Goal: Task Accomplishment & Management: Use online tool/utility

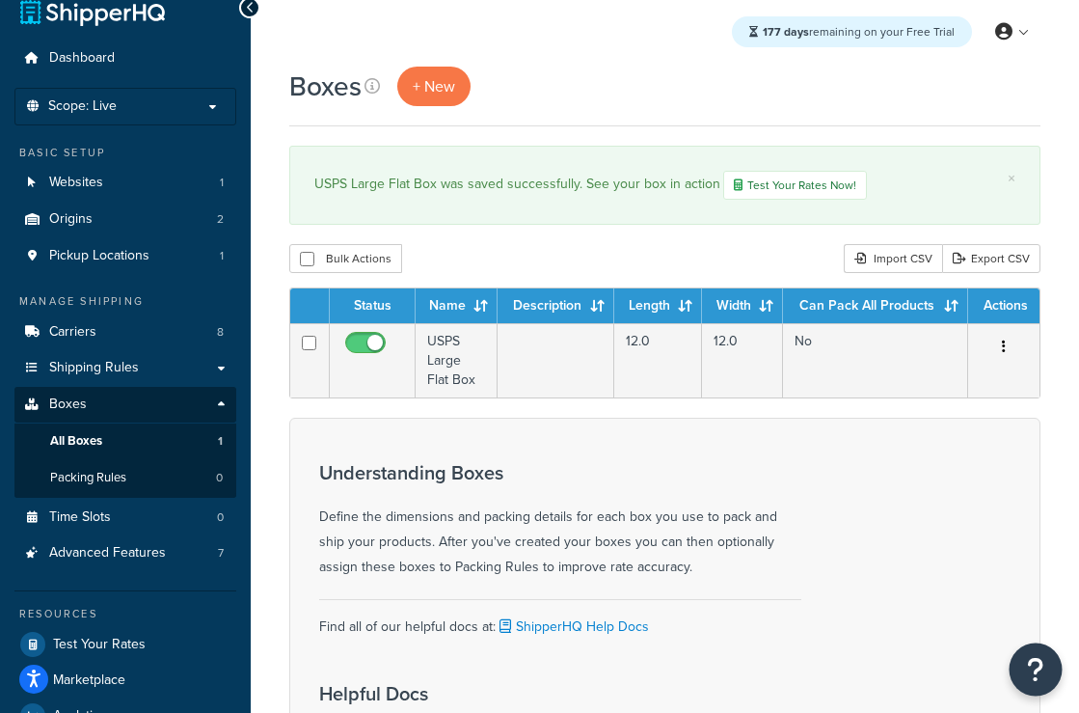
click at [1023, 664] on button "Open Resource Center" at bounding box center [1036, 669] width 53 height 53
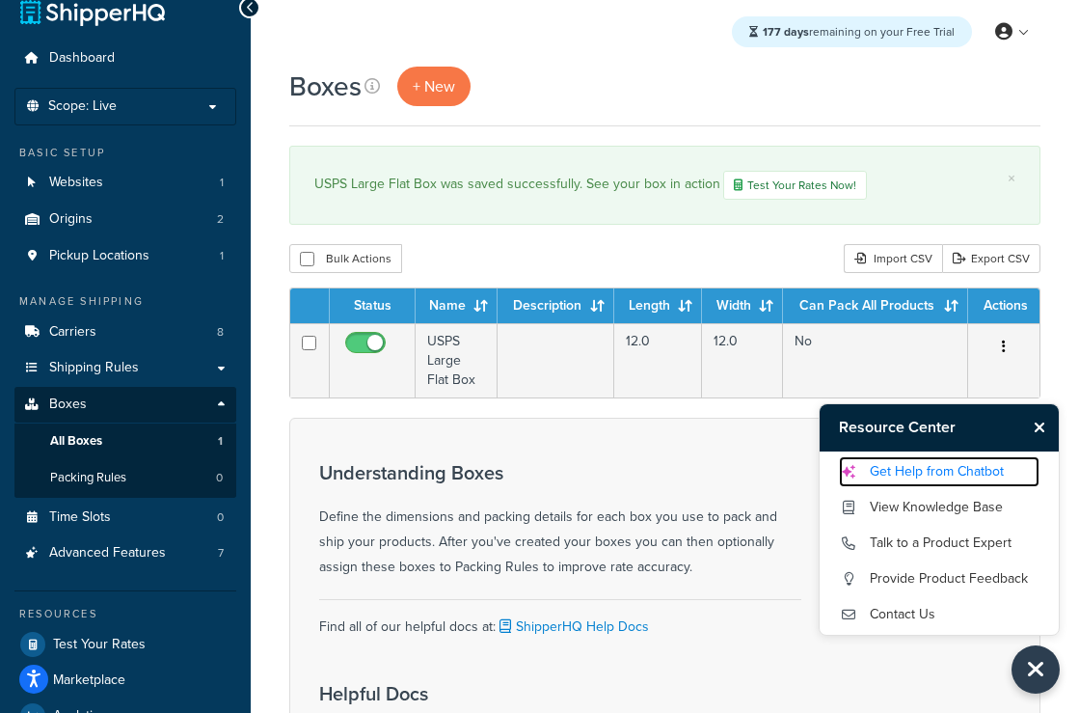
click at [925, 472] on link "Get Help from Chatbot" at bounding box center [939, 471] width 201 height 31
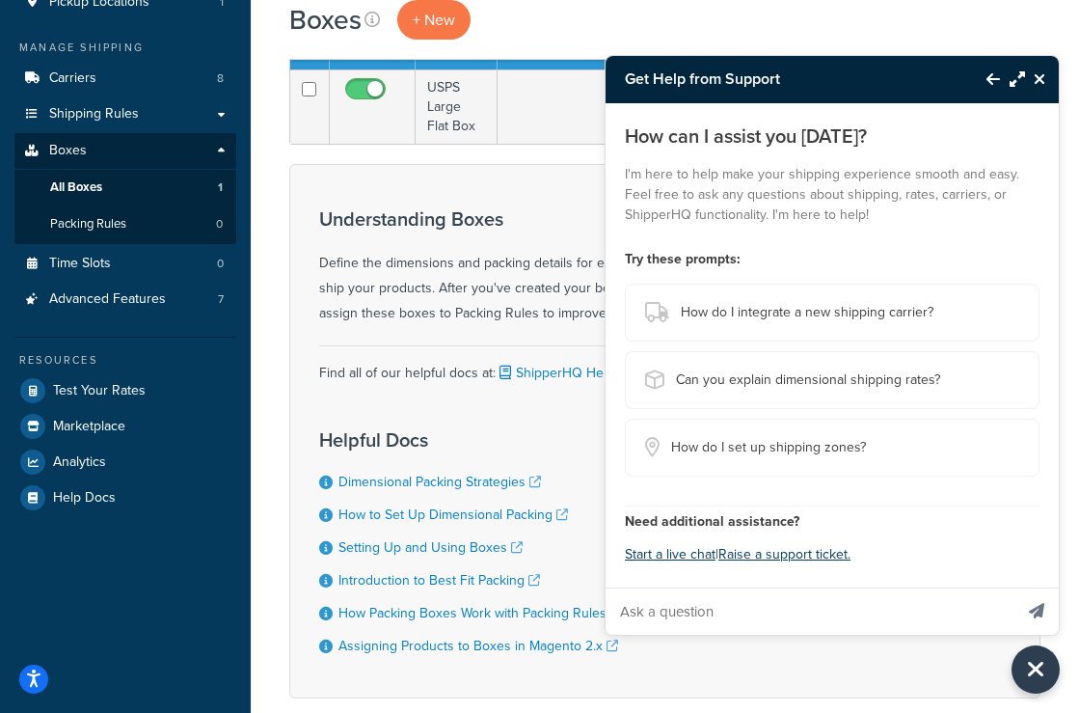
scroll to position [326, 0]
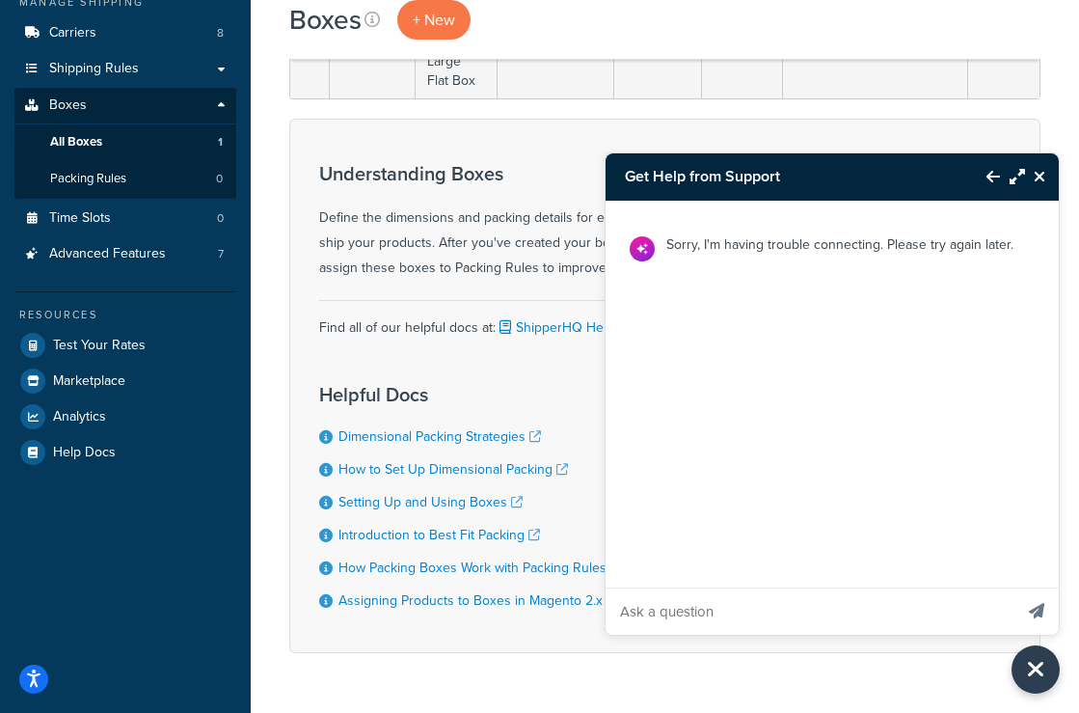
click at [736, 607] on input "Ask a question" at bounding box center [809, 611] width 407 height 46
type input "how do i set up dimensional packing?"
click at [1015, 587] on button "Send message" at bounding box center [1037, 610] width 44 height 47
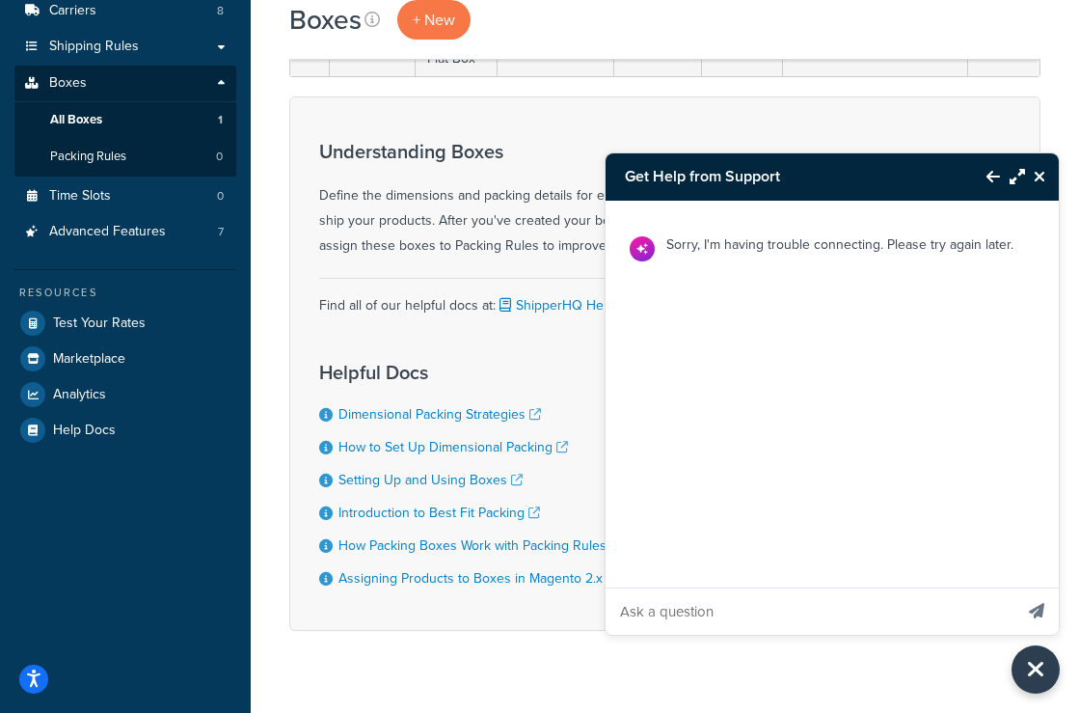
scroll to position [388, 0]
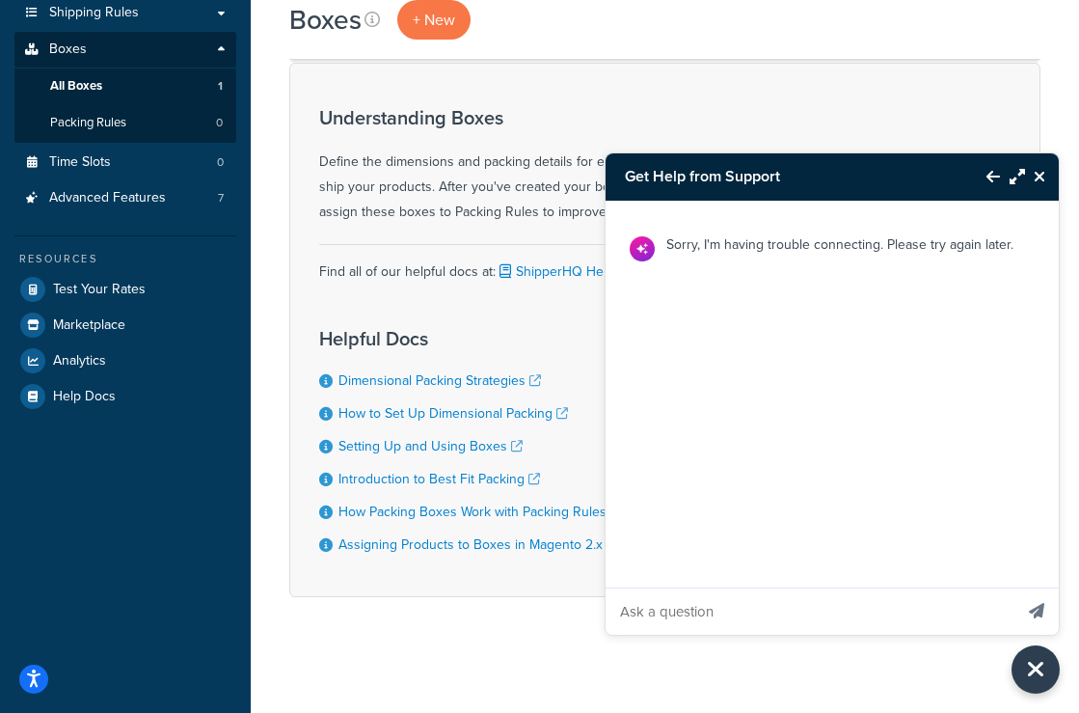
drag, startPoint x: 990, startPoint y: 228, endPoint x: 1038, endPoint y: 177, distance: 68.9
click at [997, 214] on div "Sorry, I'm having trouble connecting. Please try again later." at bounding box center [833, 249] width 455 height 97
drag, startPoint x: 1039, startPoint y: 172, endPoint x: 1032, endPoint y: 202, distance: 30.6
click at [1039, 173] on icon "Close Resource Center" at bounding box center [1040, 176] width 12 height 15
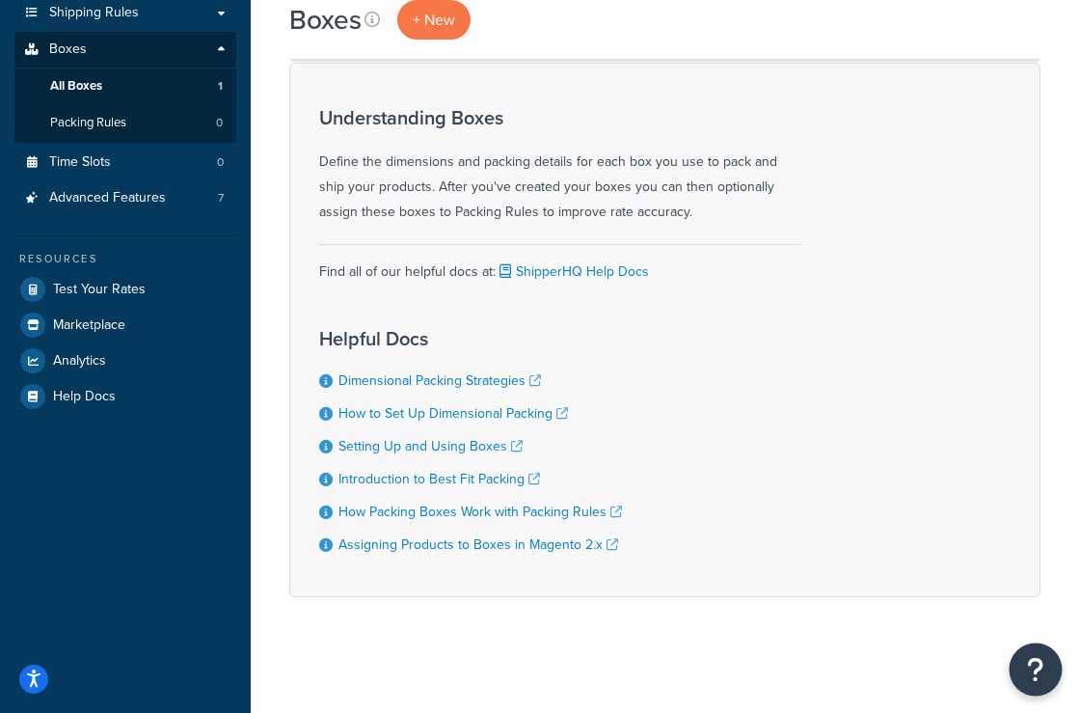
click at [1030, 679] on icon "Open Resource Center" at bounding box center [1036, 669] width 18 height 27
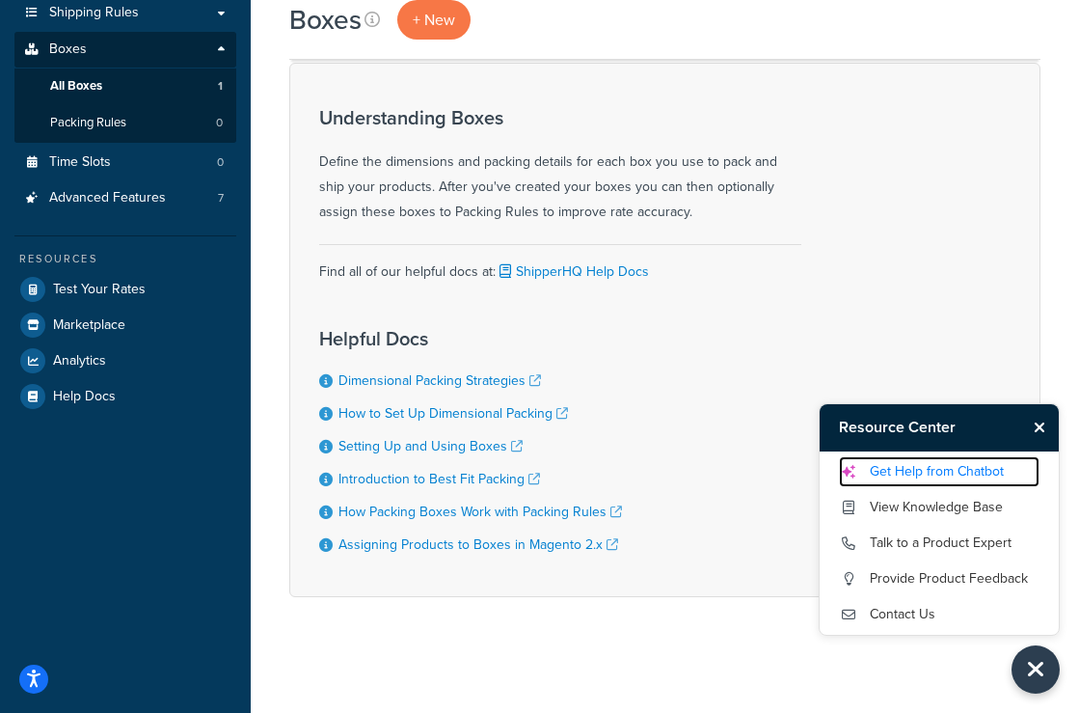
click at [934, 477] on link "Get Help from Chatbot" at bounding box center [939, 471] width 201 height 31
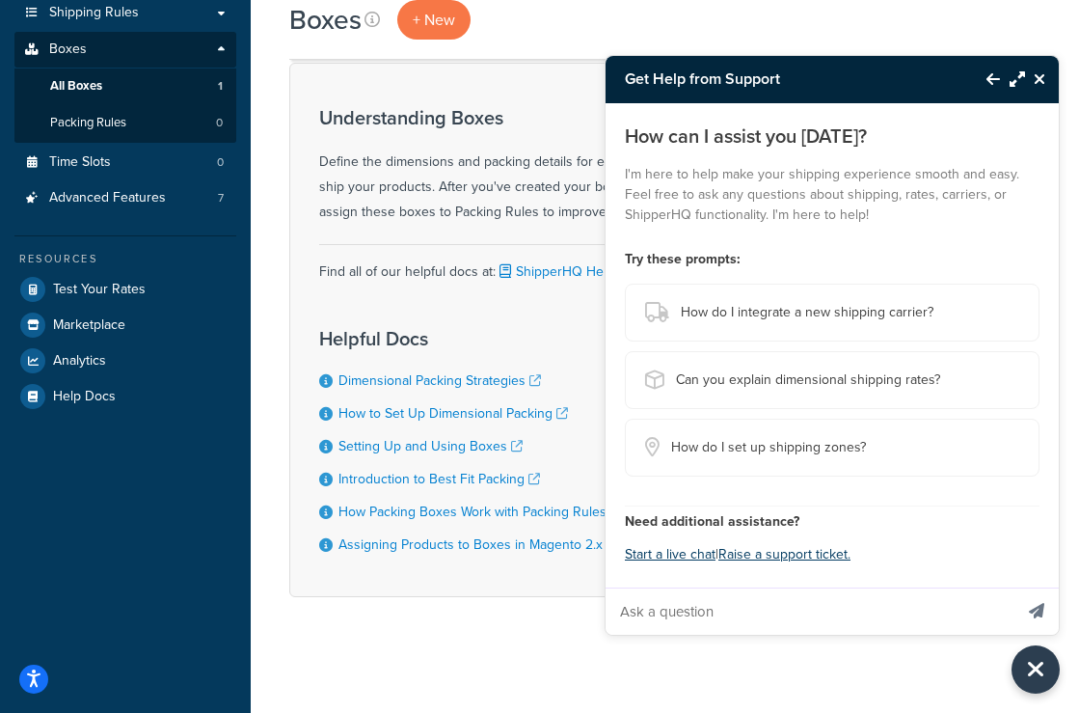
click at [707, 620] on input "Ask a question" at bounding box center [809, 611] width 407 height 46
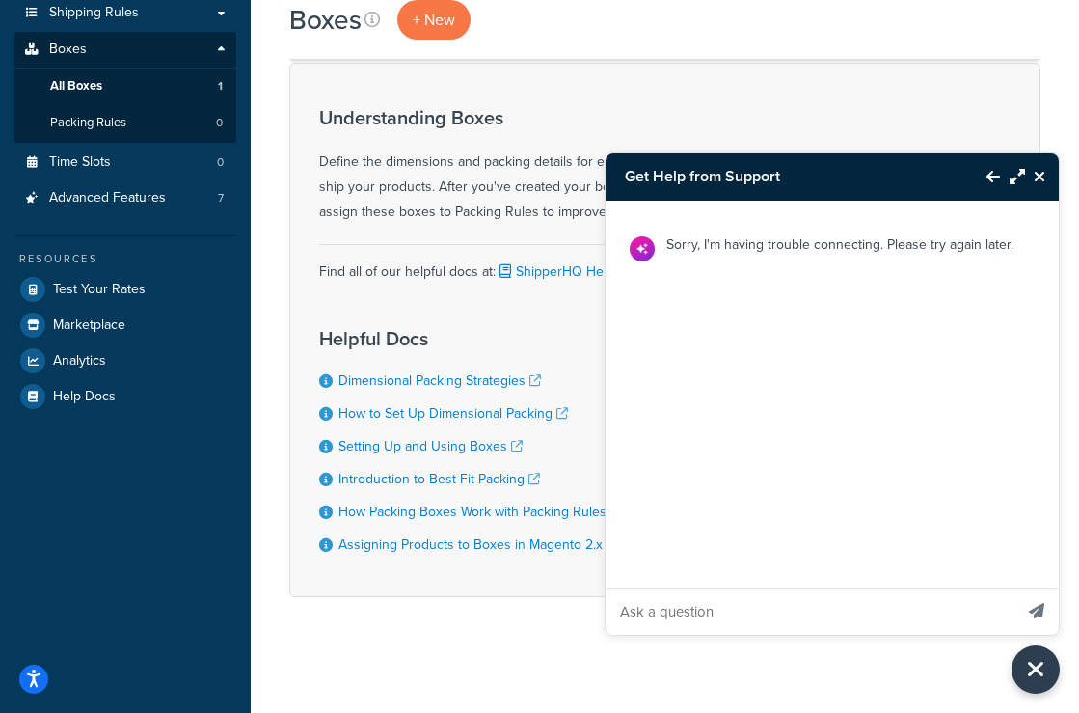
click at [710, 607] on input "Ask a question" at bounding box center [809, 611] width 407 height 46
type input "how do i set up dimensional packing?"
click at [1040, 614] on icon "Send message" at bounding box center [1036, 610] width 15 height 15
drag, startPoint x: 700, startPoint y: 247, endPoint x: 633, endPoint y: 250, distance: 67.6
click at [698, 247] on p "Sorry, I'm having trouble connecting. Please try again later." at bounding box center [839, 244] width 347 height 24
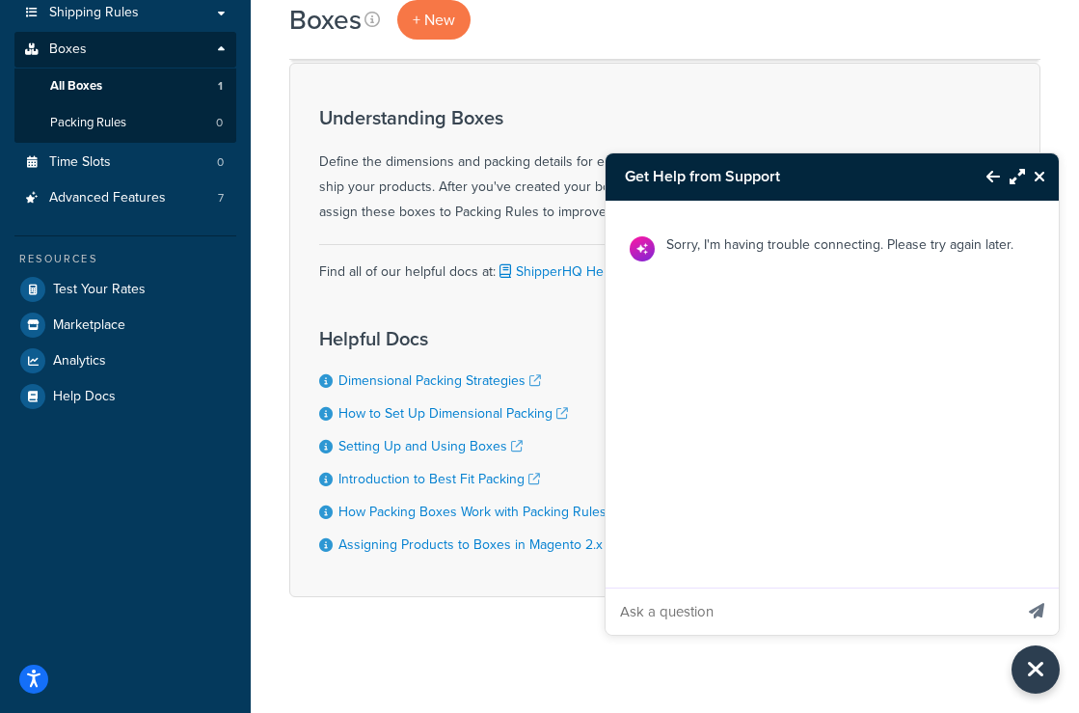
click at [633, 250] on img at bounding box center [642, 248] width 25 height 25
click at [1034, 176] on icon "Close Resource Center" at bounding box center [1040, 176] width 12 height 15
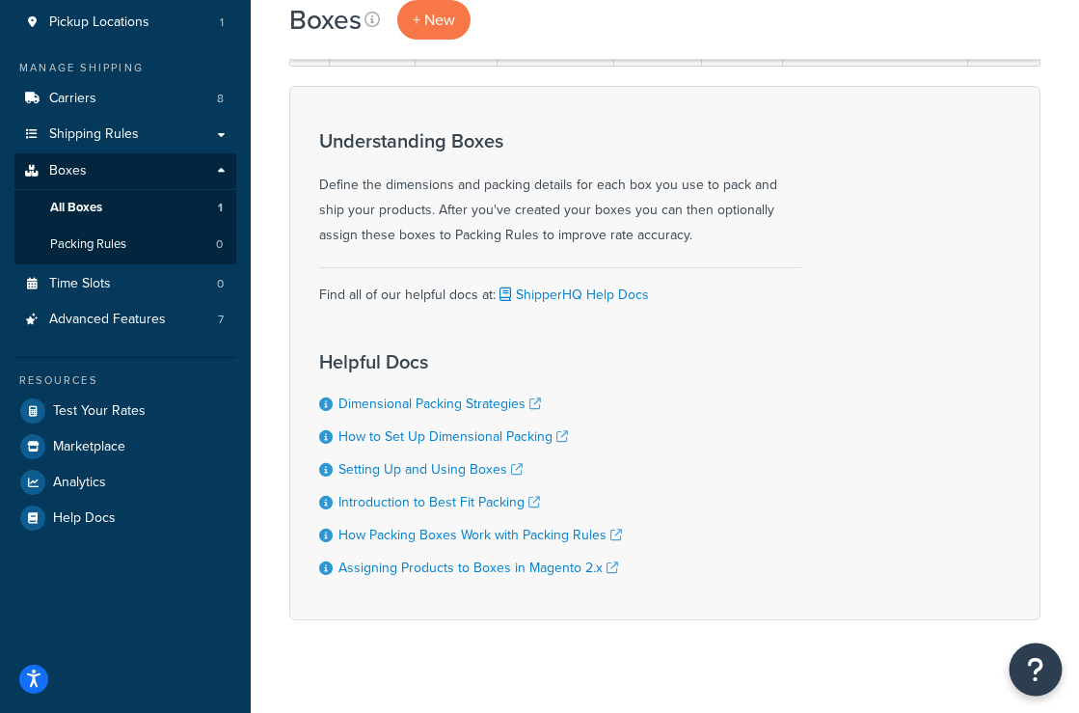
click at [1039, 672] on icon "Open Resource Center" at bounding box center [1036, 669] width 18 height 27
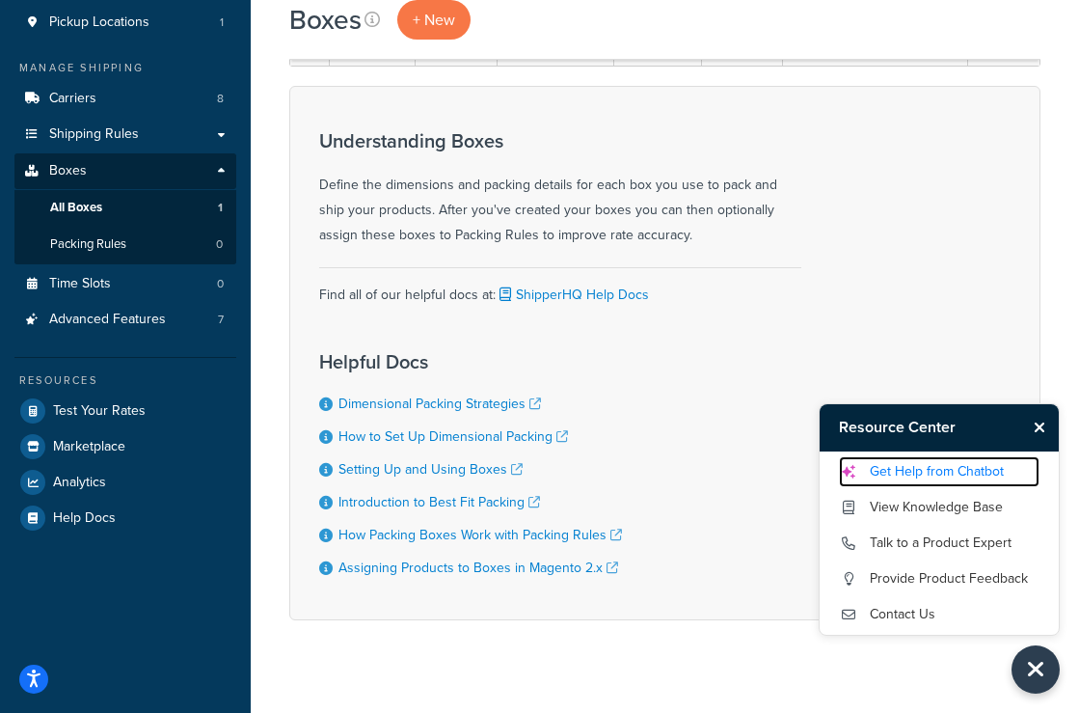
click at [904, 474] on link "Get Help from Chatbot" at bounding box center [939, 471] width 201 height 31
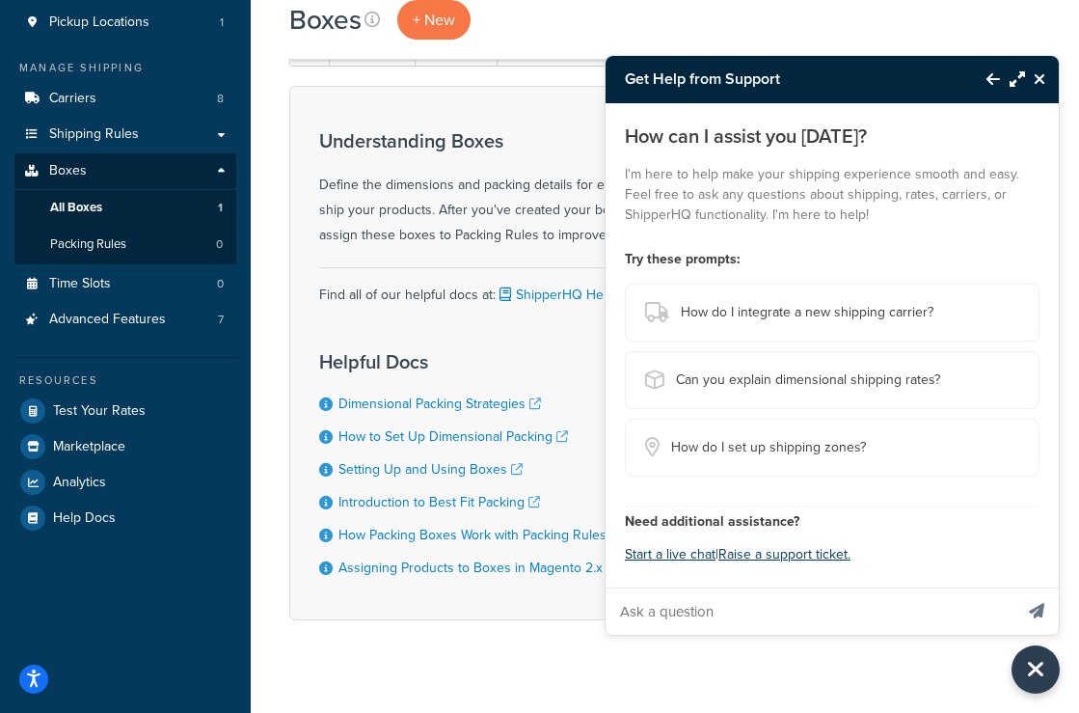
click at [711, 603] on input "Ask a question" at bounding box center [809, 611] width 407 height 46
type input "how do i set up dimensional packing?"
click at [1015, 587] on button "Send message" at bounding box center [1037, 610] width 44 height 47
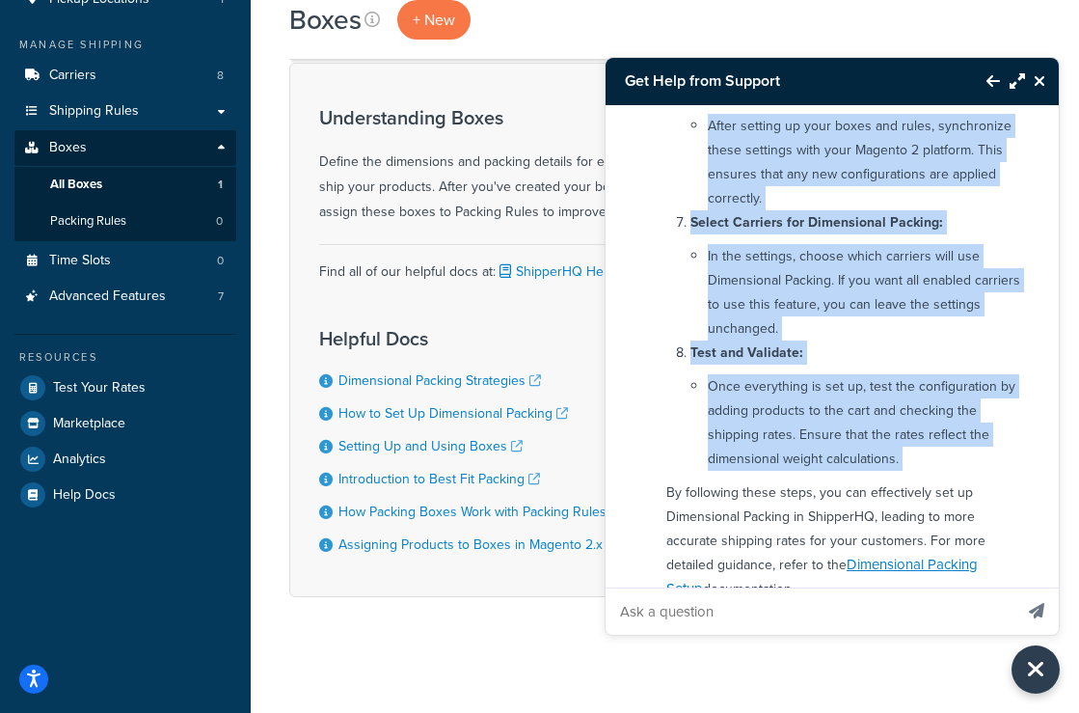
scroll to position [886, 0]
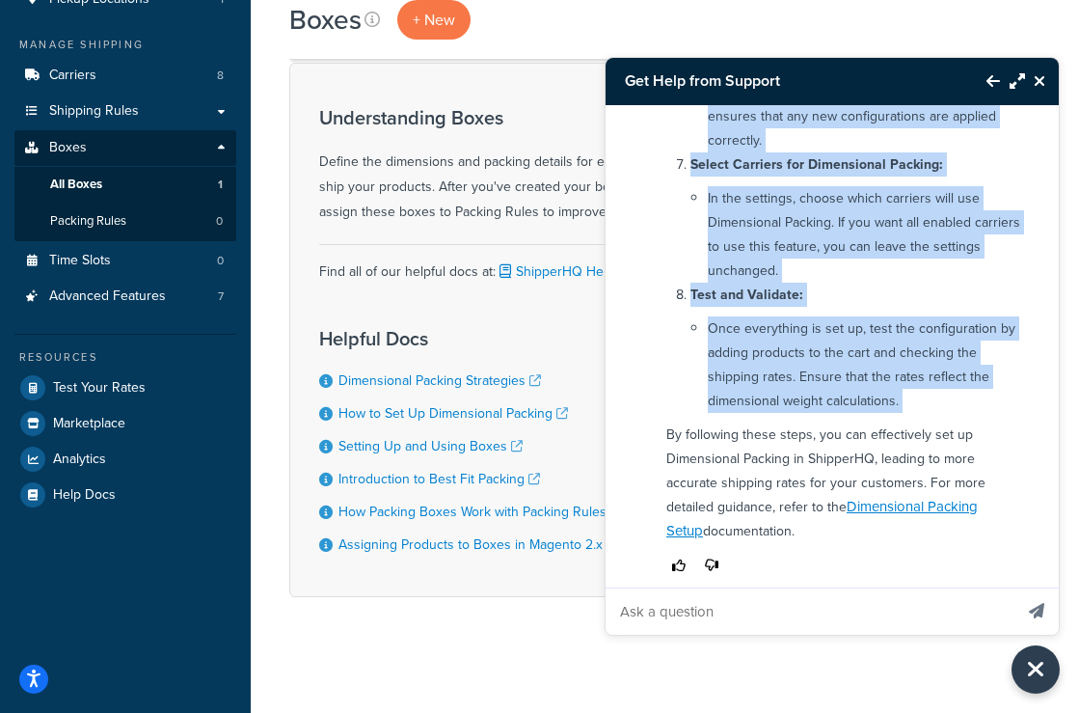
drag, startPoint x: 667, startPoint y: 153, endPoint x: 788, endPoint y: 503, distance: 370.2
copy div "To set up Dimensional Packing in ShipperHQ for your Magento 2 platform, follow …"
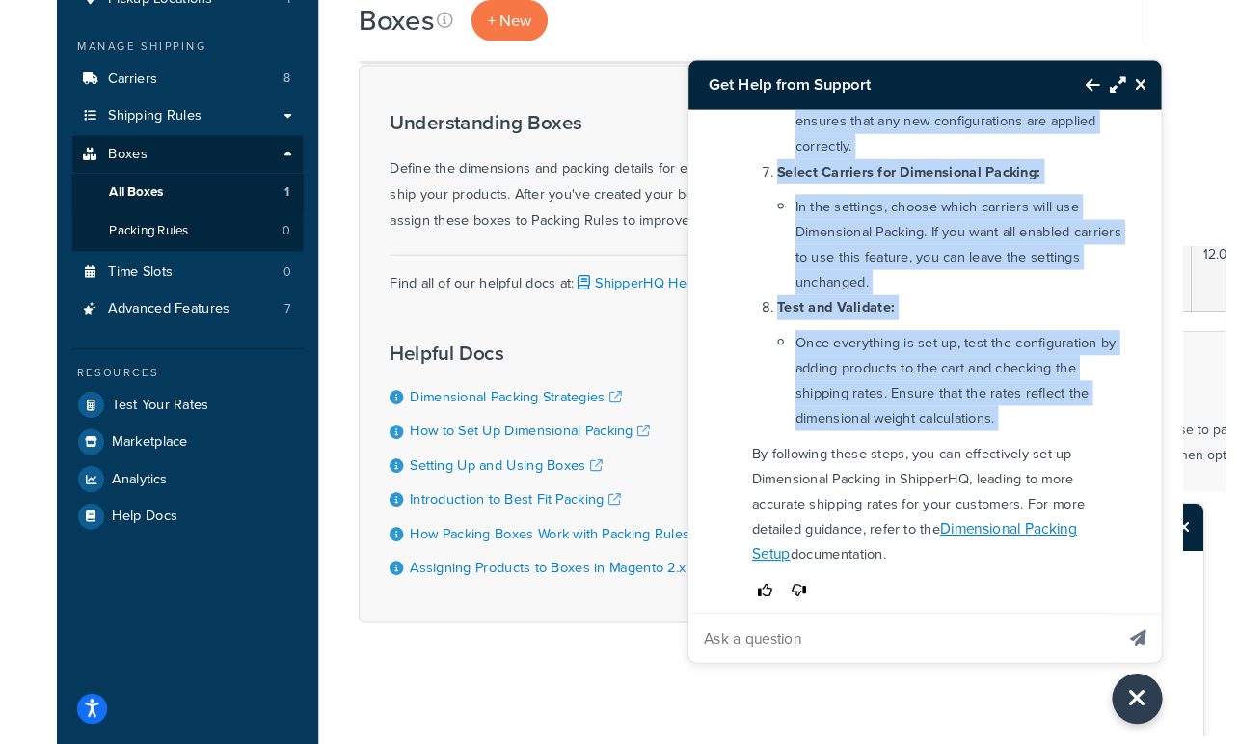
scroll to position [76, 0]
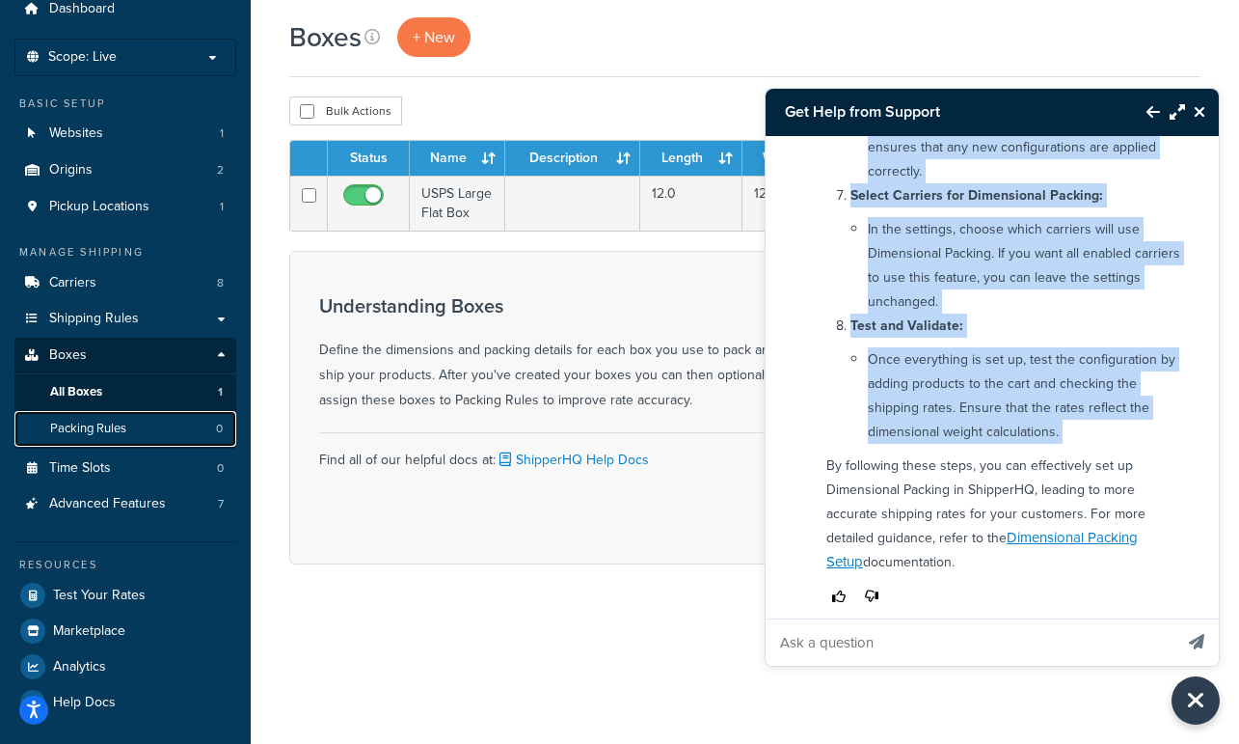
click at [108, 426] on span "Packing Rules" at bounding box center [88, 428] width 76 height 16
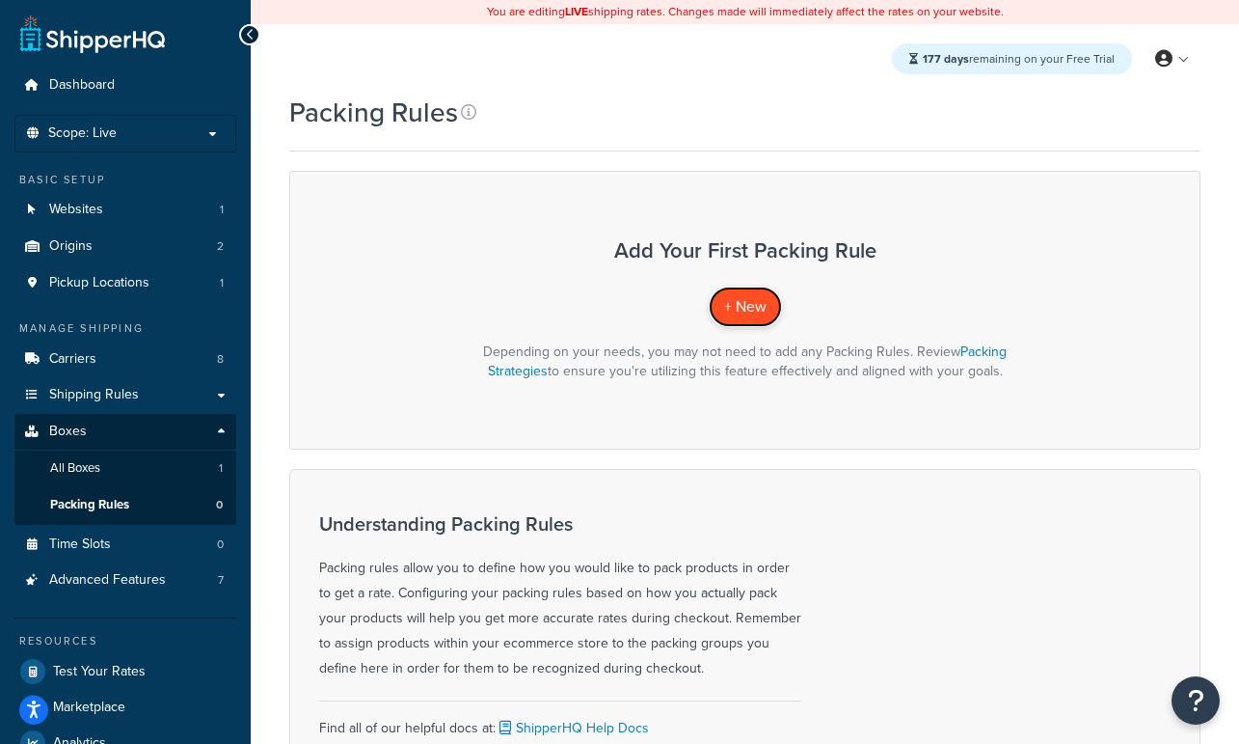
click at [745, 311] on span "+ New" at bounding box center [745, 306] width 42 height 22
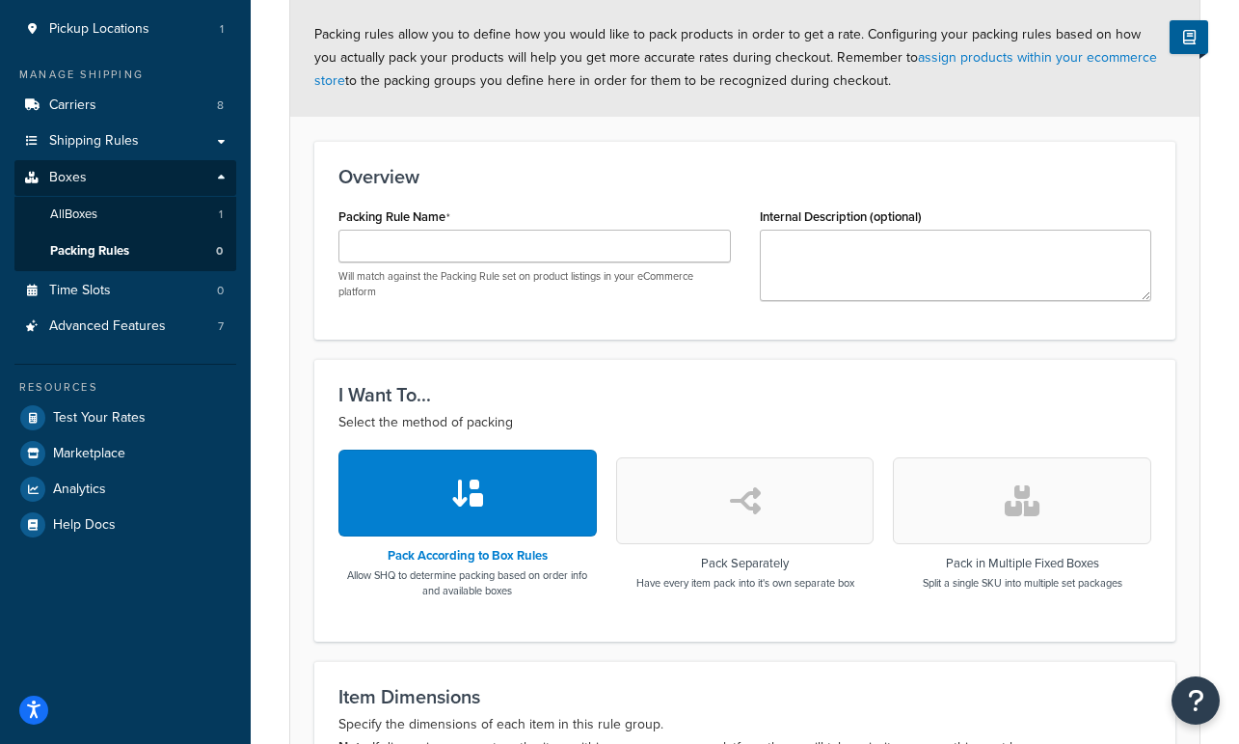
scroll to position [237, 0]
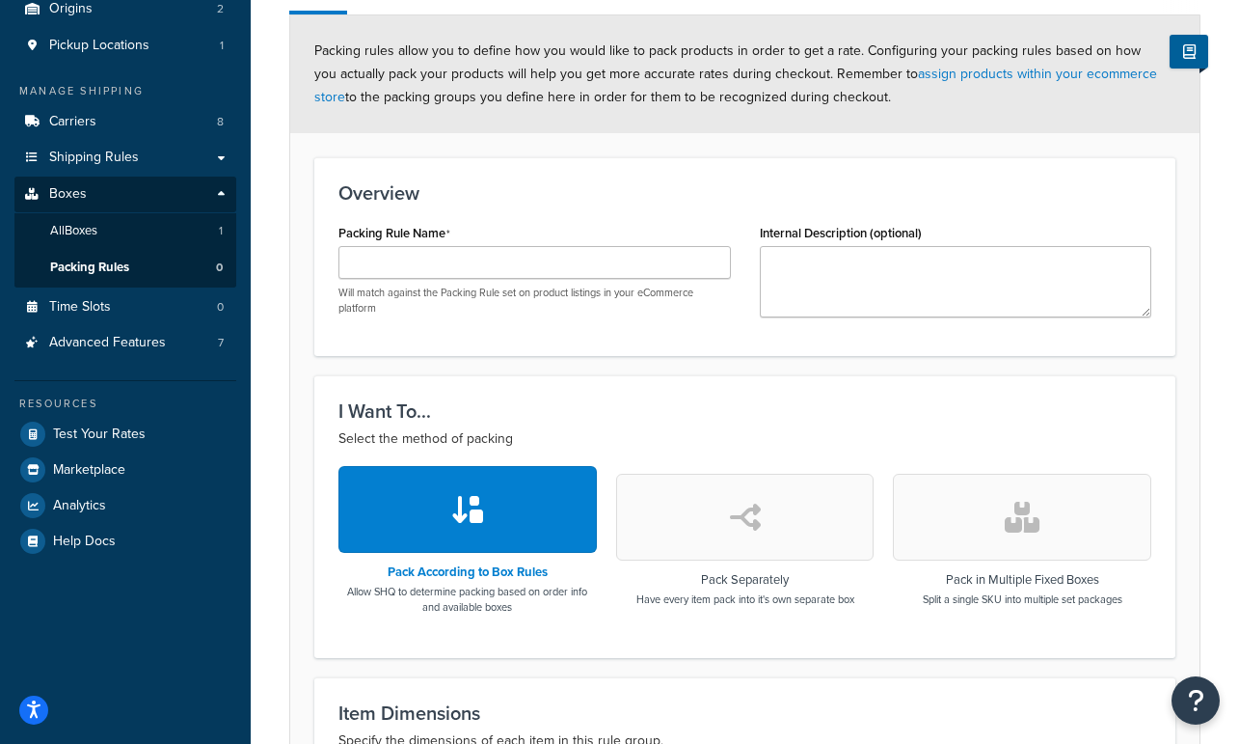
click at [515, 243] on div "Packing Rule Name Will match against the Packing Rule set on product listings i…" at bounding box center [534, 267] width 392 height 96
click at [499, 259] on input "Packing Rule Name" at bounding box center [534, 262] width 392 height 33
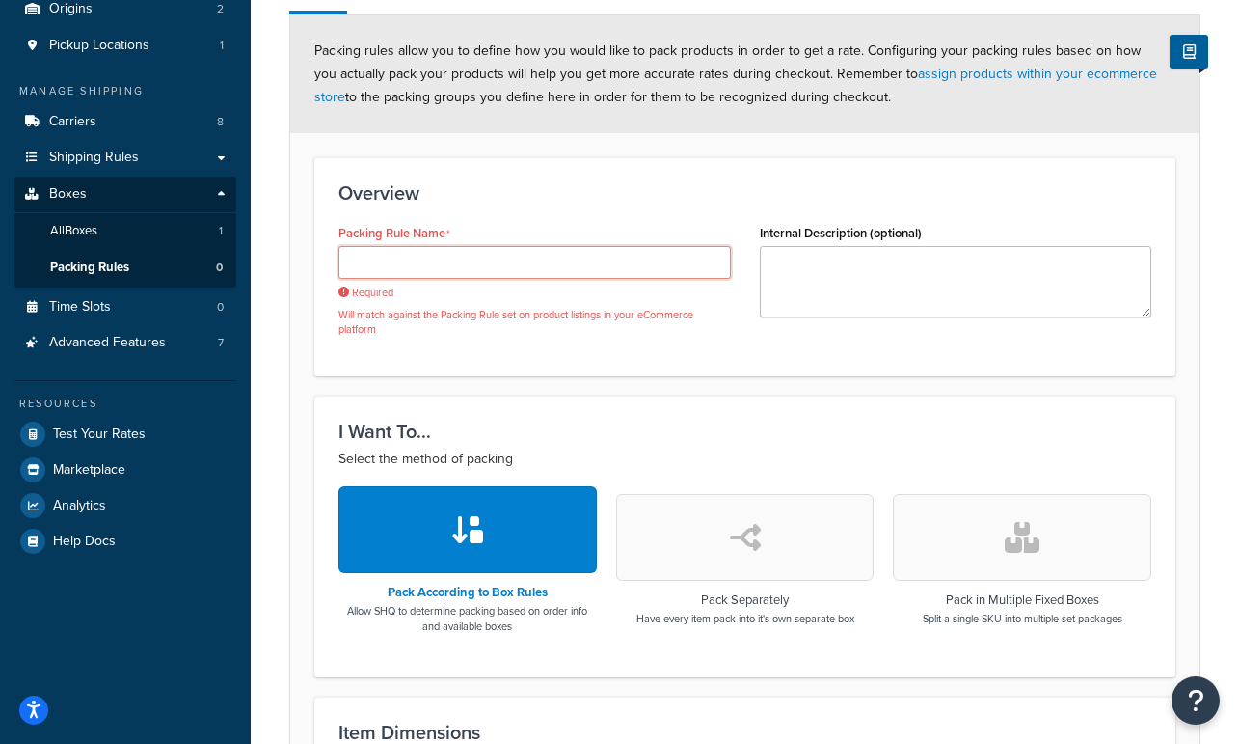
click at [510, 272] on input "Packing Rule Name" at bounding box center [534, 262] width 392 height 33
click at [542, 237] on div "Packing Rule Name Required Will match against the Packing Rule set on product l…" at bounding box center [534, 278] width 392 height 118
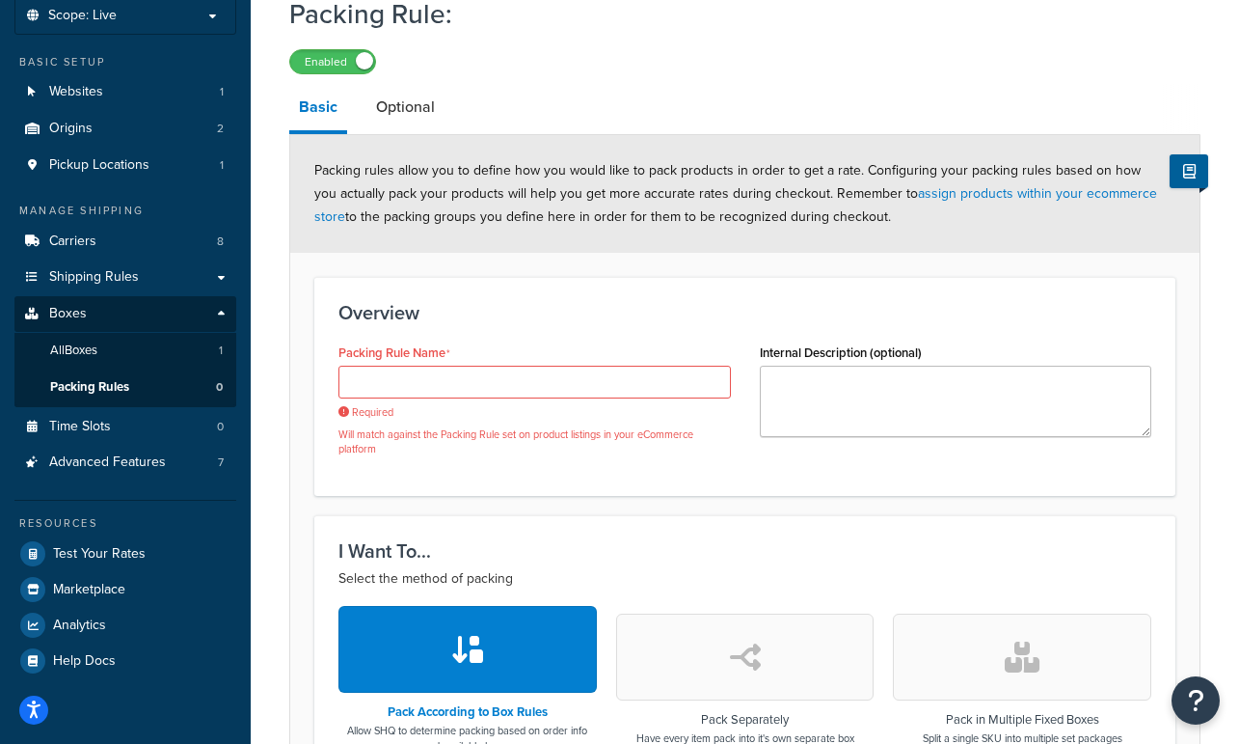
scroll to position [93, 0]
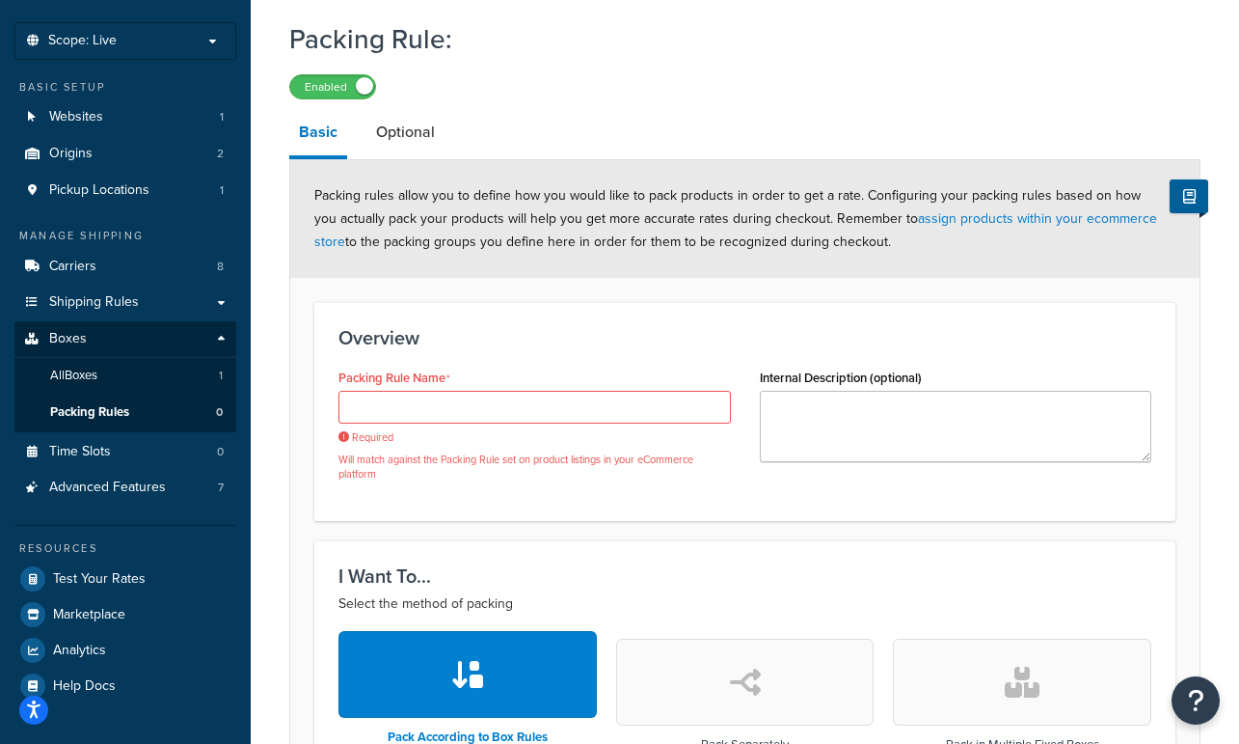
click at [550, 365] on div "Overview Packing Rule Name Required Will match against the Packing Rule set on …" at bounding box center [744, 411] width 861 height 218
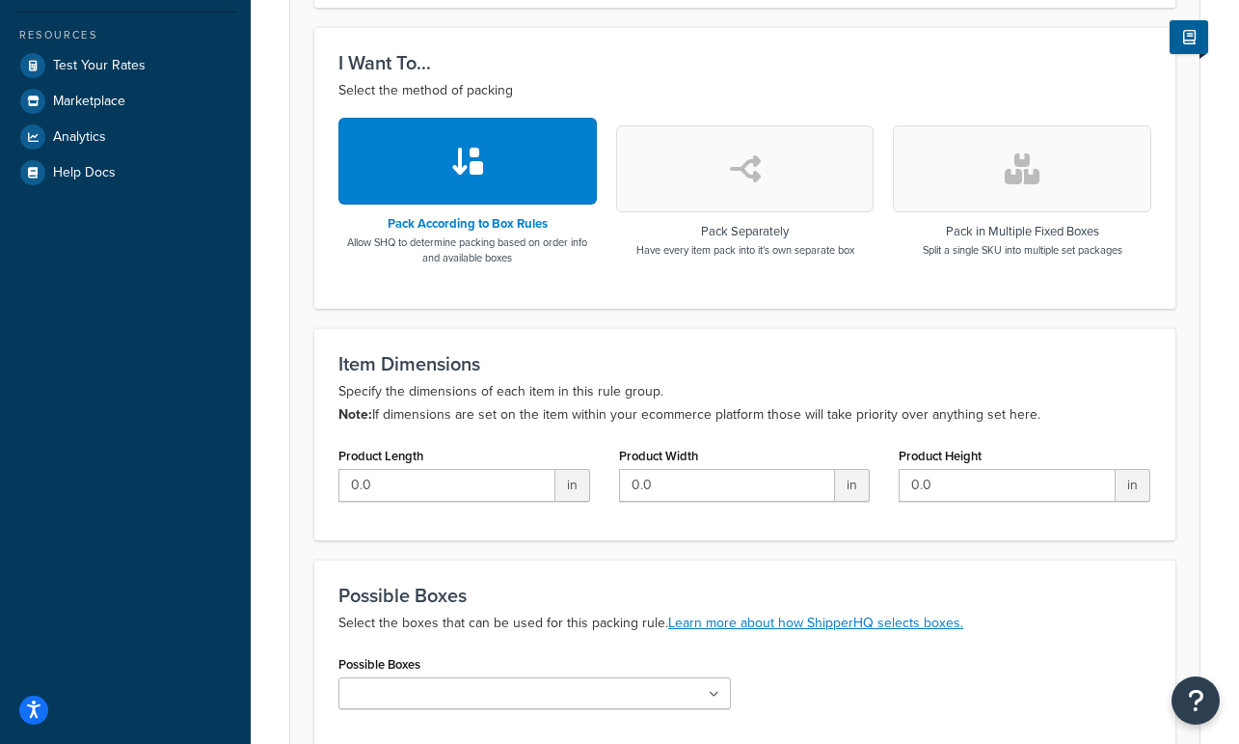
scroll to position [602, 0]
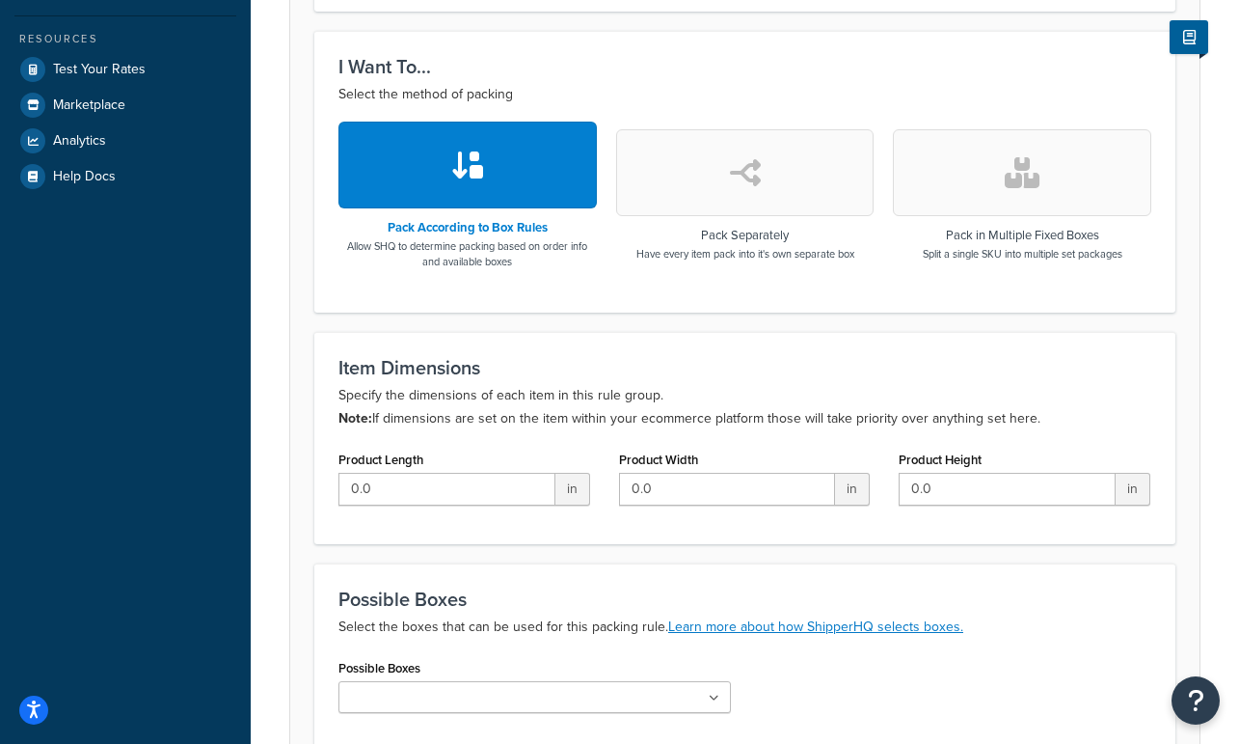
click at [462, 153] on icon "button" at bounding box center [467, 164] width 35 height 31
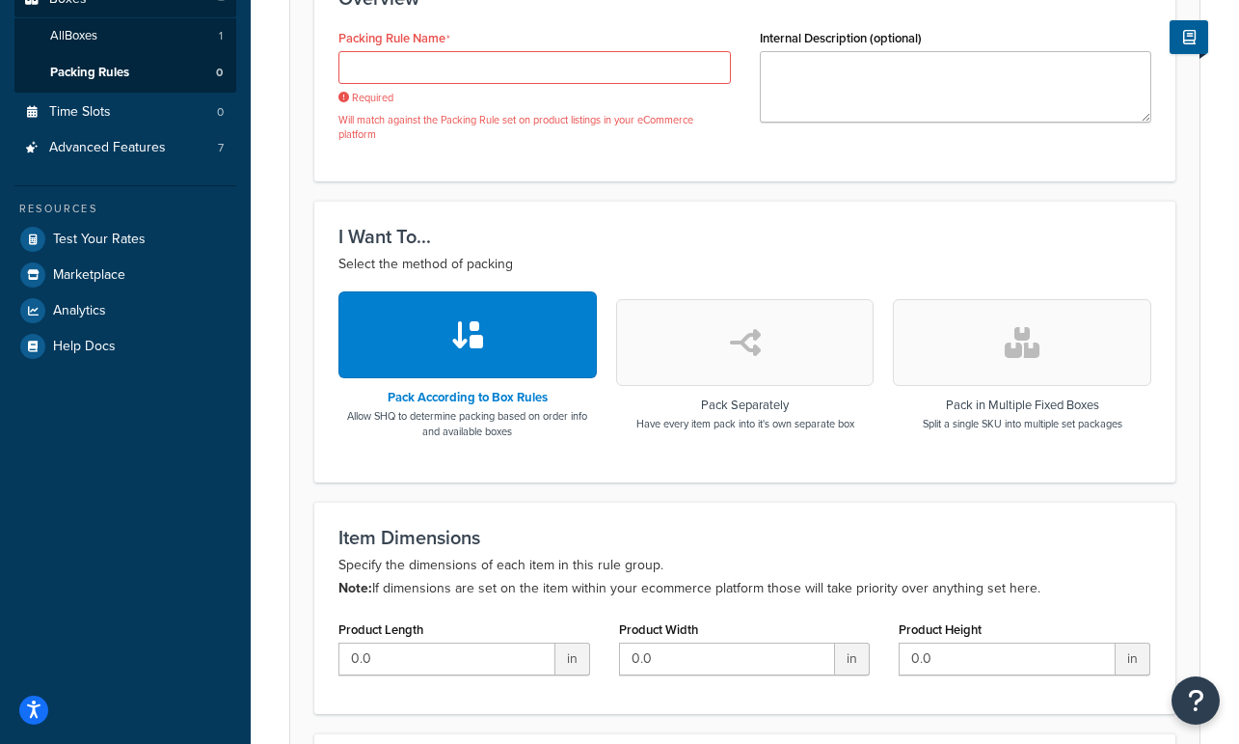
scroll to position [387, 0]
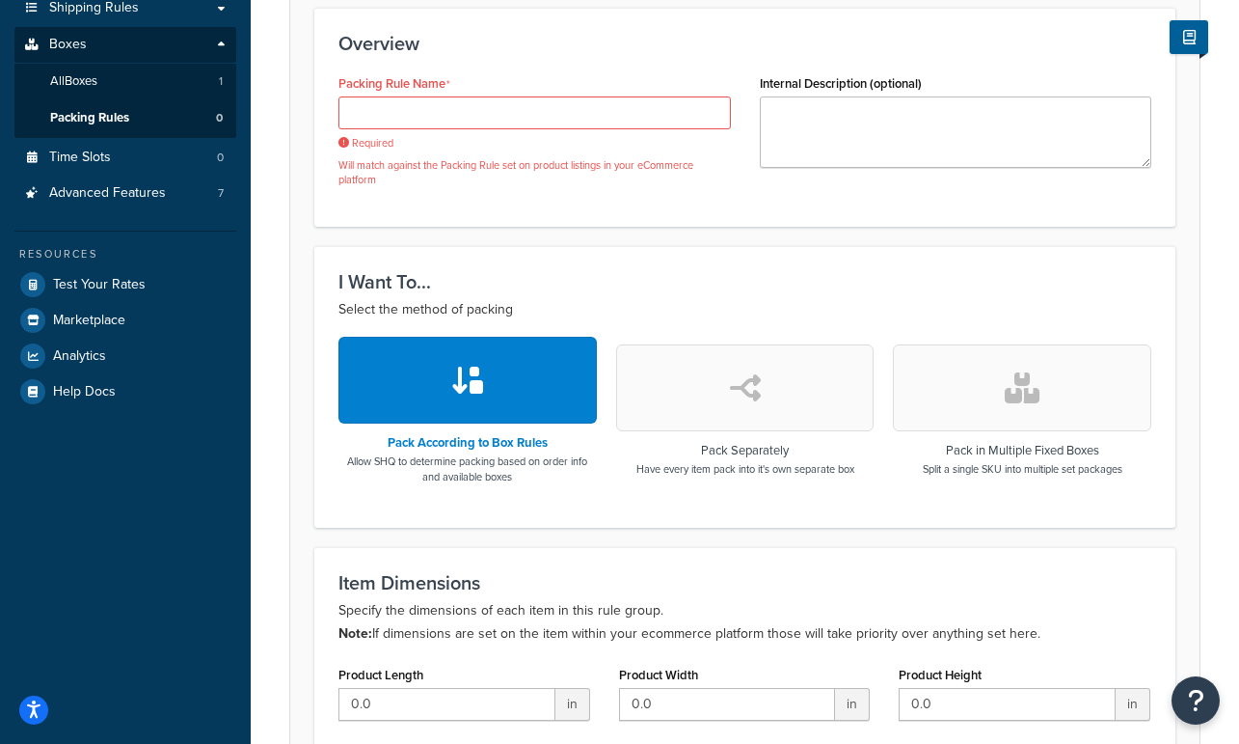
drag, startPoint x: 540, startPoint y: 412, endPoint x: 660, endPoint y: 412, distance: 119.6
click at [540, 412] on button "button" at bounding box center [467, 380] width 258 height 87
click at [744, 416] on button "button" at bounding box center [745, 387] width 258 height 87
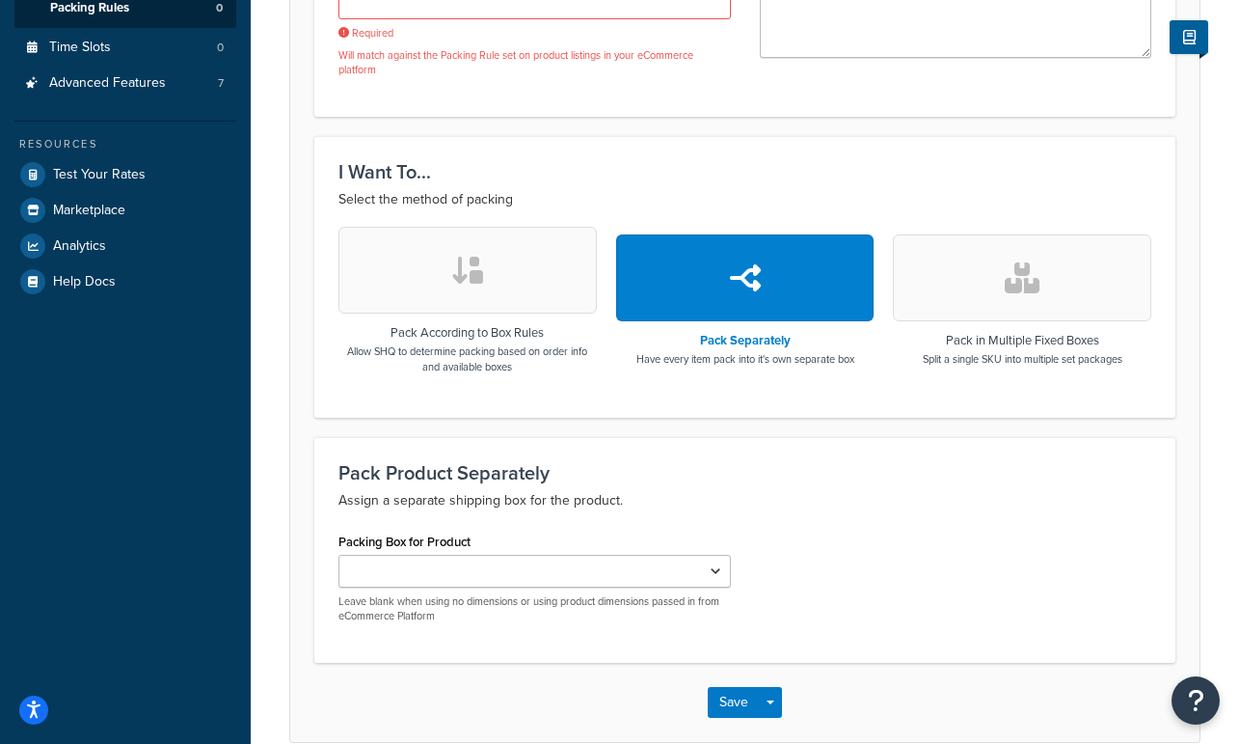
scroll to position [517, 0]
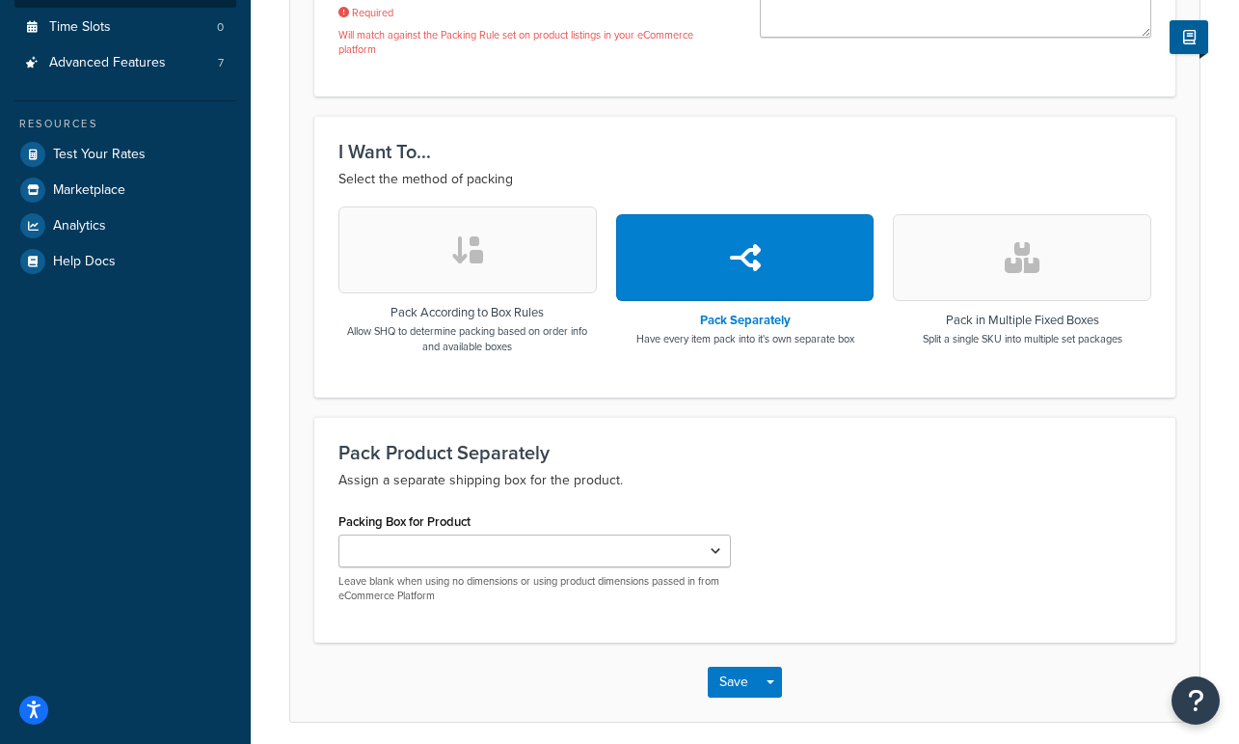
click at [997, 266] on button "button" at bounding box center [1022, 257] width 258 height 87
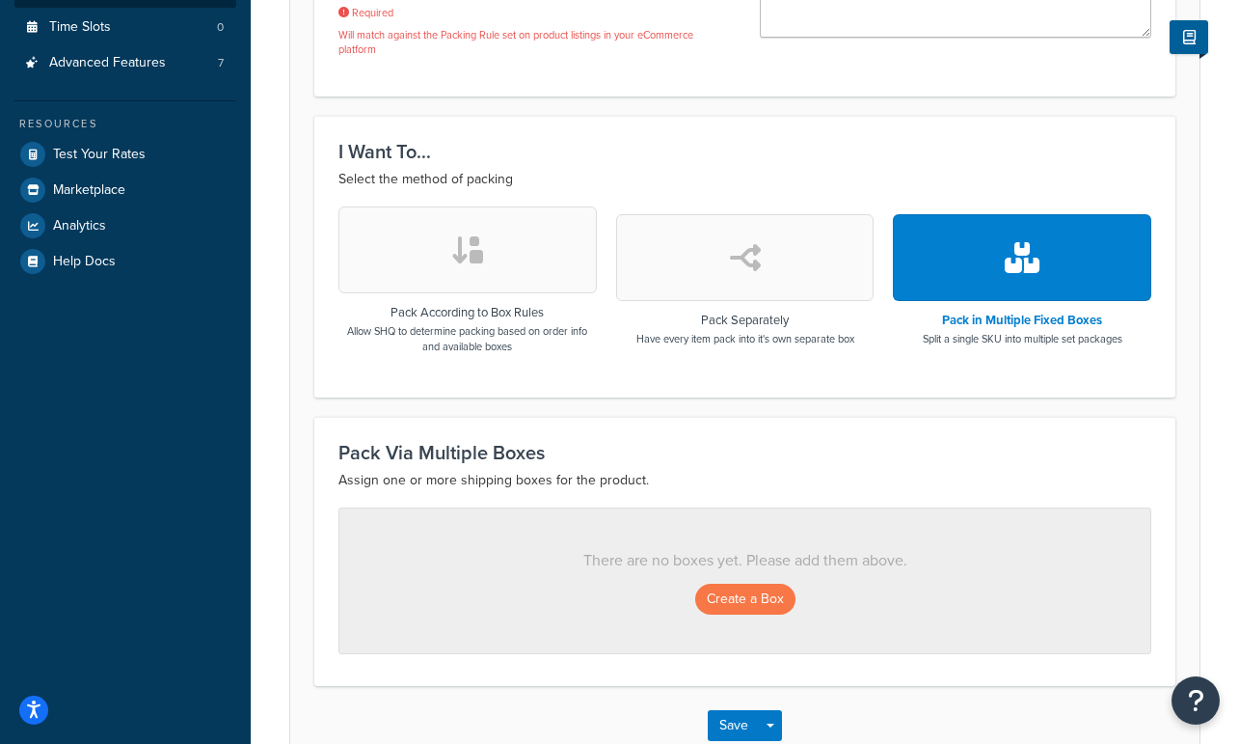
click at [423, 271] on button "button" at bounding box center [467, 249] width 258 height 87
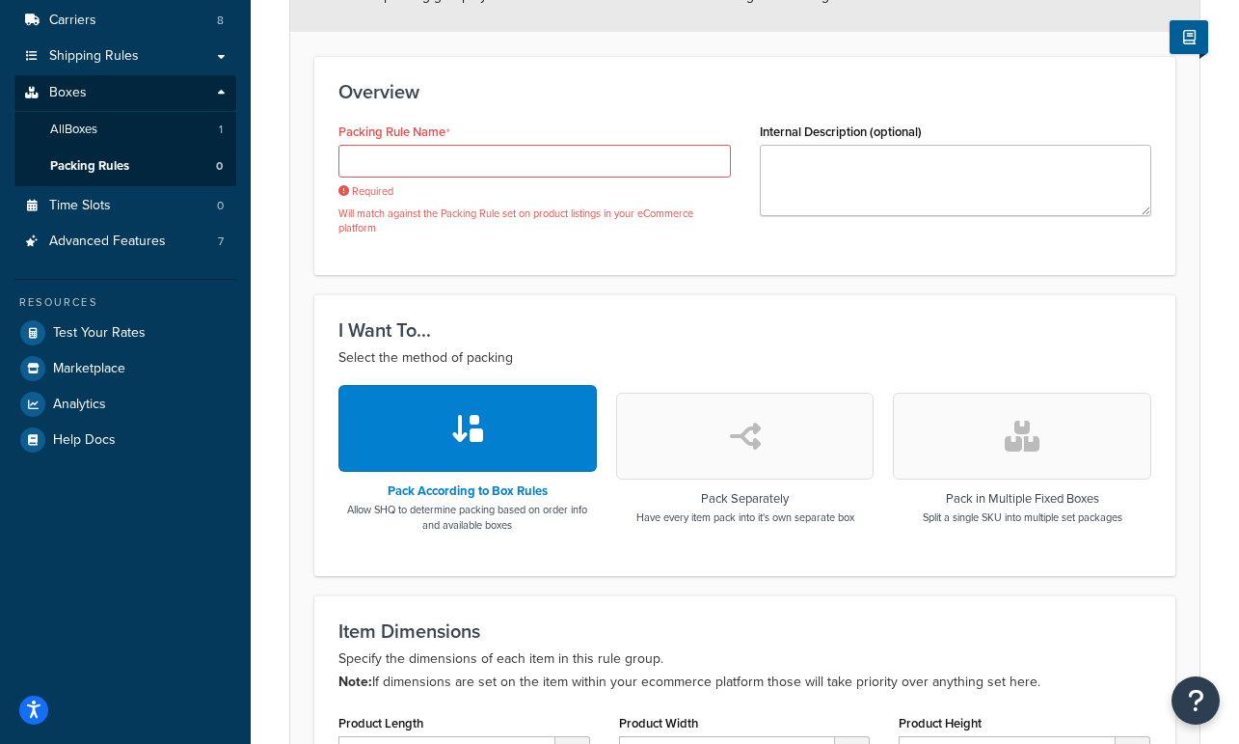
scroll to position [334, 0]
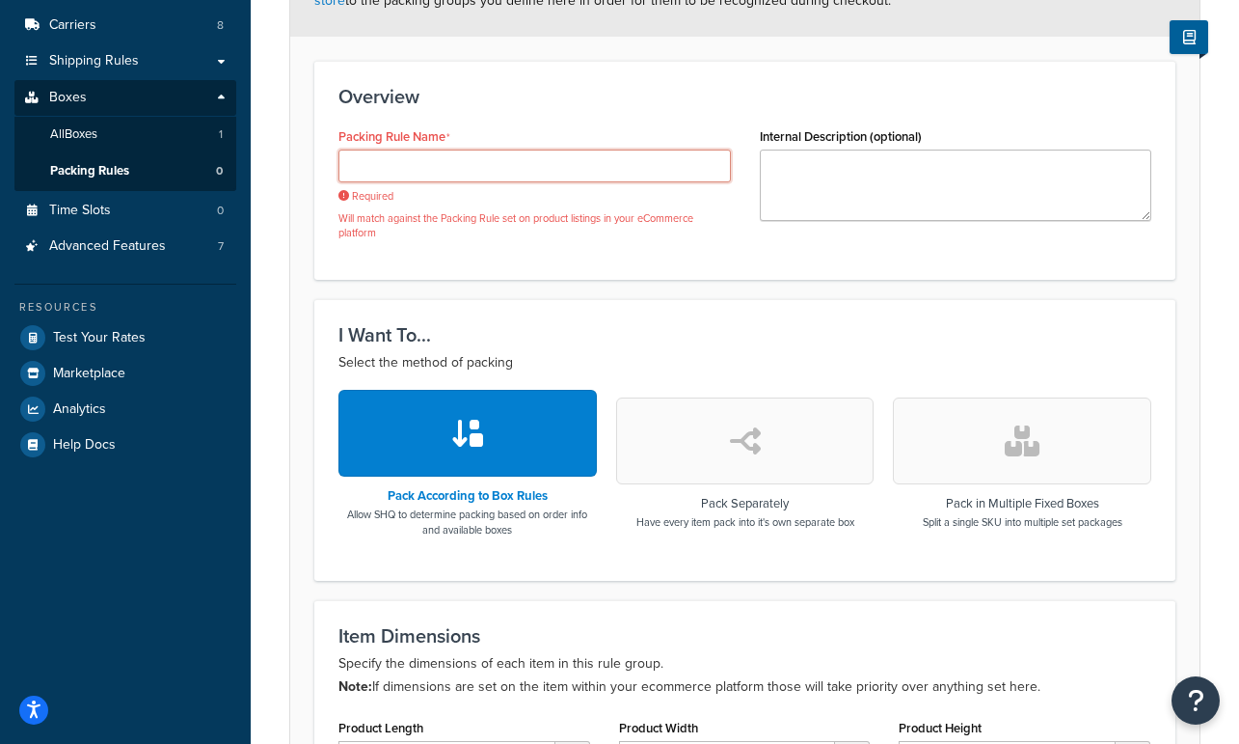
click at [500, 171] on input "Packing Rule Name" at bounding box center [534, 165] width 392 height 33
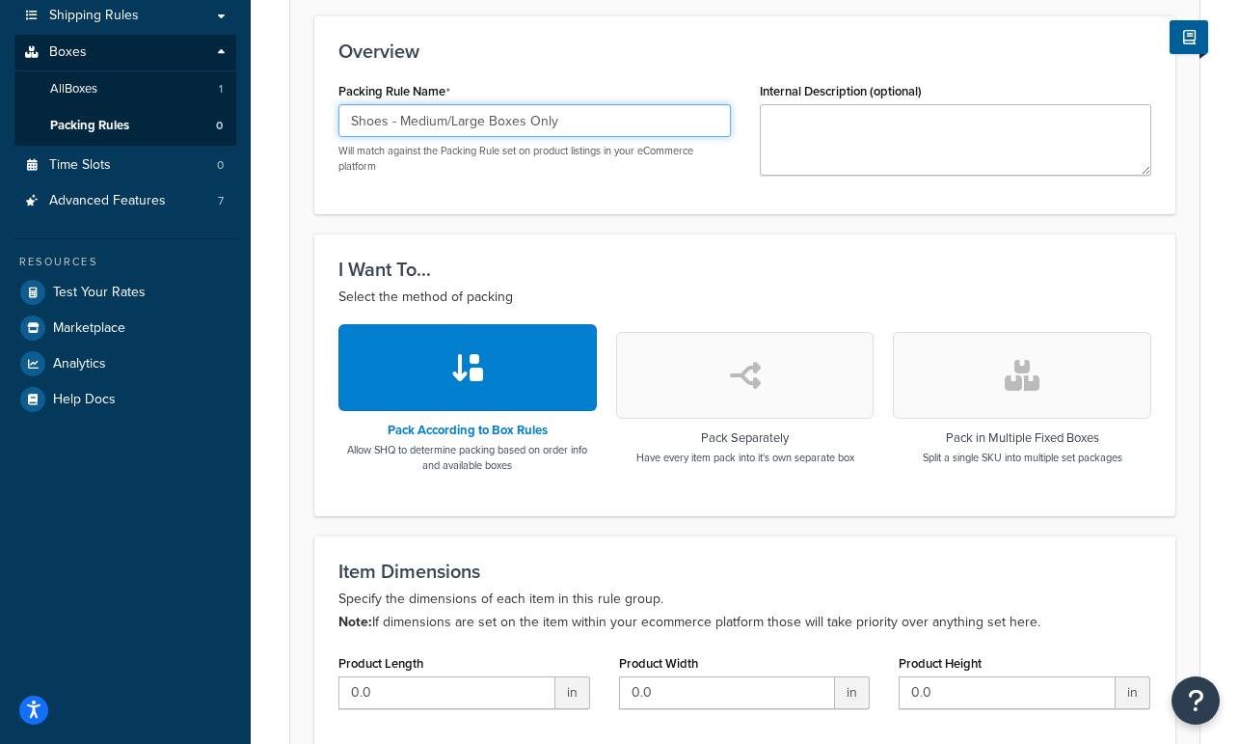
scroll to position [387, 0]
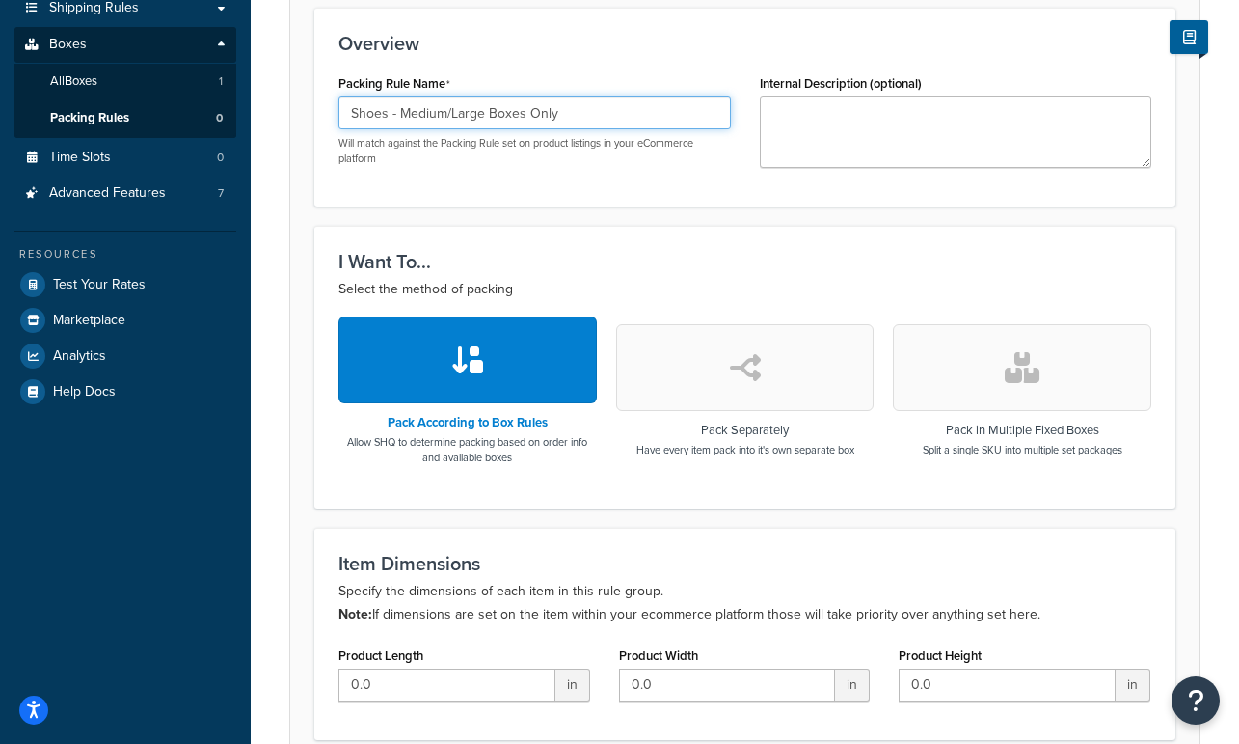
type input "Shoes - Medium/Large Boxes Only"
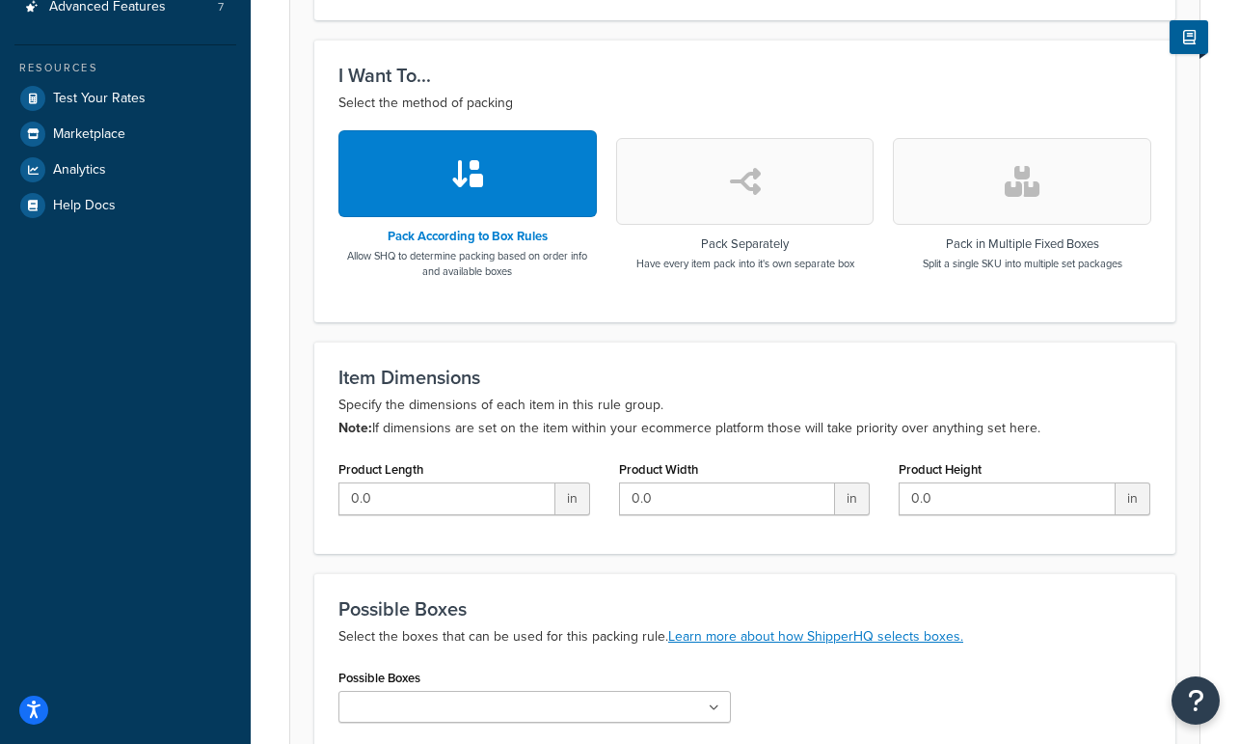
scroll to position [575, 0]
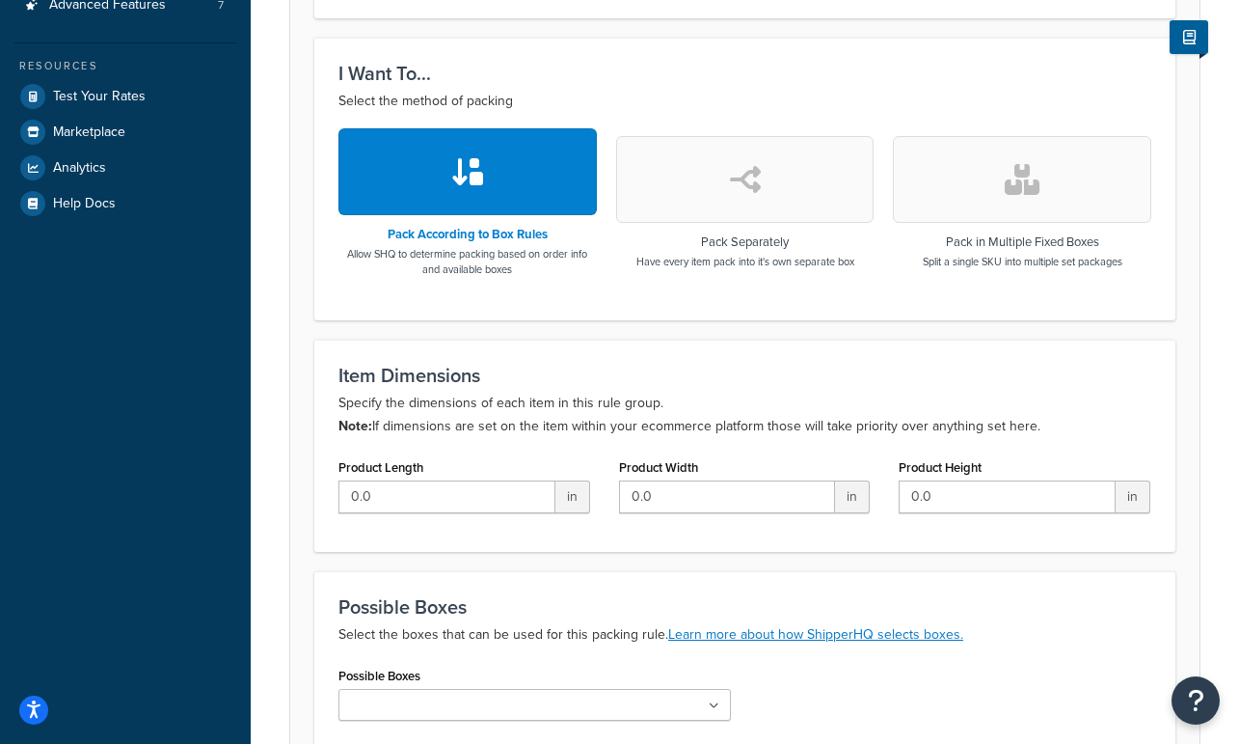
click at [504, 408] on p "Specify the dimensions of each item in this rule group. Note: If dimensions are…" at bounding box center [744, 415] width 813 height 46
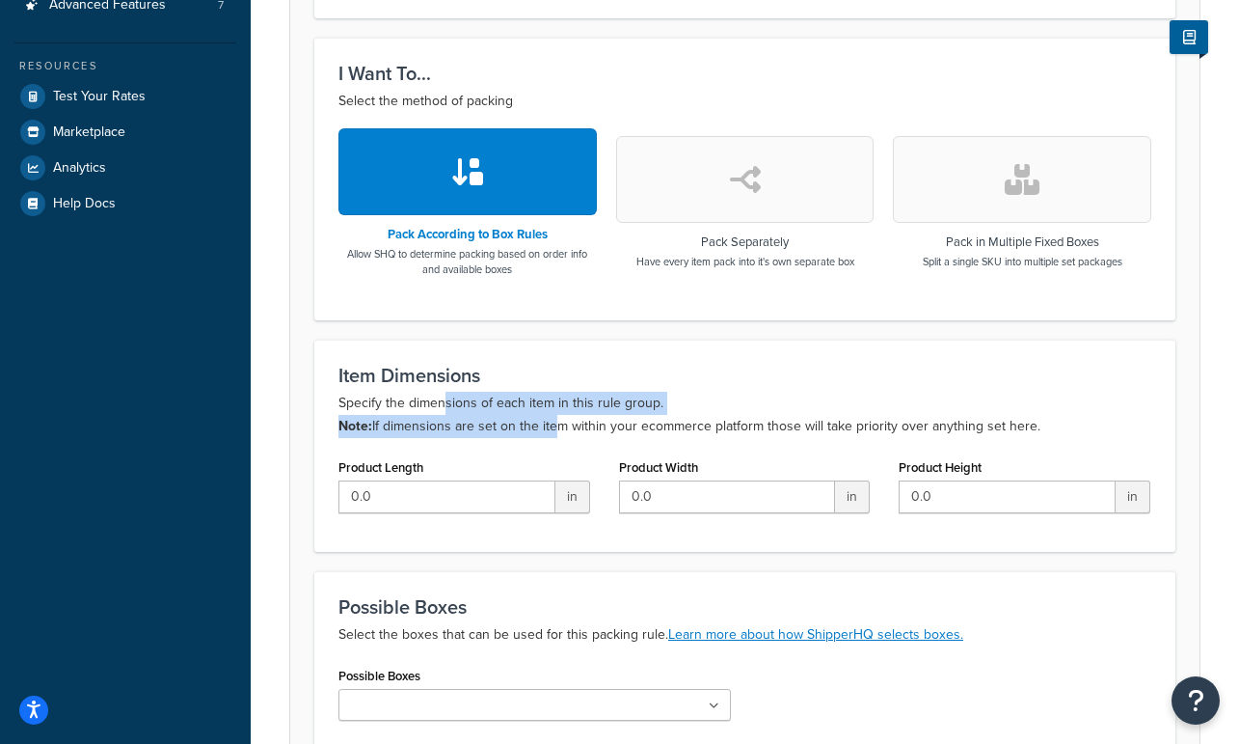
drag, startPoint x: 497, startPoint y: 419, endPoint x: 547, endPoint y: 429, distance: 51.3
click at [547, 429] on p "Specify the dimensions of each item in this rule group. Note: If dimensions are…" at bounding box center [744, 415] width 813 height 46
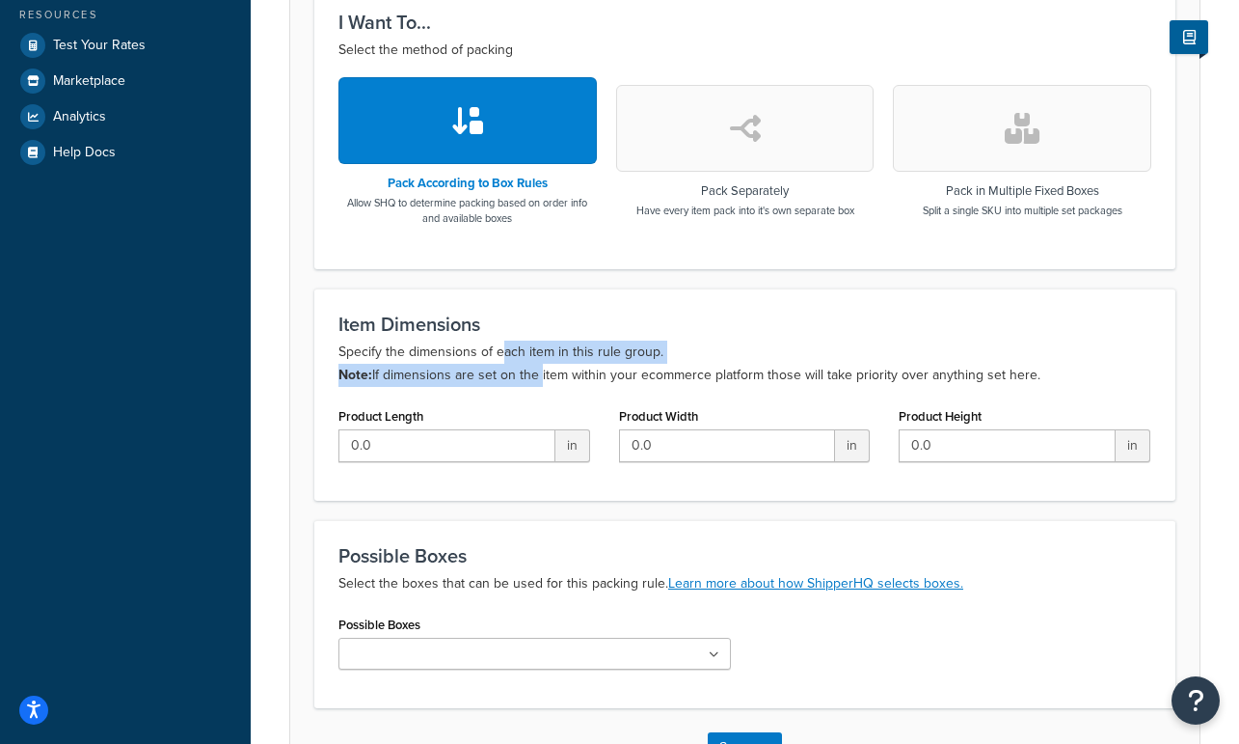
drag, startPoint x: 505, startPoint y: 342, endPoint x: 535, endPoint y: 380, distance: 48.0
click at [535, 380] on p "Specify the dimensions of each item in this rule group. Note: If dimensions are…" at bounding box center [744, 363] width 813 height 46
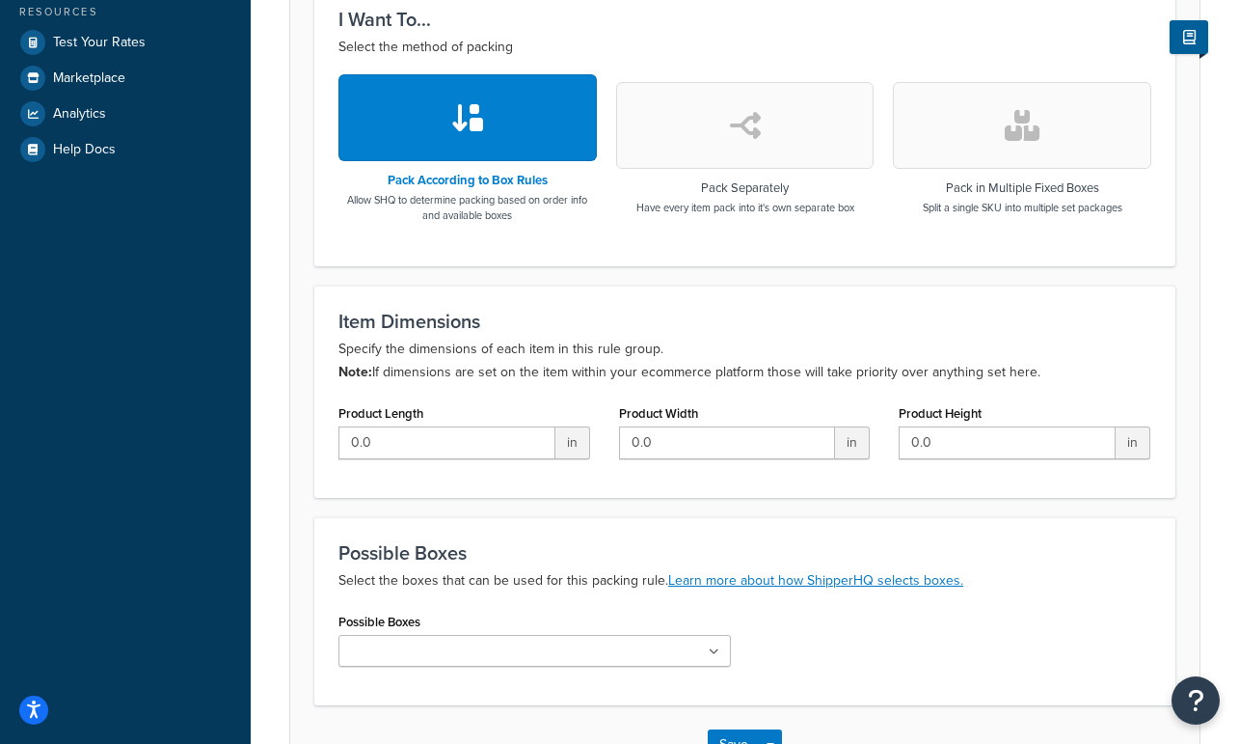
click at [536, 380] on p "Specify the dimensions of each item in this rule group. Note: If dimensions are…" at bounding box center [744, 361] width 813 height 46
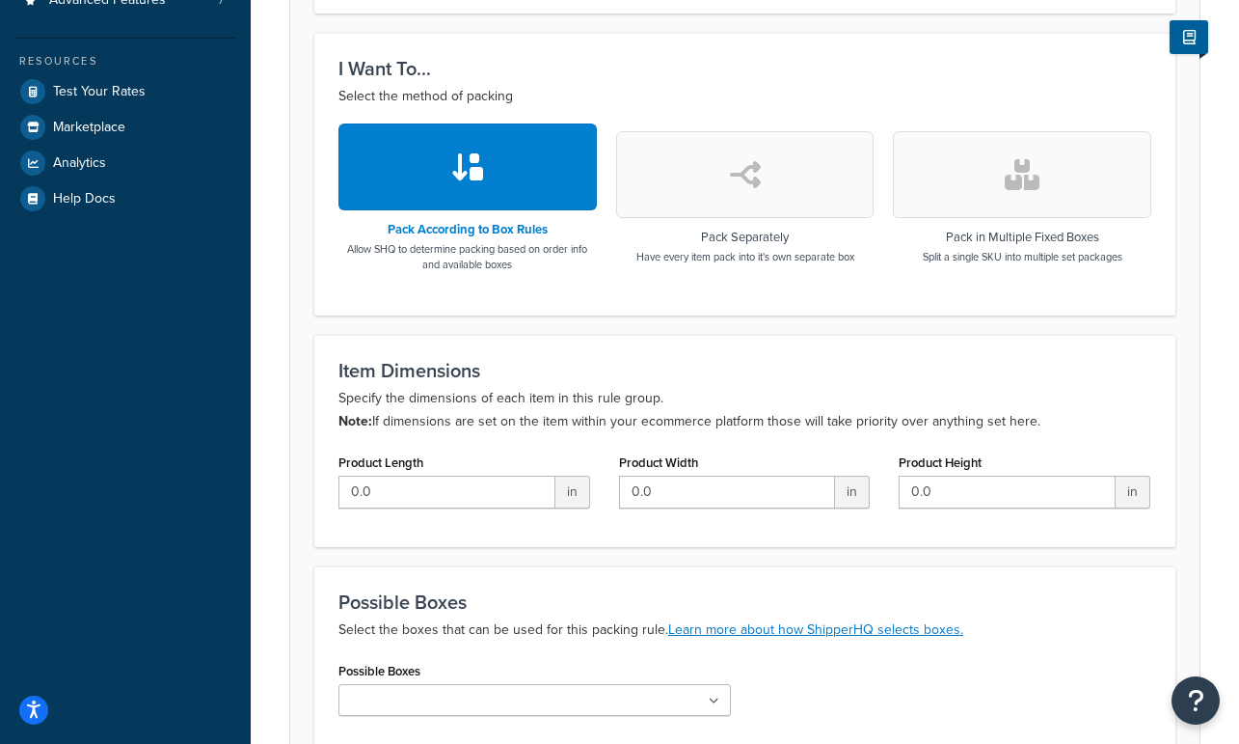
scroll to position [599, 0]
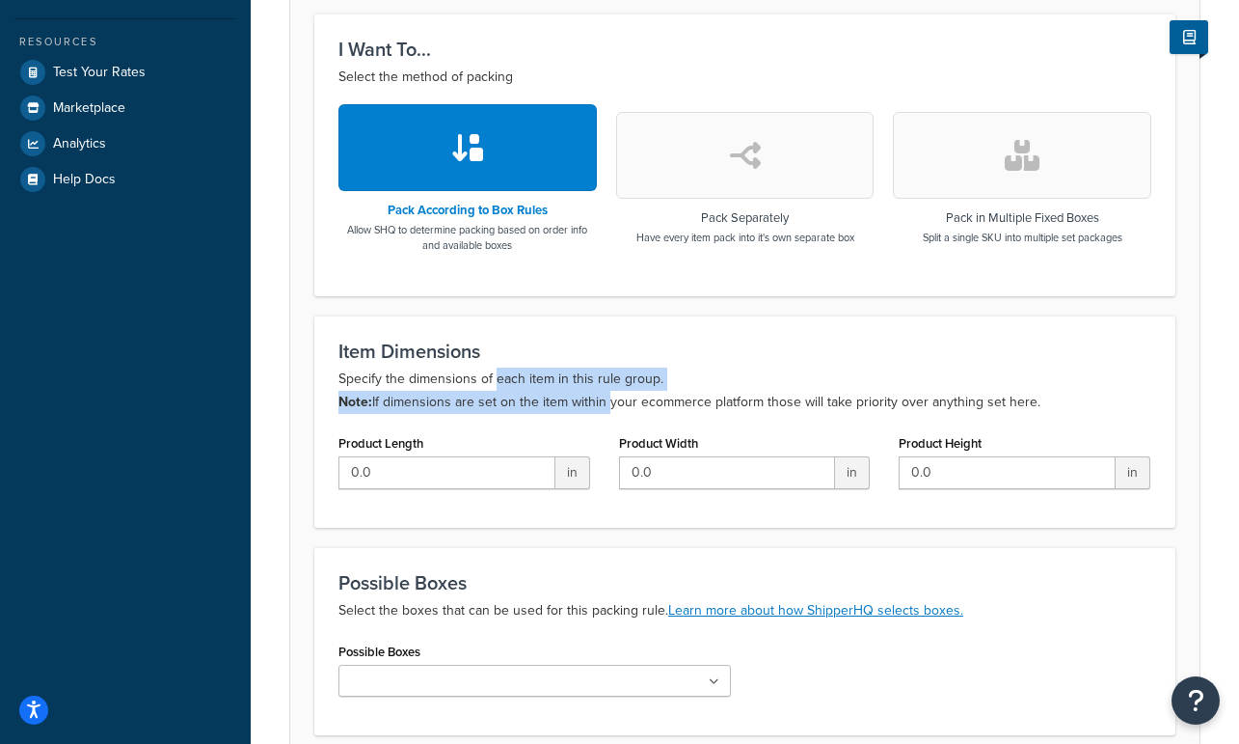
drag, startPoint x: 514, startPoint y: 386, endPoint x: 604, endPoint y: 416, distance: 94.5
click at [604, 416] on div "Item Dimensions Specify the dimensions of each item in this rule group. Note: I…" at bounding box center [744, 421] width 861 height 212
drag, startPoint x: 604, startPoint y: 416, endPoint x: 501, endPoint y: 410, distance: 103.3
click at [601, 416] on div "Item Dimensions Specify the dimensions of each item in this rule group. Note: I…" at bounding box center [744, 421] width 861 height 212
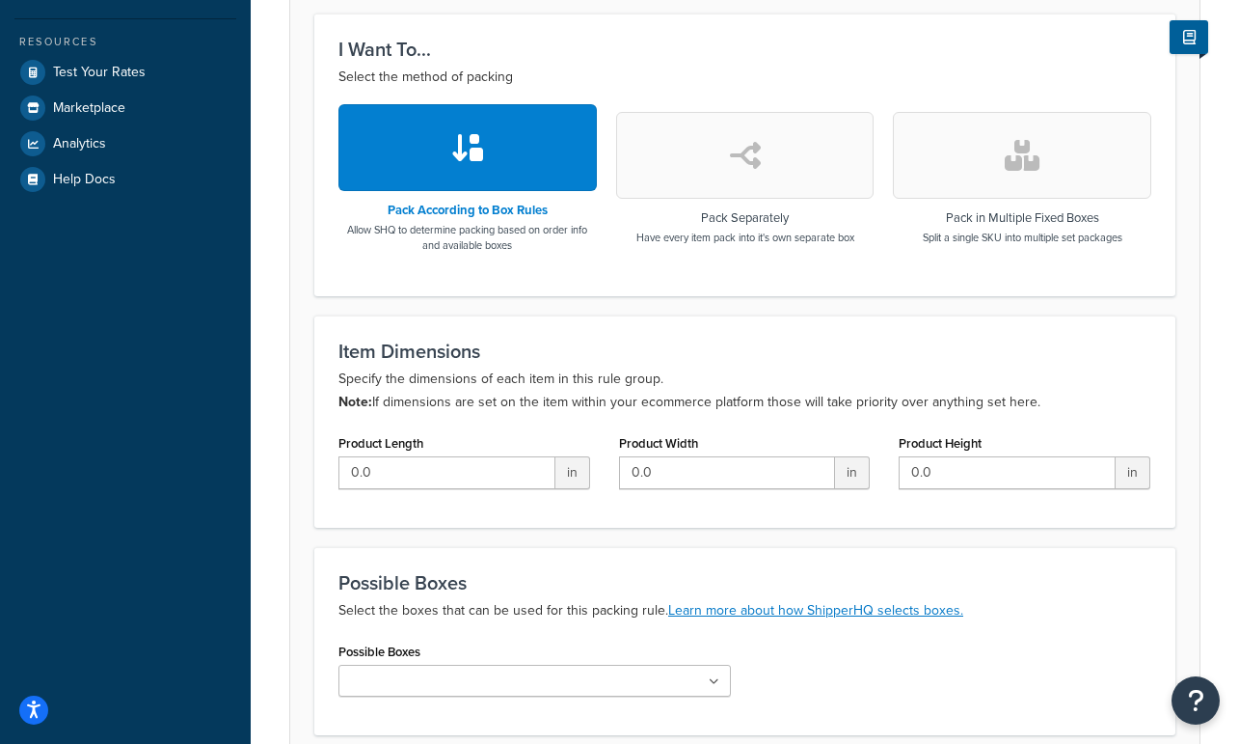
click at [496, 409] on p "Specify the dimensions of each item in this rule group. Note: If dimensions are…" at bounding box center [744, 390] width 813 height 46
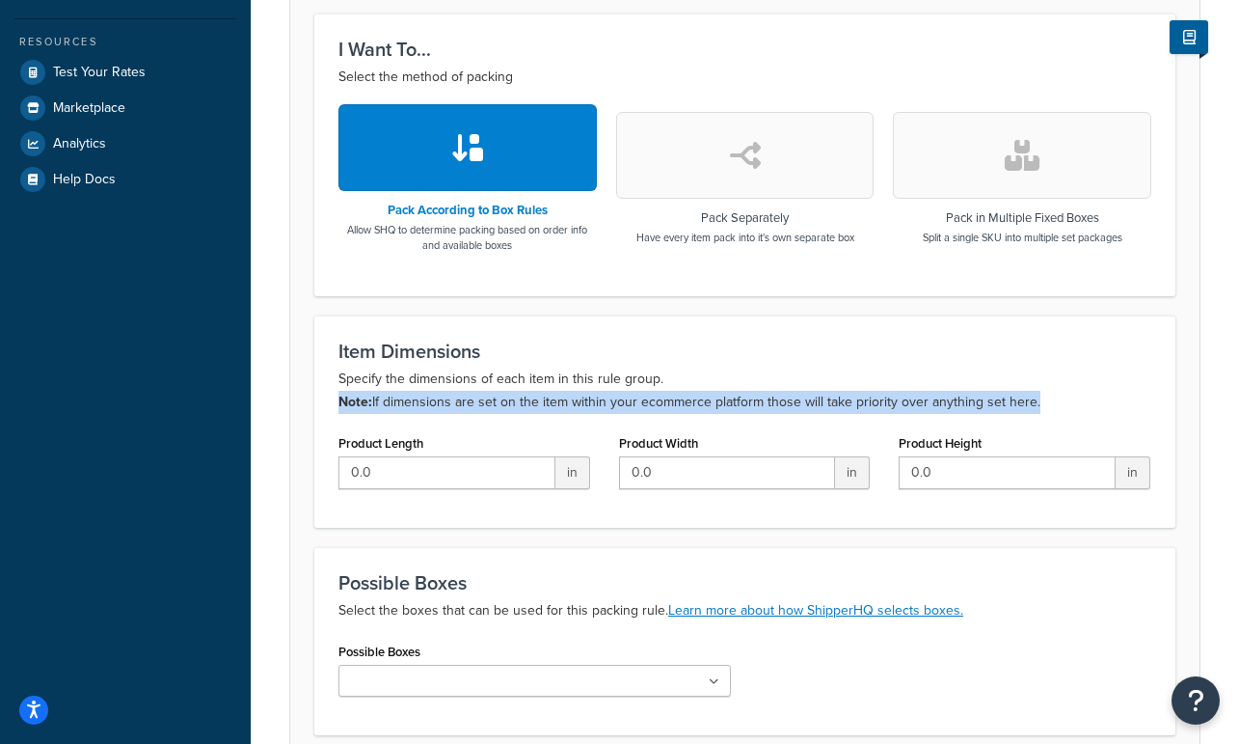
click at [496, 409] on p "Specify the dimensions of each item in this rule group. Note: If dimensions are…" at bounding box center [744, 390] width 813 height 46
click at [624, 412] on p "Specify the dimensions of each item in this rule group. Note: If dimensions are…" at bounding box center [744, 390] width 813 height 46
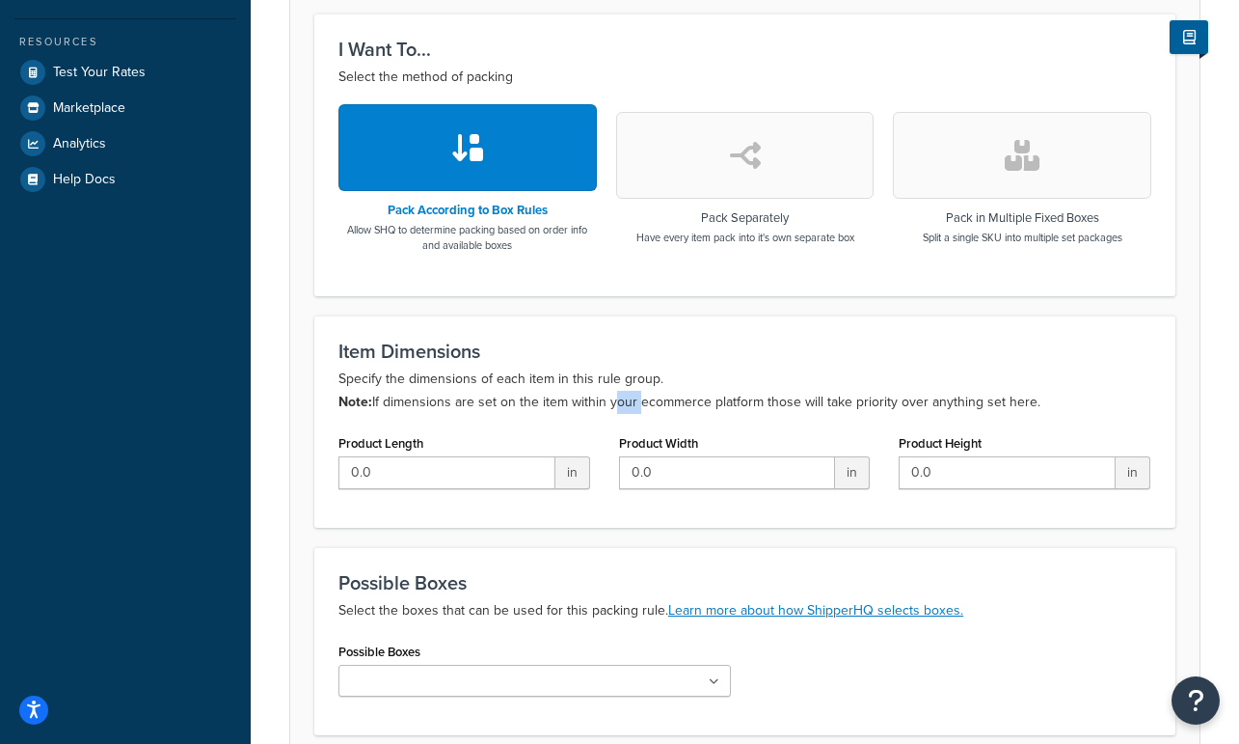
click at [624, 412] on p "Specify the dimensions of each item in this rule group. Note: If dimensions are…" at bounding box center [744, 390] width 813 height 46
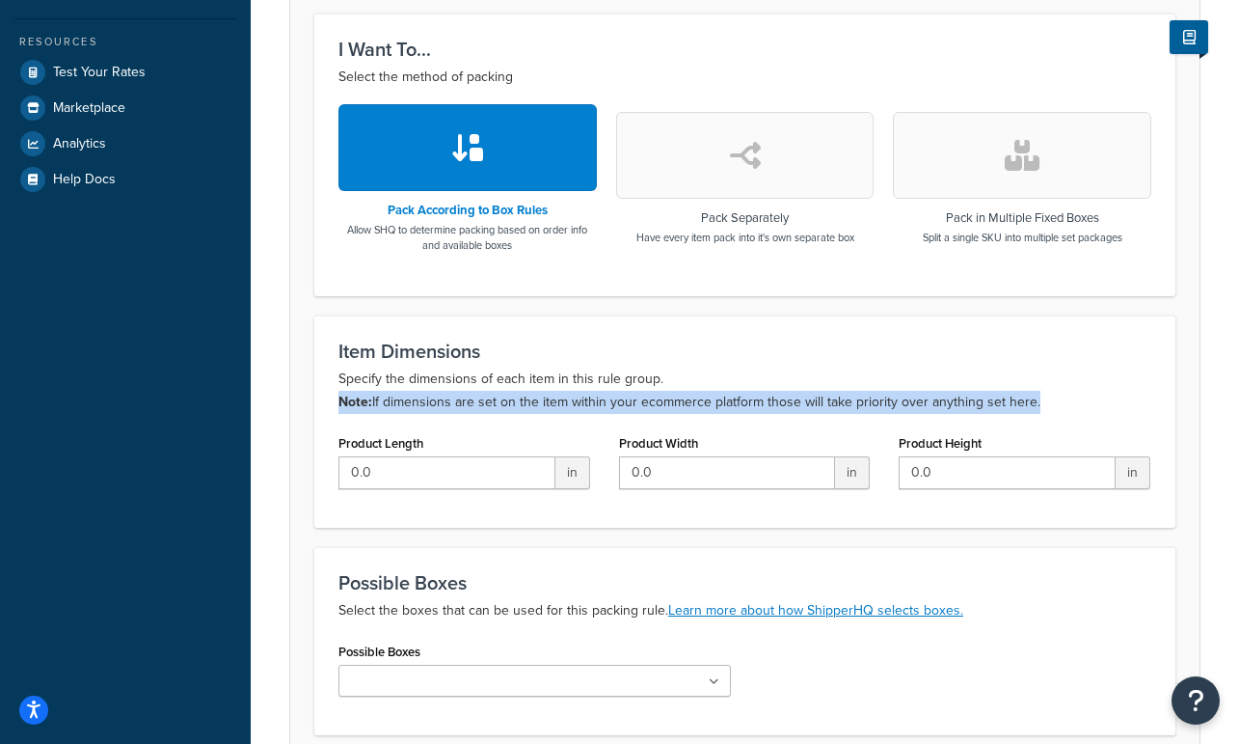
drag, startPoint x: 624, startPoint y: 412, endPoint x: 595, endPoint y: 415, distance: 29.1
click at [623, 412] on p "Specify the dimensions of each item in this rule group. Note: If dimensions are…" at bounding box center [744, 390] width 813 height 46
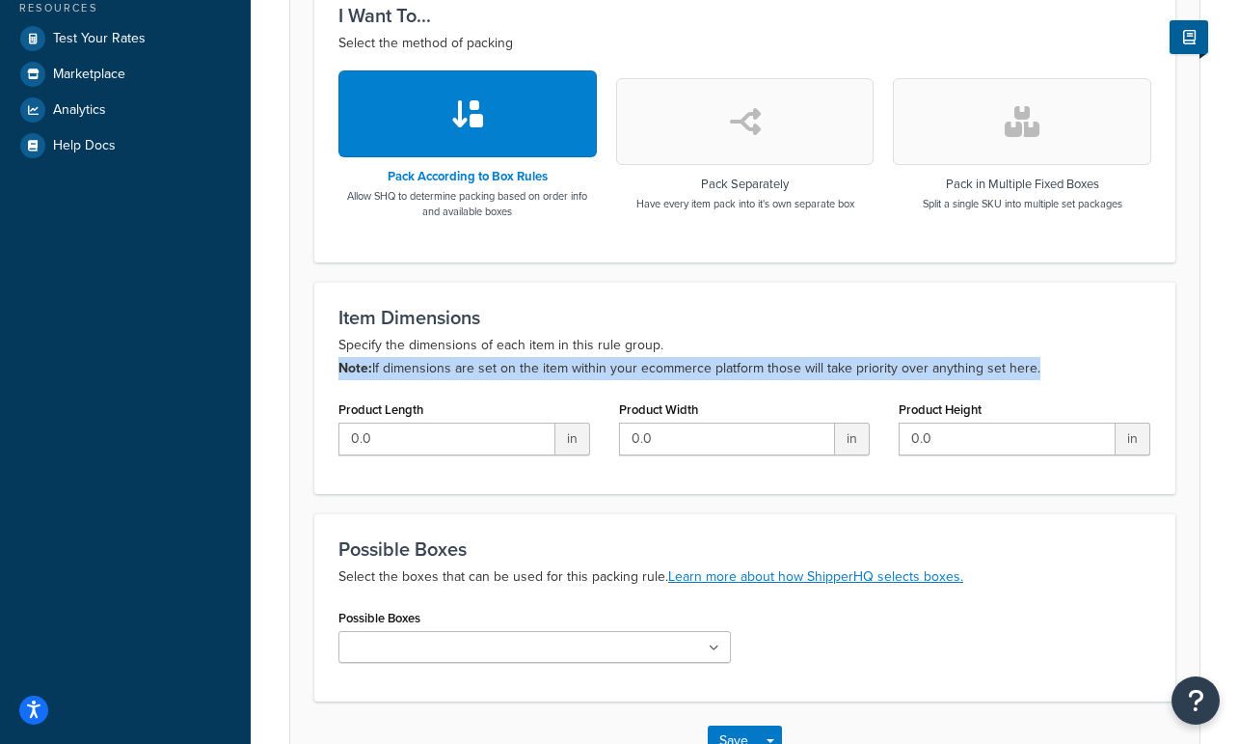
scroll to position [643, 0]
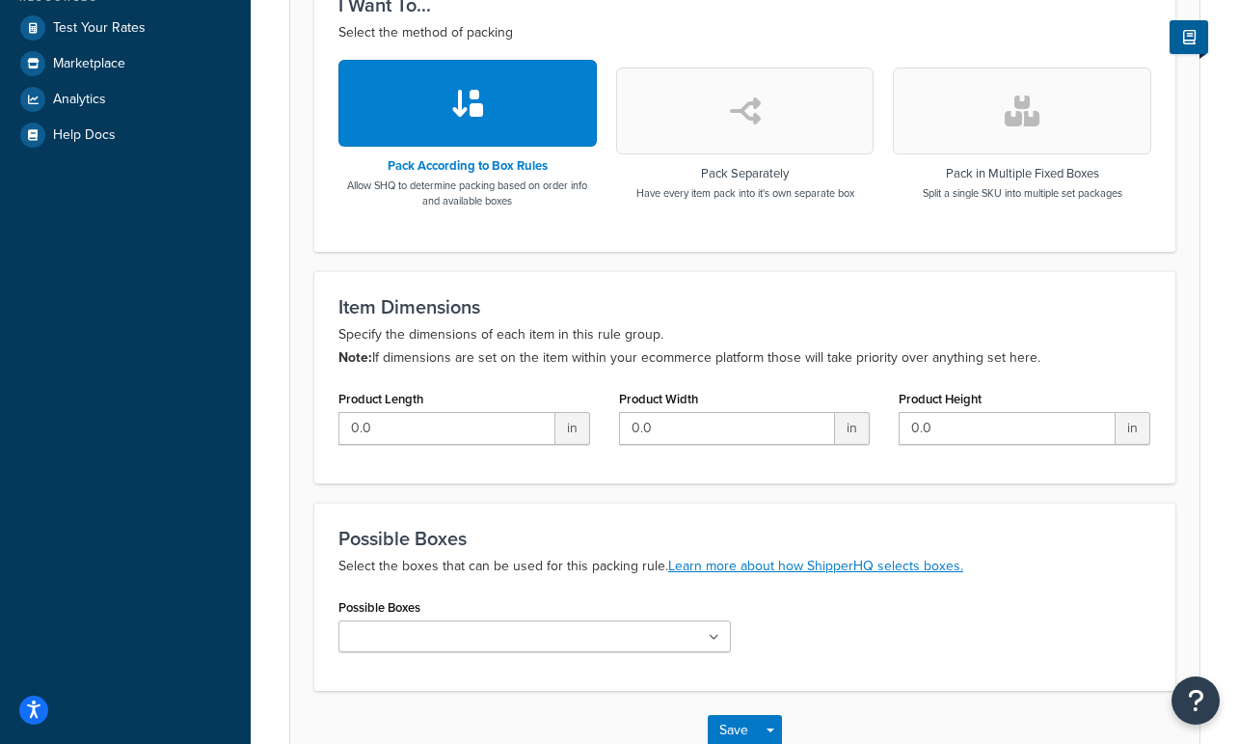
drag, startPoint x: 555, startPoint y: 328, endPoint x: 519, endPoint y: 347, distance: 40.6
click at [554, 328] on p "Specify the dimensions of each item in this rule group. Note: If dimensions are…" at bounding box center [744, 346] width 813 height 46
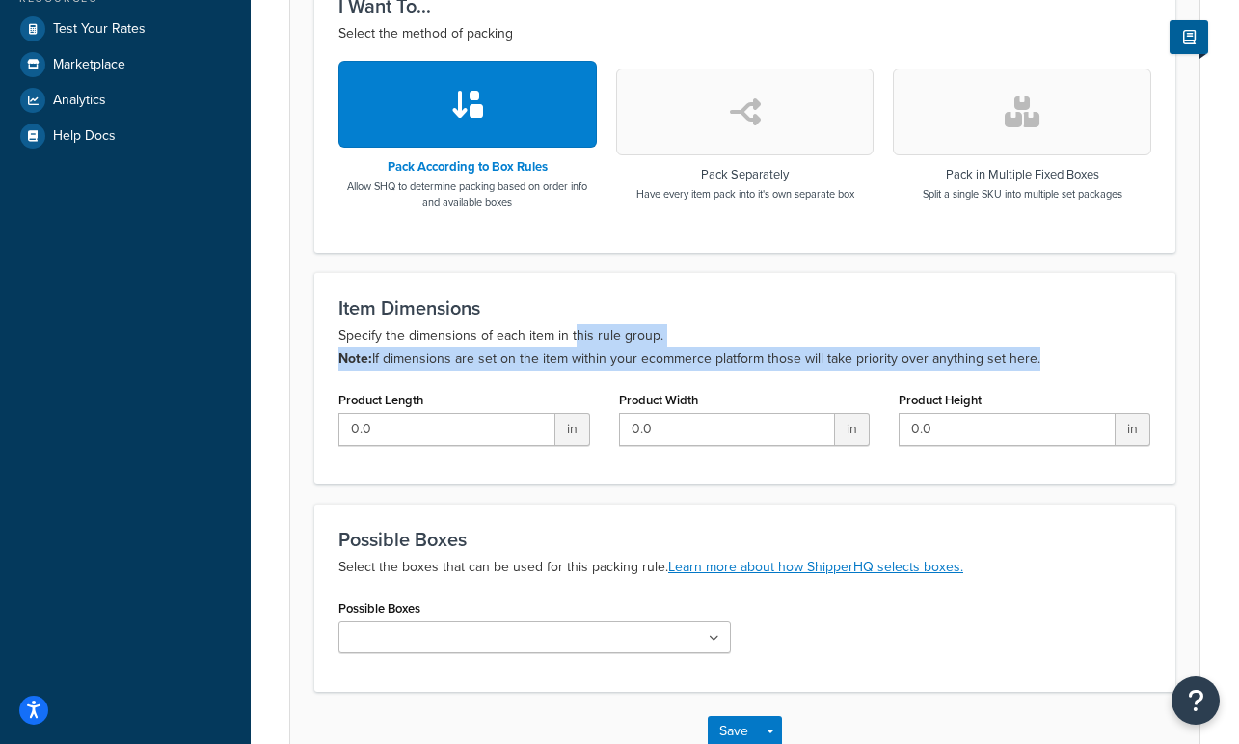
drag, startPoint x: 574, startPoint y: 345, endPoint x: 596, endPoint y: 383, distance: 43.7
click at [596, 383] on div "Item Dimensions Specify the dimensions of each item in this rule group. Note: I…" at bounding box center [744, 378] width 861 height 212
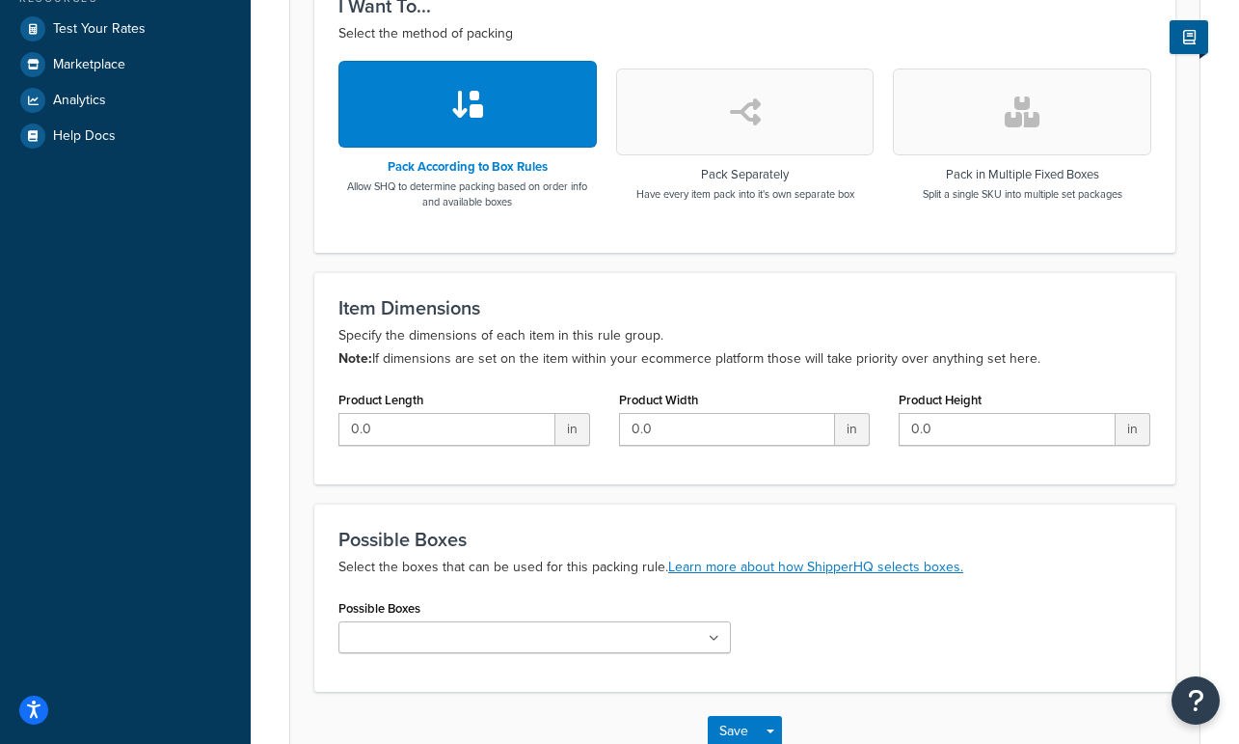
scroll to position [769, 0]
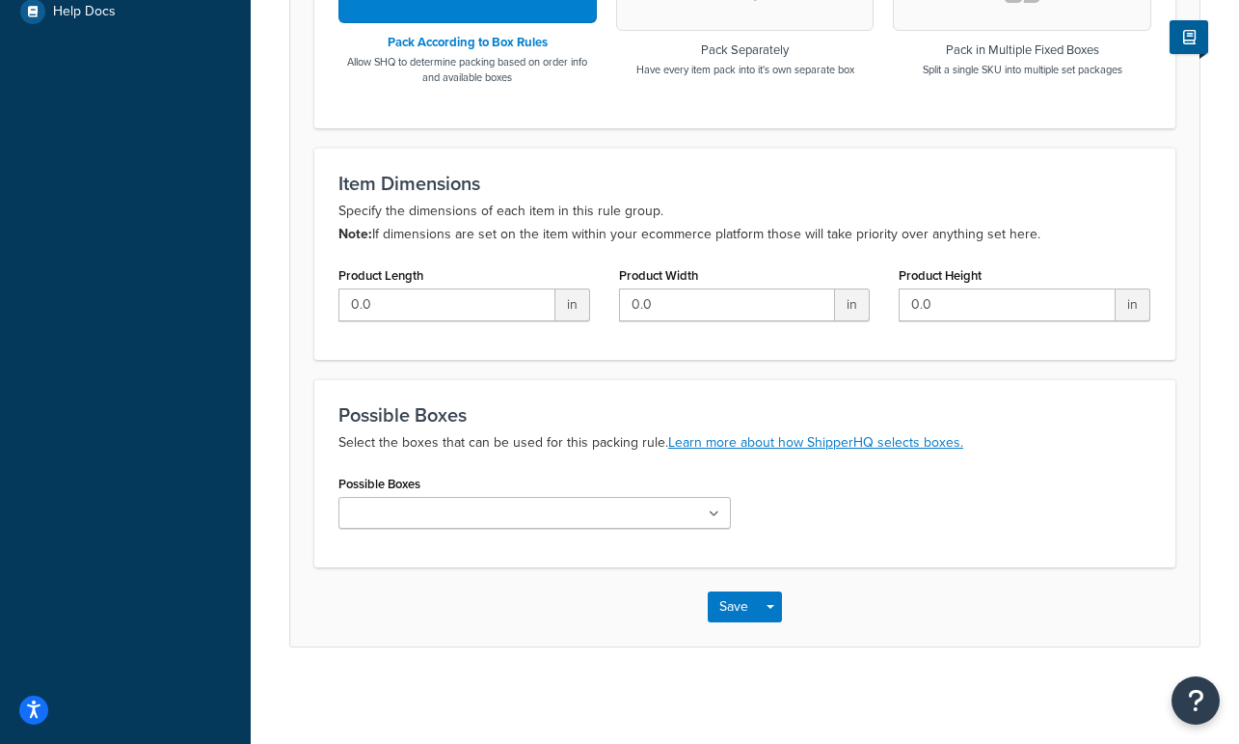
click at [405, 432] on p "Select the boxes that can be used for this packing rule. Learn more about how S…" at bounding box center [744, 442] width 813 height 23
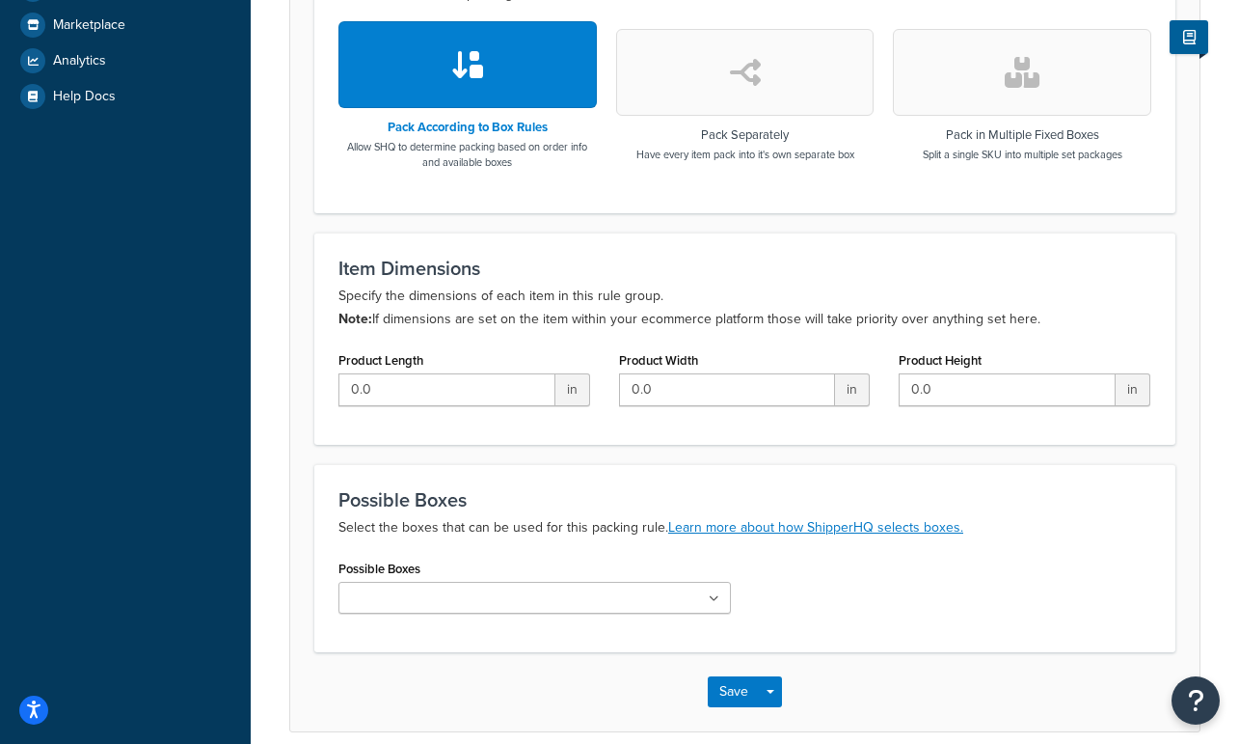
scroll to position [0, 0]
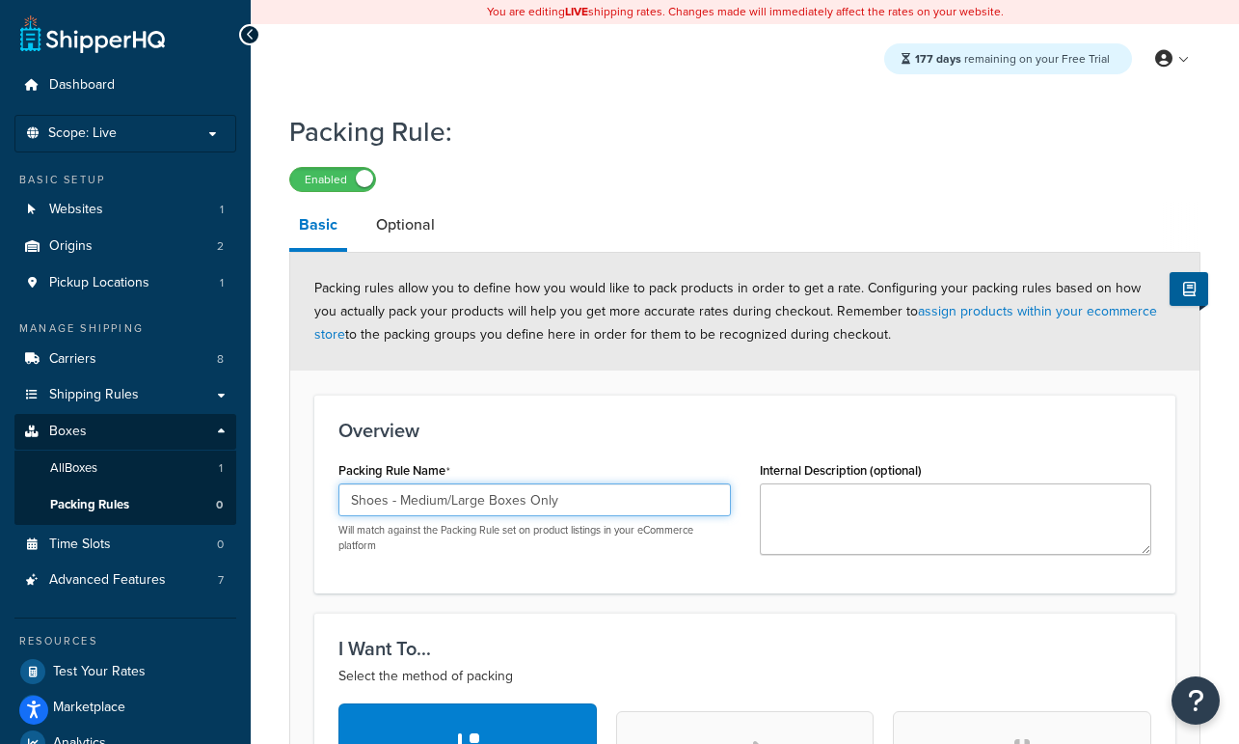
click at [485, 506] on input "Shoes - Medium/Large Boxes Only" at bounding box center [534, 499] width 392 height 33
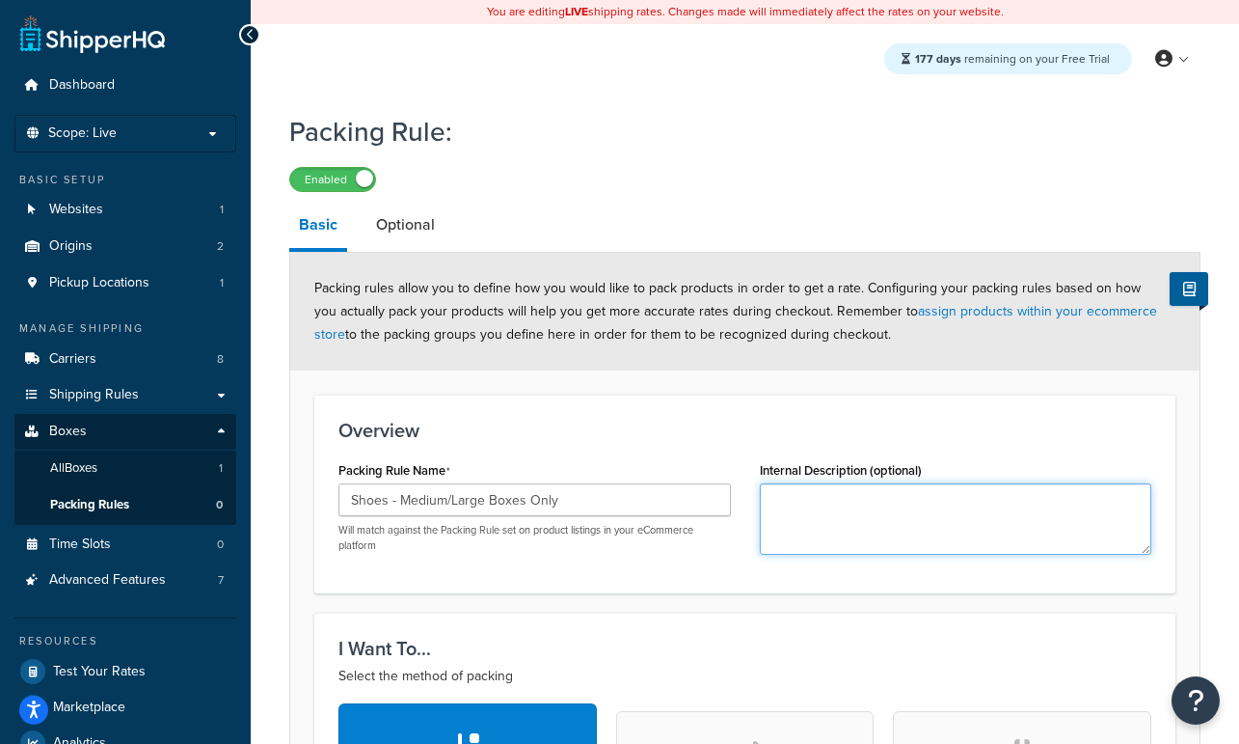
click at [822, 512] on textarea "Internal Description (optional)" at bounding box center [956, 518] width 392 height 71
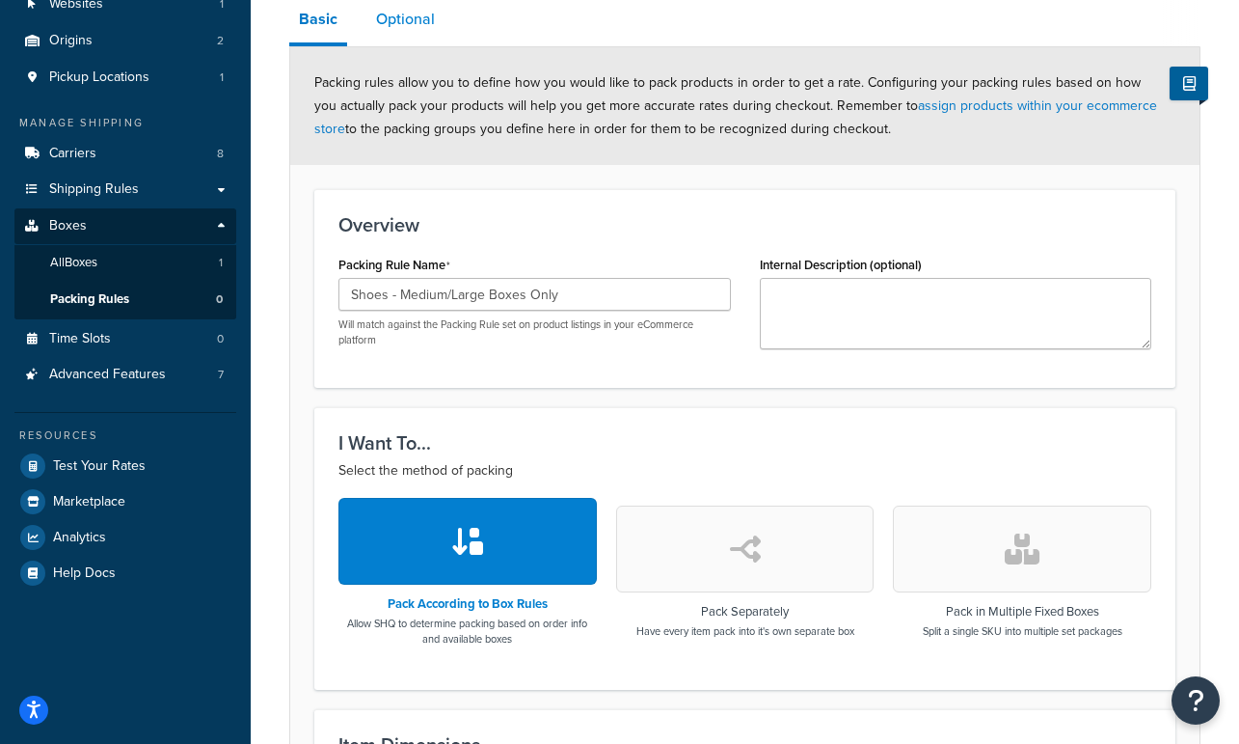
click at [389, 32] on link "Optional" at bounding box center [405, 19] width 78 height 46
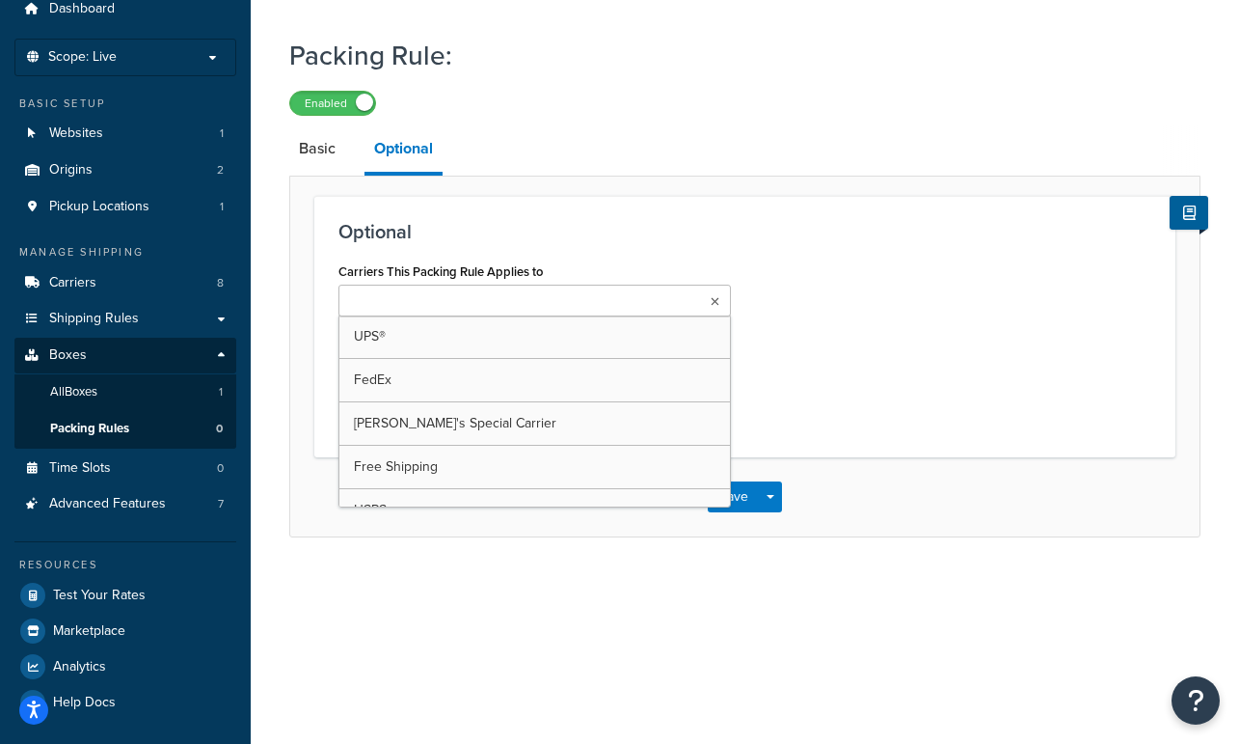
click at [510, 314] on ul at bounding box center [534, 300] width 392 height 32
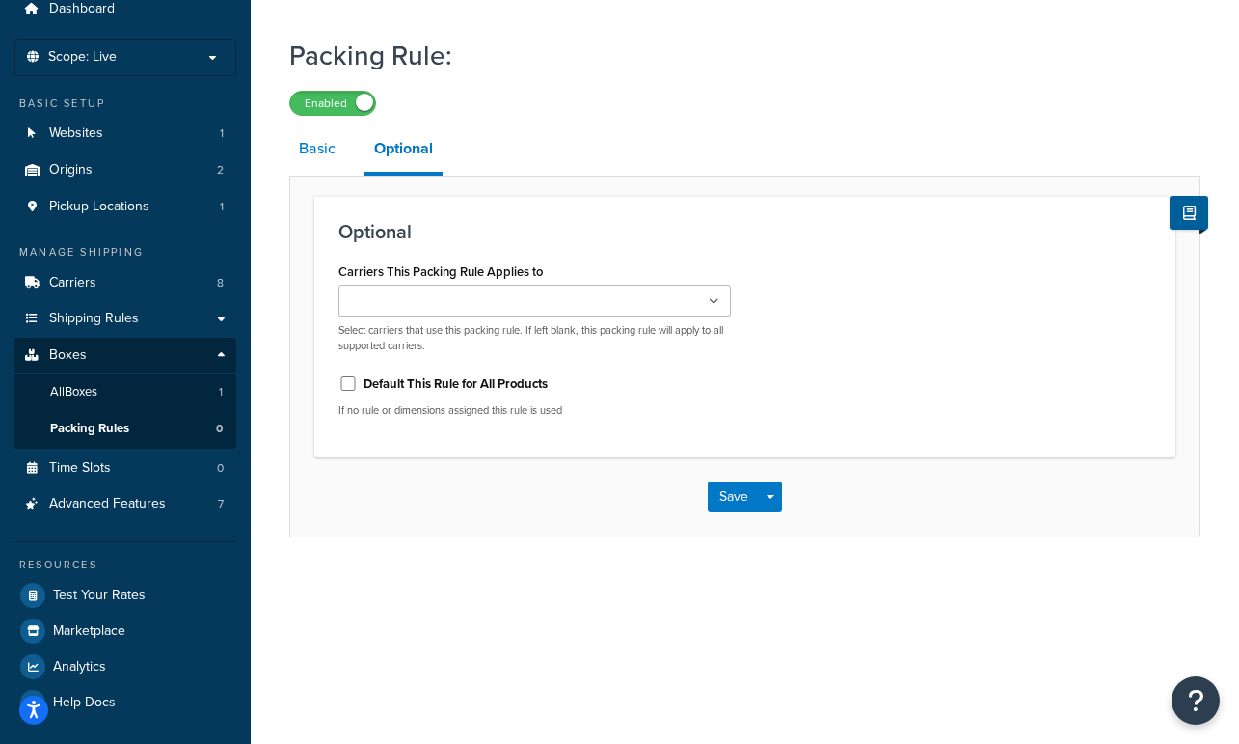
click at [316, 151] on link "Basic" at bounding box center [317, 148] width 56 height 46
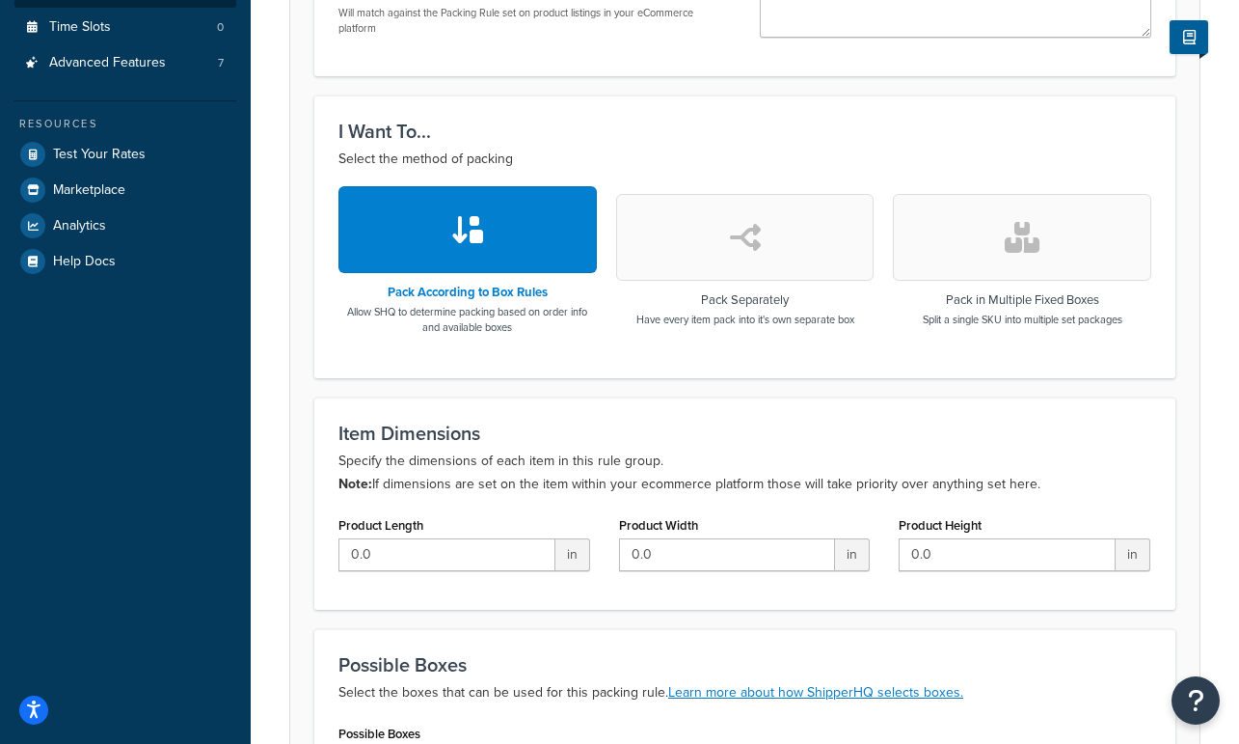
scroll to position [555, 0]
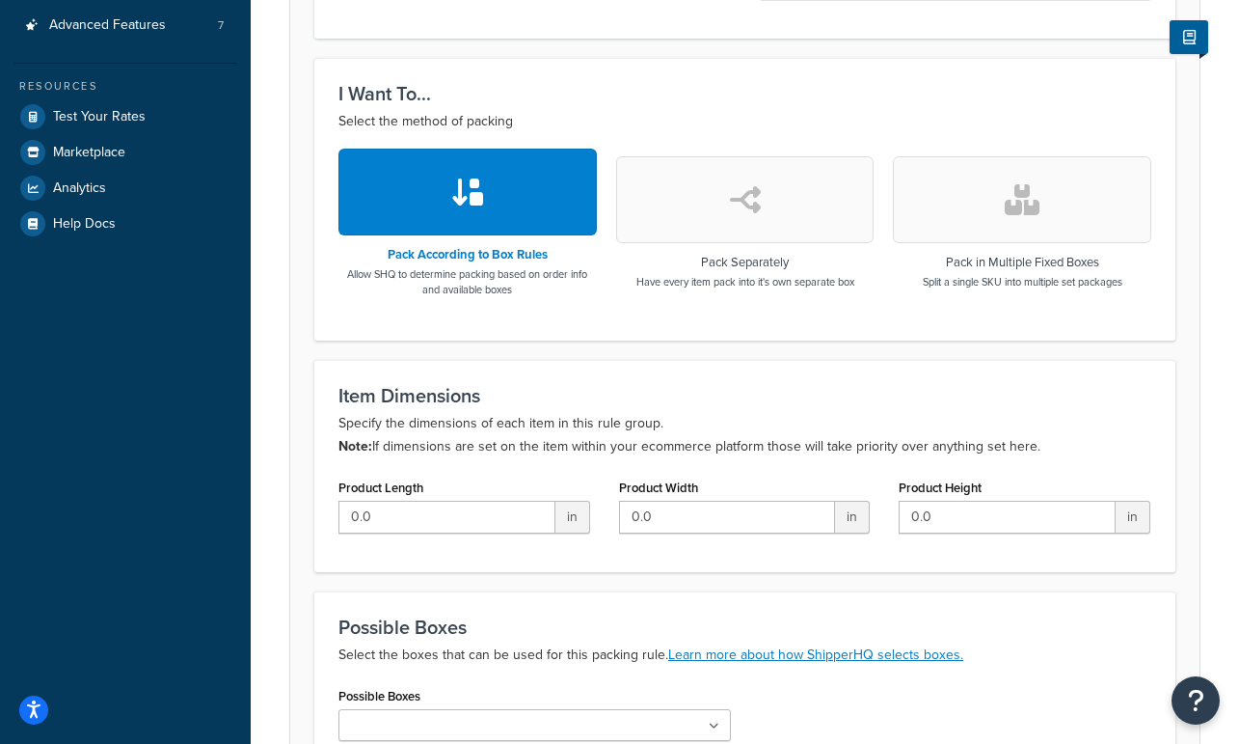
click at [427, 436] on p "Specify the dimensions of each item in this rule group. Note: If dimensions are…" at bounding box center [744, 435] width 813 height 46
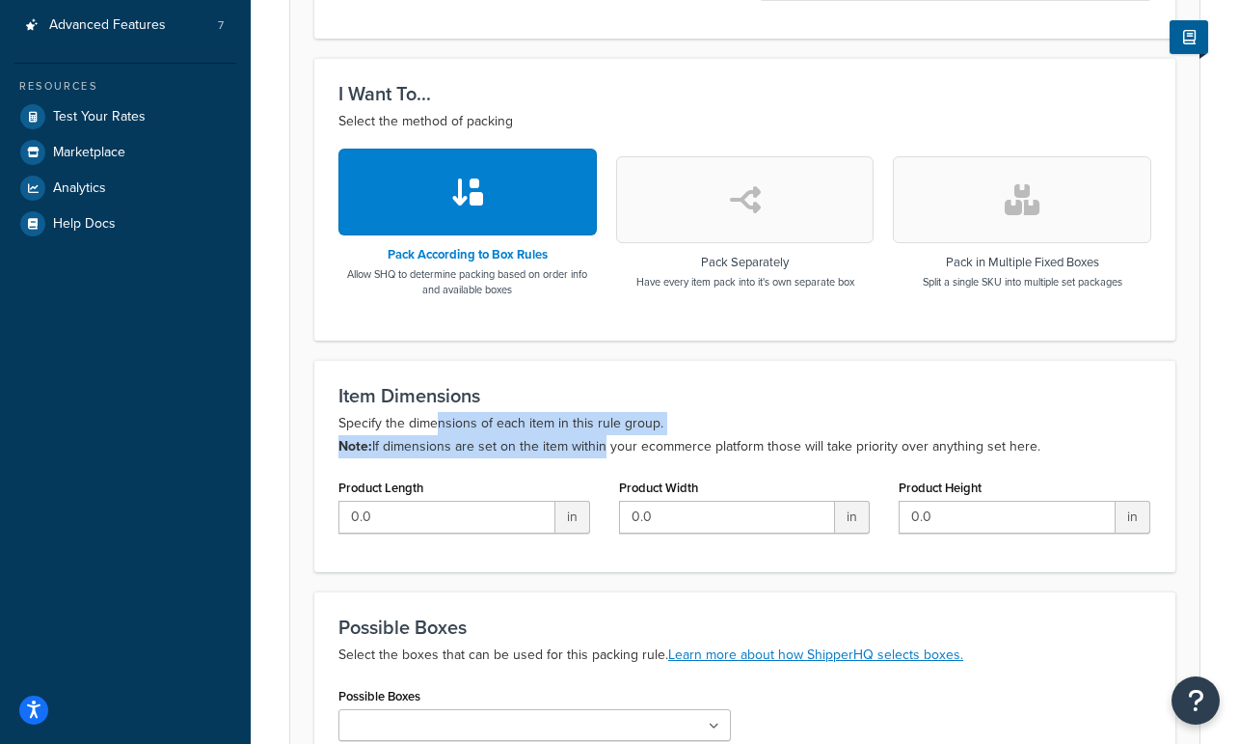
drag, startPoint x: 500, startPoint y: 429, endPoint x: 600, endPoint y: 442, distance: 101.1
click at [600, 442] on p "Specify the dimensions of each item in this rule group. Note: If dimensions are…" at bounding box center [744, 435] width 813 height 46
drag, startPoint x: 600, startPoint y: 442, endPoint x: 544, endPoint y: 445, distance: 56.0
click at [599, 443] on p "Specify the dimensions of each item in this rule group. Note: If dimensions are…" at bounding box center [744, 435] width 813 height 46
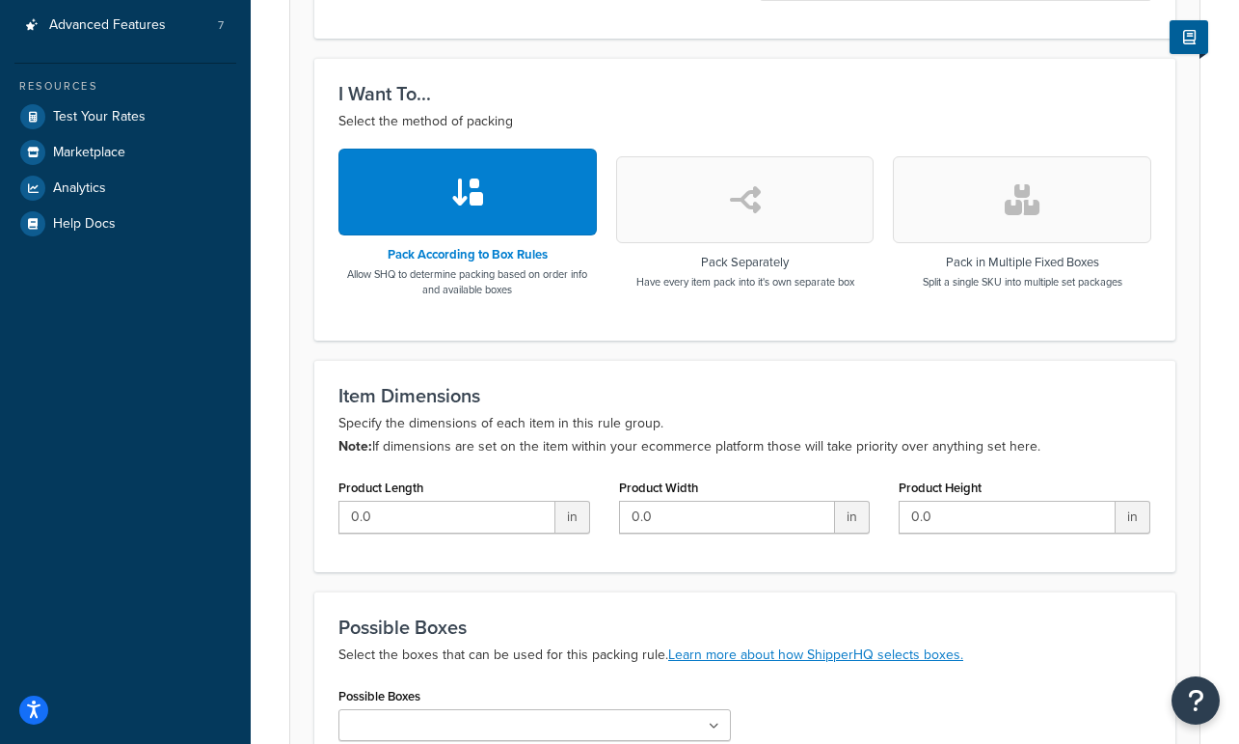
click at [443, 446] on p "Specify the dimensions of each item in this rule group. Note: If dimensions are…" at bounding box center [744, 435] width 813 height 46
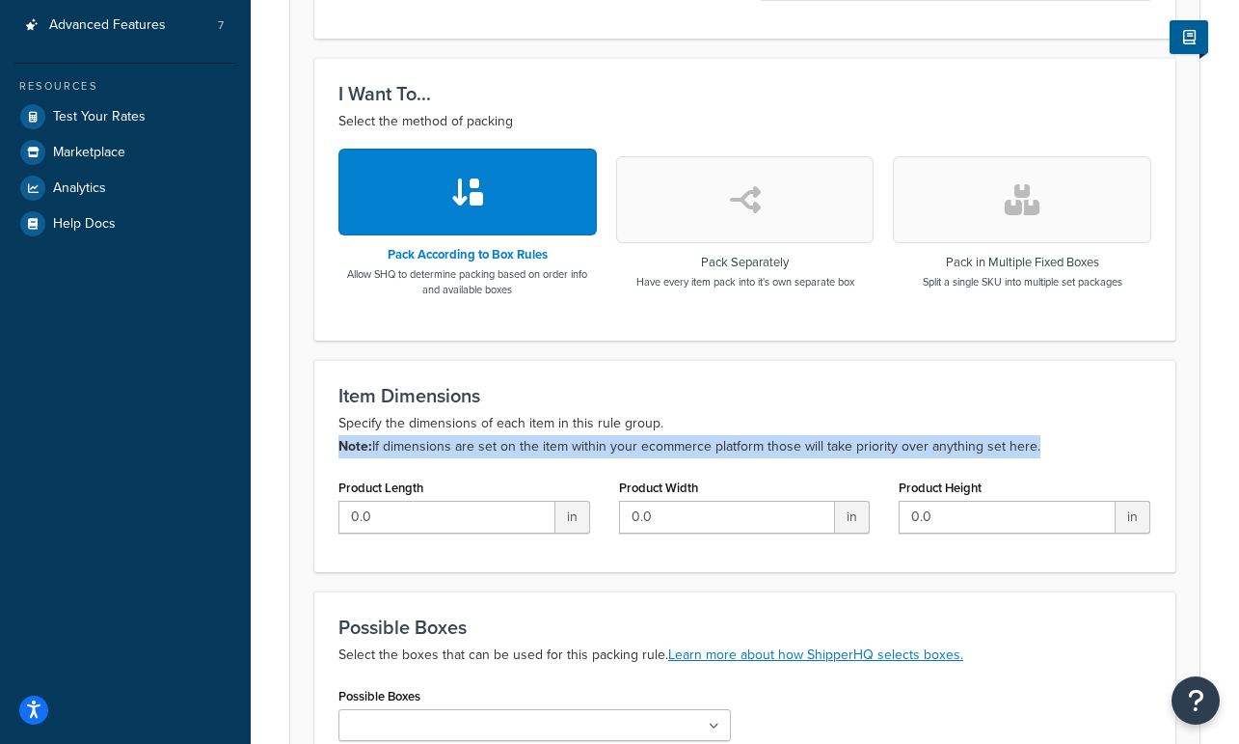
click at [443, 446] on p "Specify the dimensions of each item in this rule group. Note: If dimensions are…" at bounding box center [744, 435] width 813 height 46
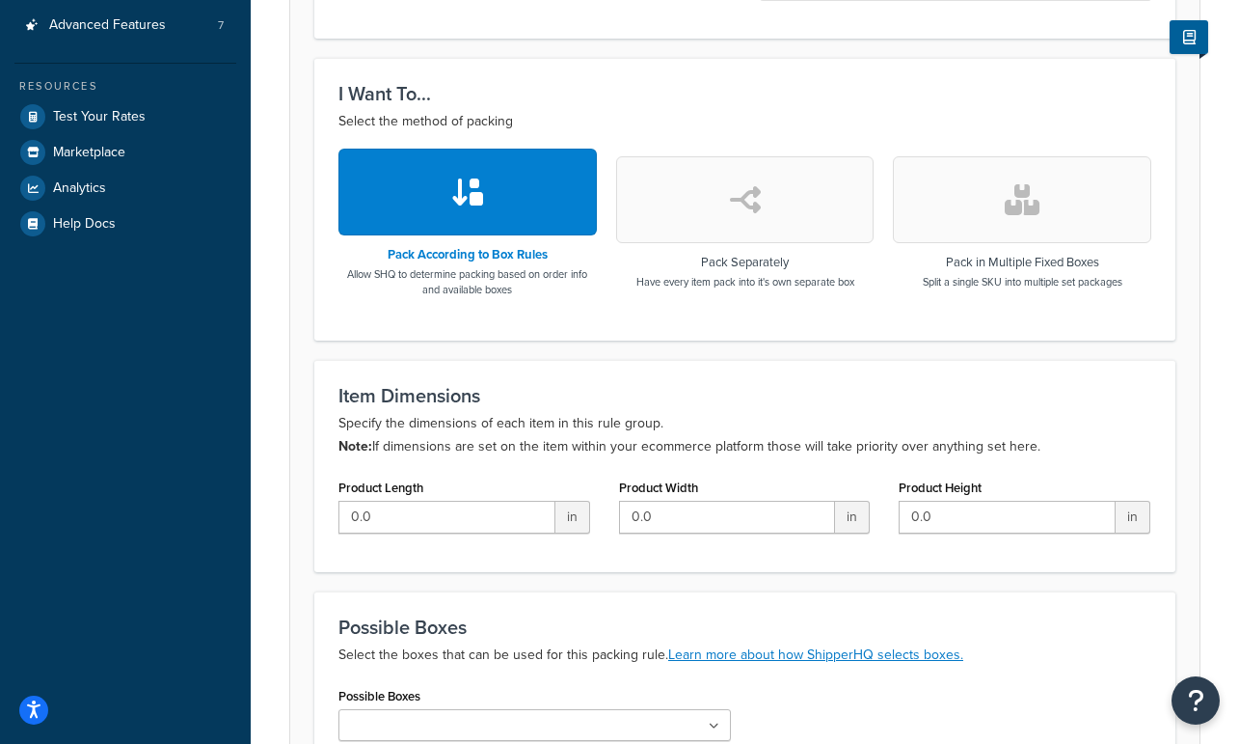
click at [530, 434] on p "Specify the dimensions of each item in this rule group. Note: If dimensions are…" at bounding box center [744, 435] width 813 height 46
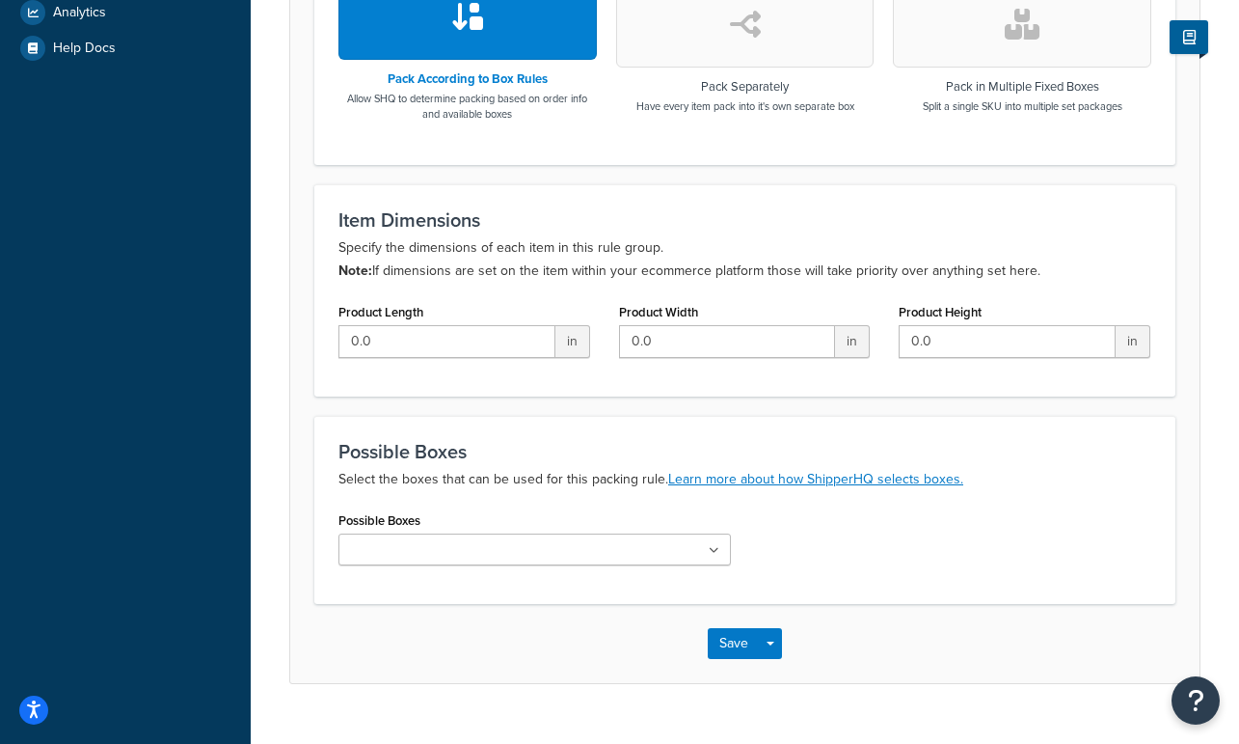
scroll to position [769, 0]
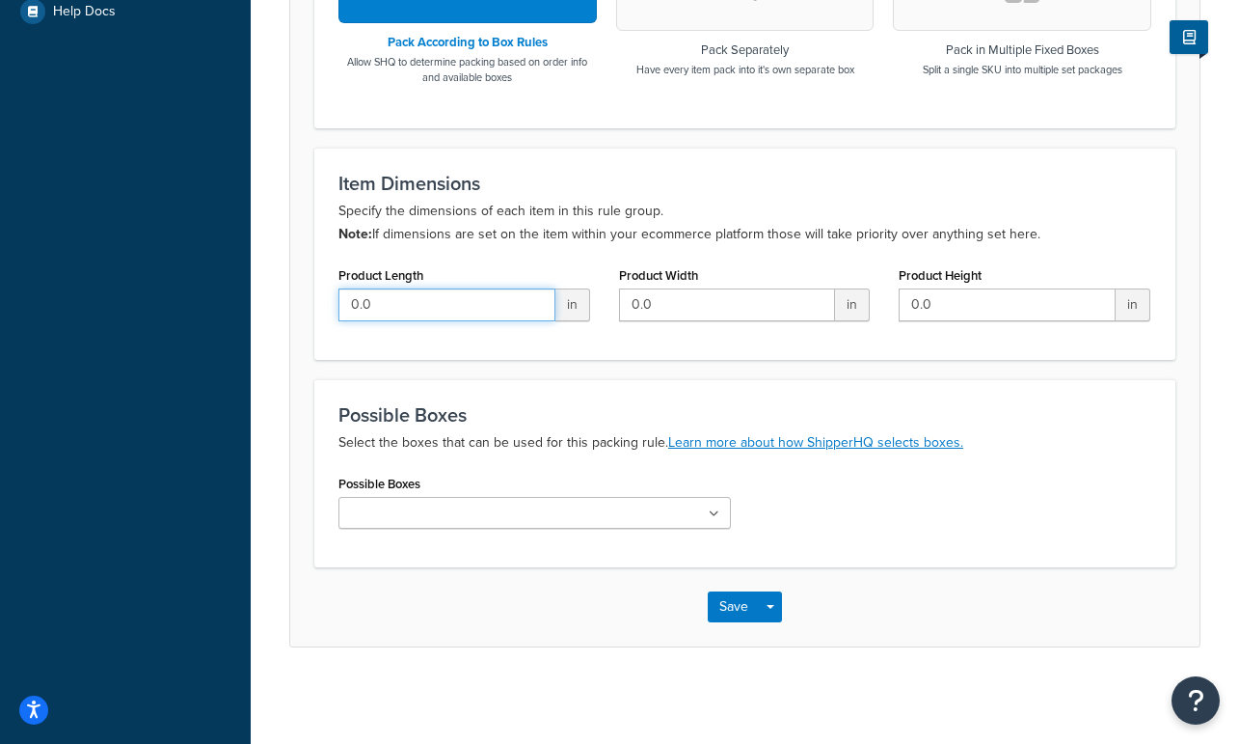
drag, startPoint x: 395, startPoint y: 298, endPoint x: 448, endPoint y: 297, distance: 53.0
click at [395, 299] on input "0.0" at bounding box center [446, 304] width 217 height 33
click at [552, 273] on div "Product Length 0.0 in" at bounding box center [464, 291] width 252 height 60
click at [460, 442] on p "Select the boxes that can be used for this packing rule. Learn more about how S…" at bounding box center [744, 442] width 813 height 23
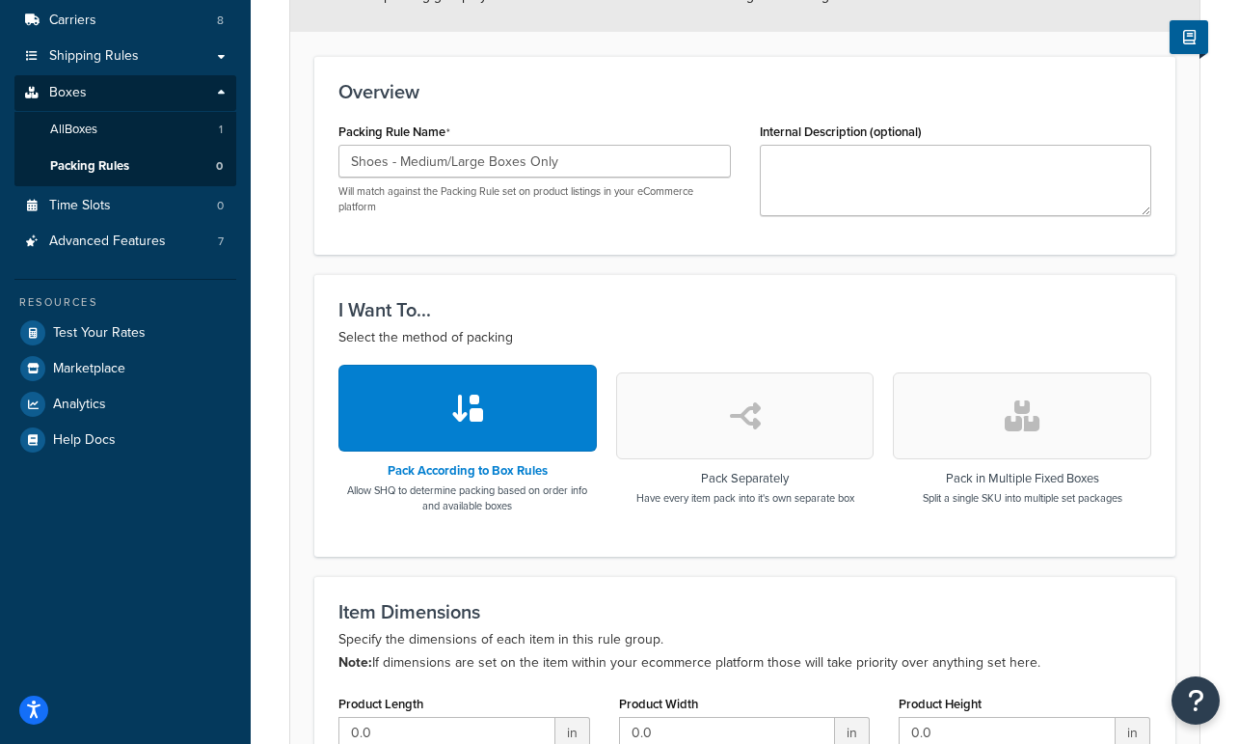
scroll to position [0, 0]
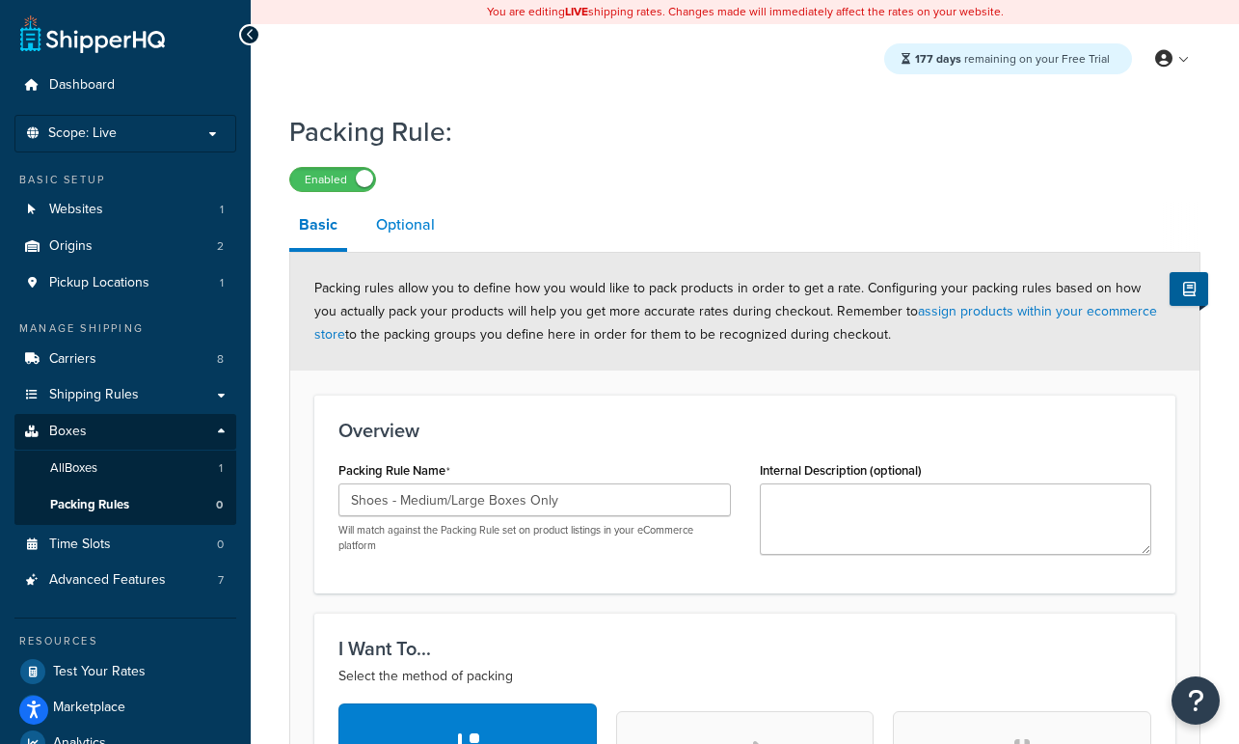
click at [405, 235] on link "Optional" at bounding box center [405, 225] width 78 height 46
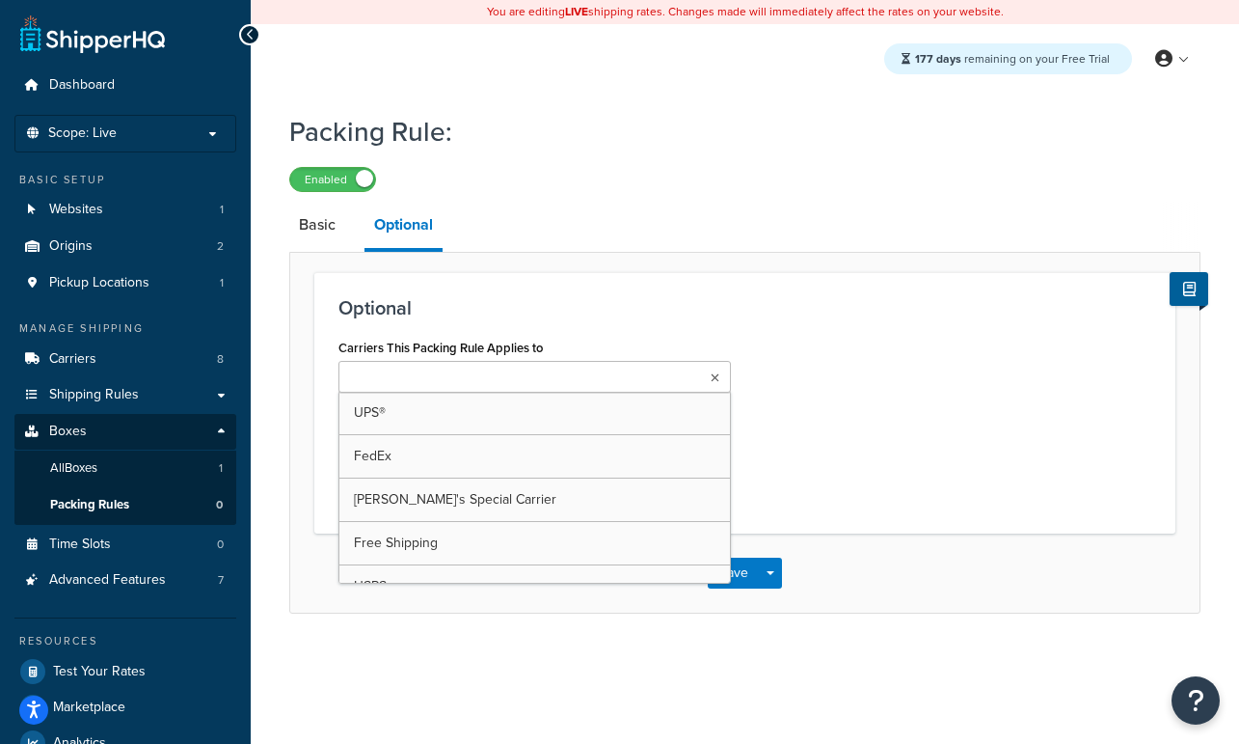
click at [401, 384] on input "Carriers This Packing Rule Applies to" at bounding box center [429, 377] width 171 height 21
click at [457, 305] on h3 "Optional" at bounding box center [744, 307] width 813 height 21
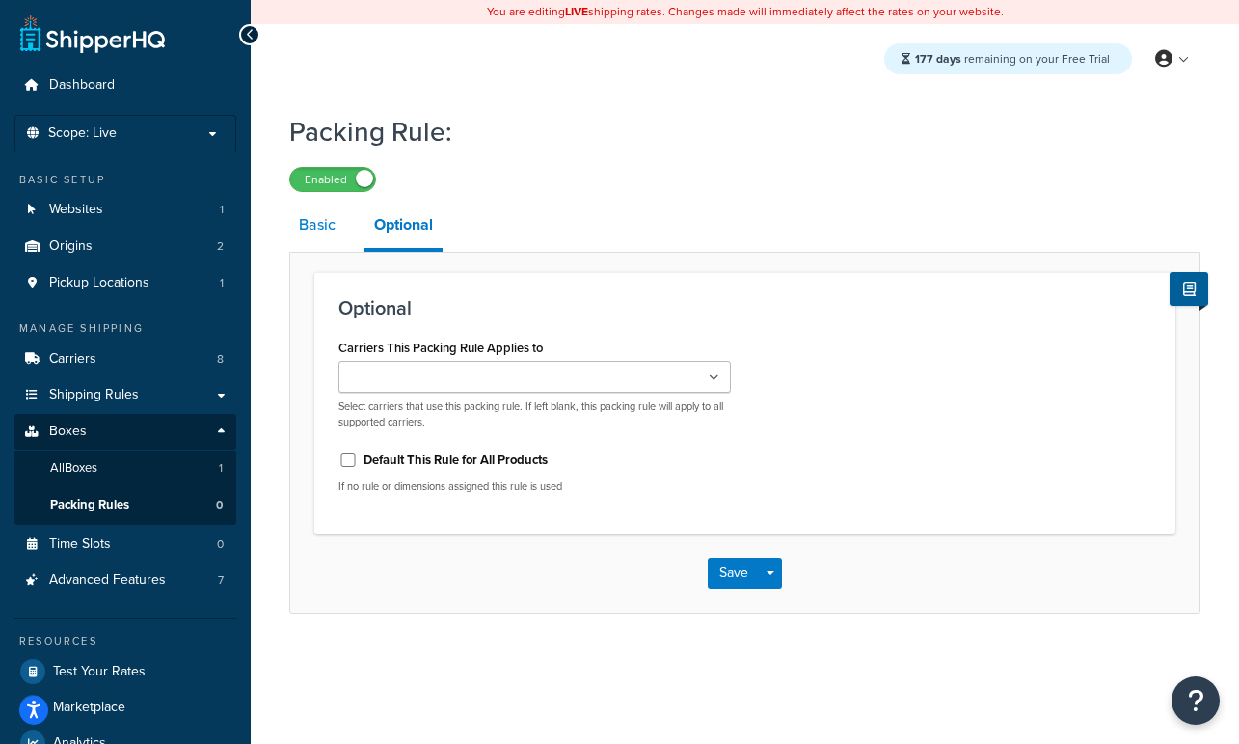
click at [317, 229] on link "Basic" at bounding box center [317, 225] width 56 height 46
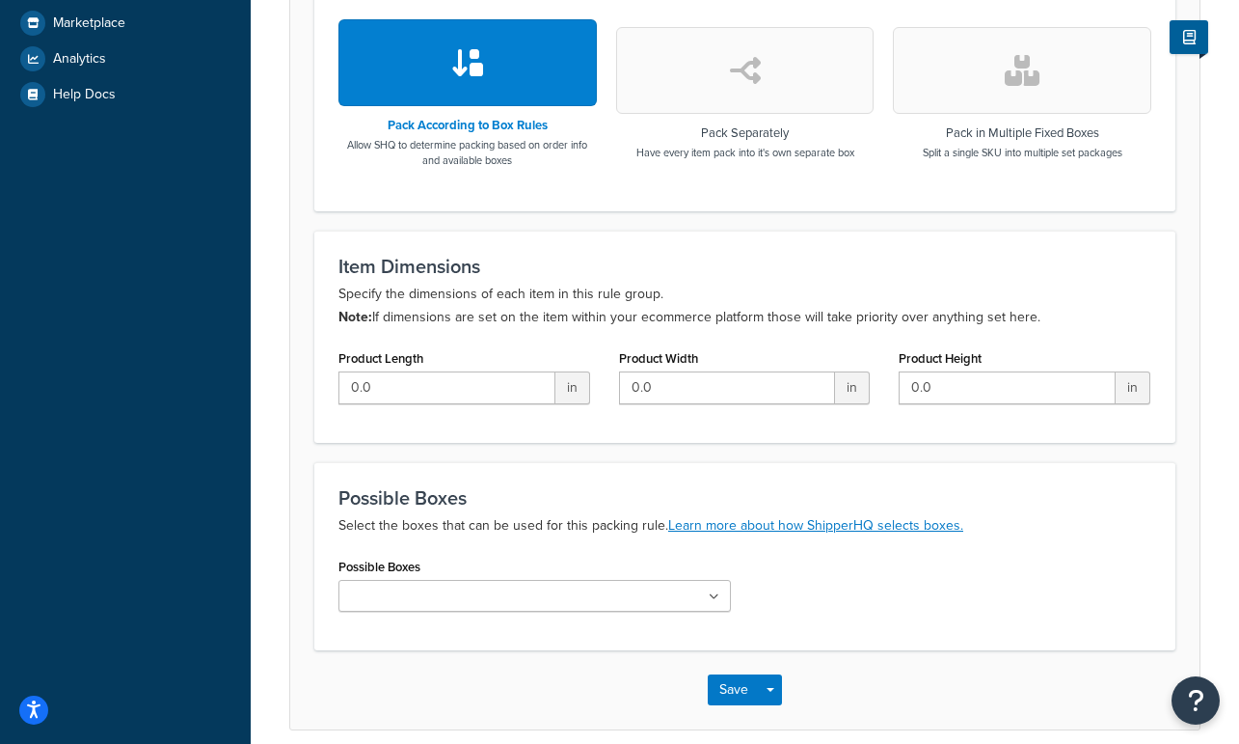
scroll to position [689, 0]
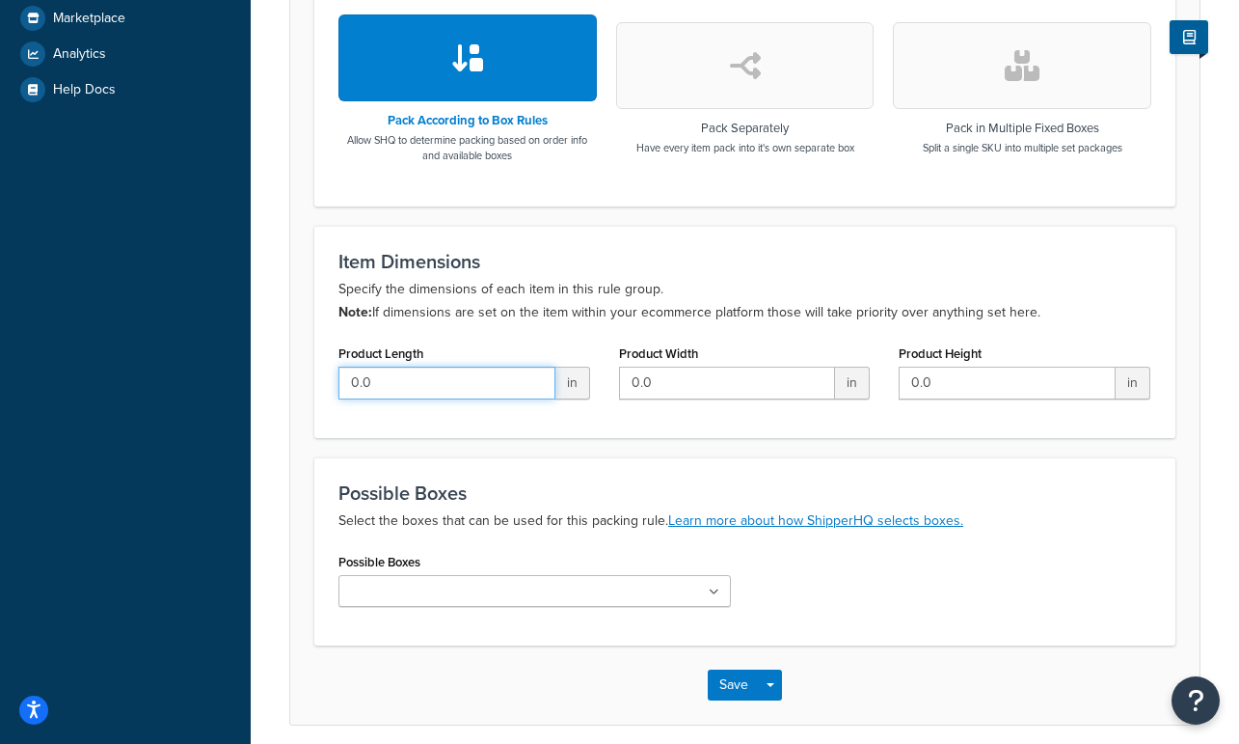
click at [492, 396] on input "0.0" at bounding box center [446, 382] width 217 height 33
click at [741, 357] on div "Product Width 0.0 in" at bounding box center [745, 369] width 252 height 60
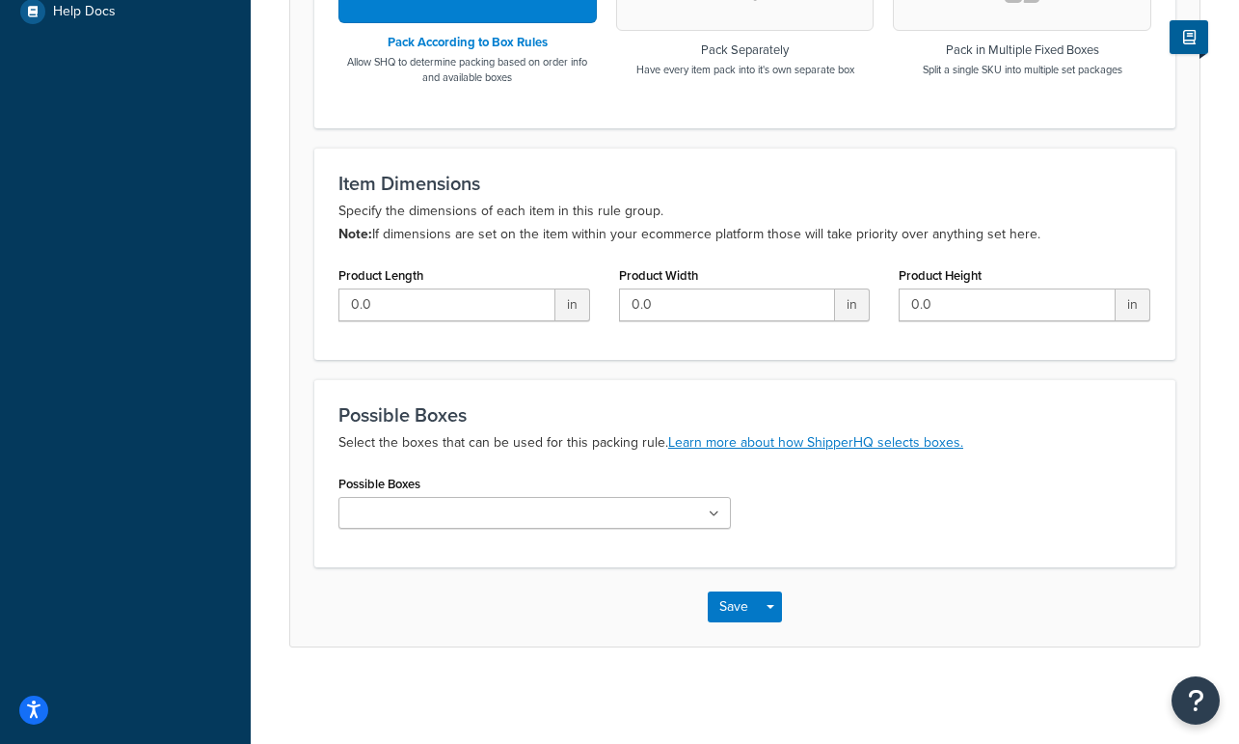
drag, startPoint x: 468, startPoint y: 487, endPoint x: 470, endPoint y: 511, distance: 24.2
click at [468, 487] on div "Possible Boxes USPS Large Flat Box" at bounding box center [534, 499] width 392 height 59
click at [470, 512] on input "Possible Boxes" at bounding box center [429, 513] width 171 height 21
click at [525, 482] on div "Possible Boxes USPS Large Flat Box No results found" at bounding box center [534, 502] width 392 height 64
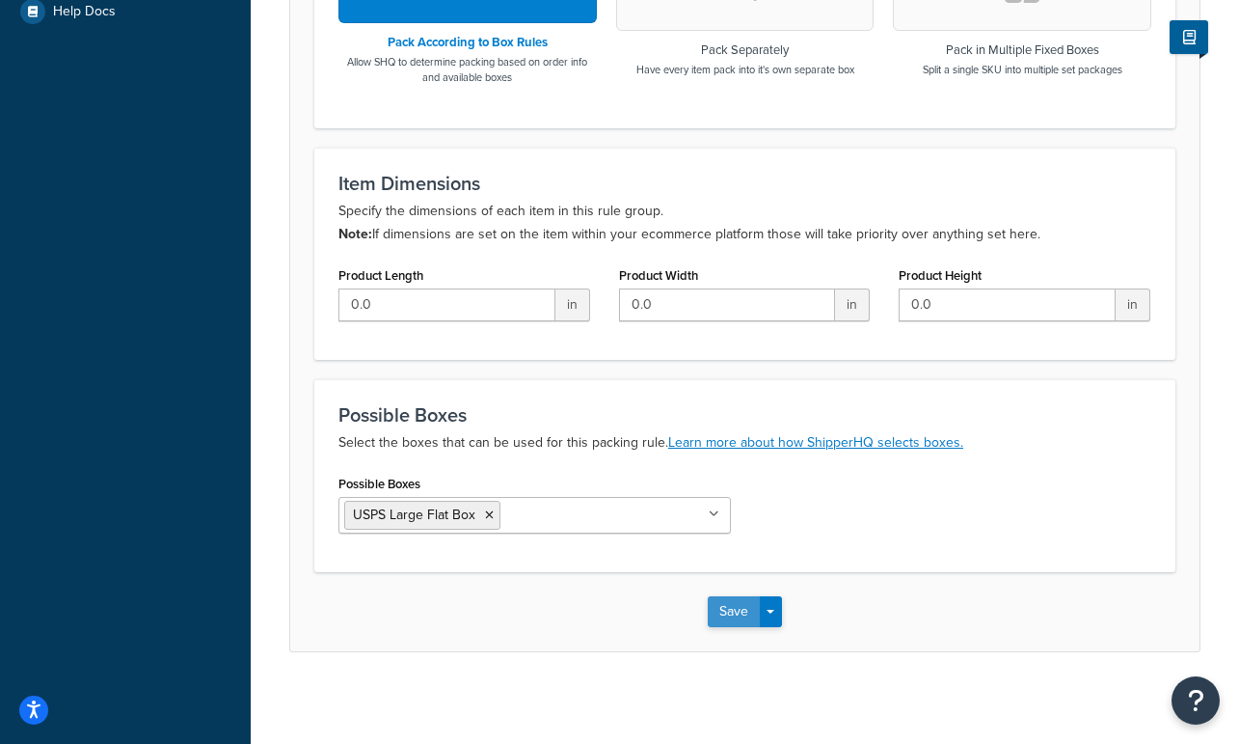
drag, startPoint x: 735, startPoint y: 609, endPoint x: 709, endPoint y: 544, distance: 69.7
click at [736, 609] on button "Save" at bounding box center [734, 611] width 52 height 31
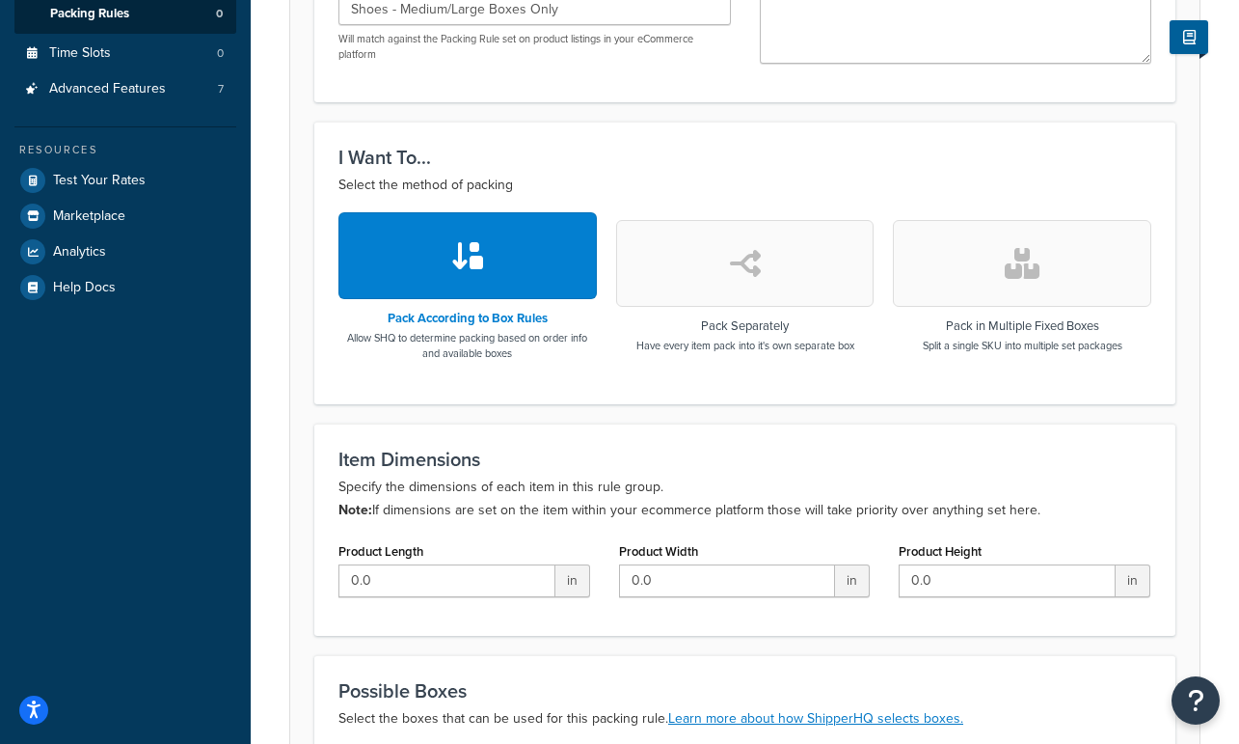
scroll to position [773, 0]
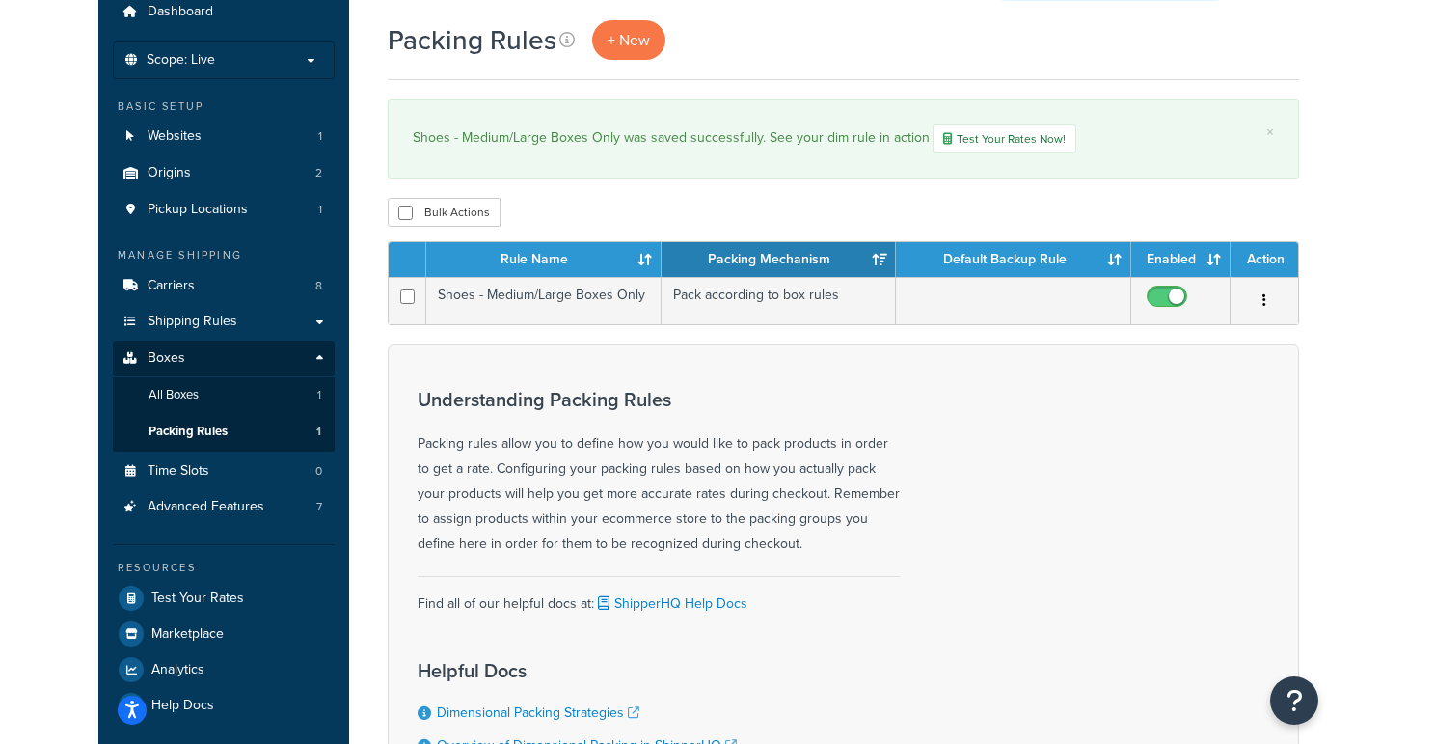
scroll to position [70, 0]
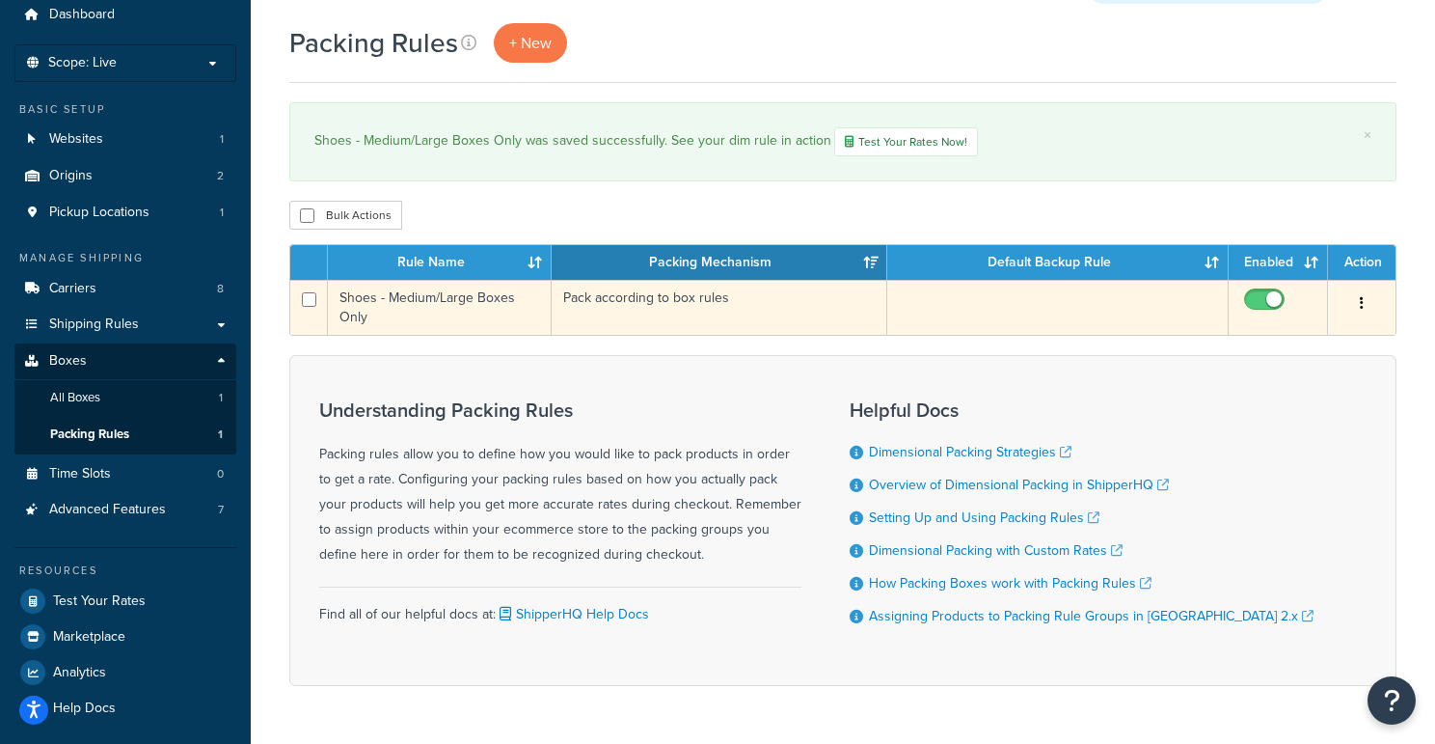
click at [1238, 307] on button "button" at bounding box center [1361, 303] width 27 height 31
click at [1238, 350] on link "Edit" at bounding box center [1283, 345] width 152 height 40
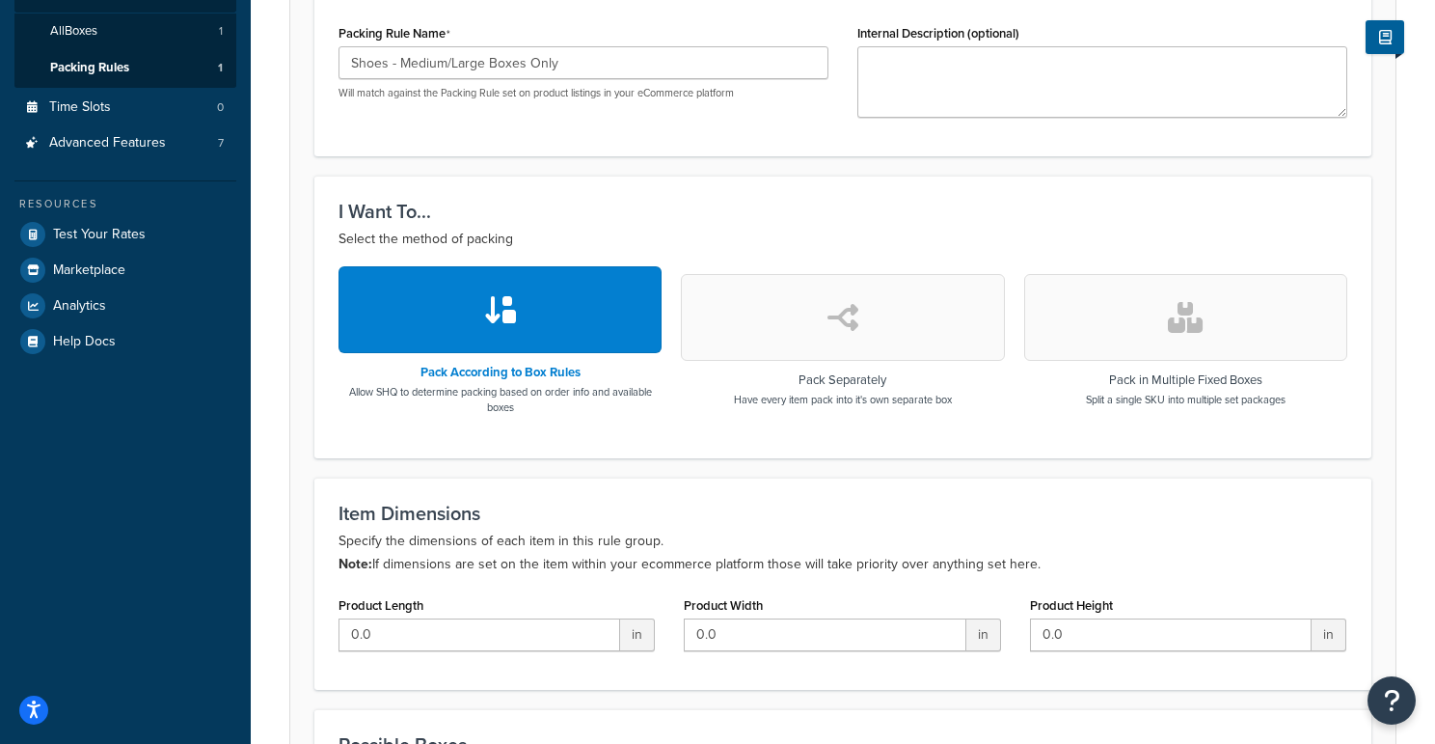
scroll to position [78, 0]
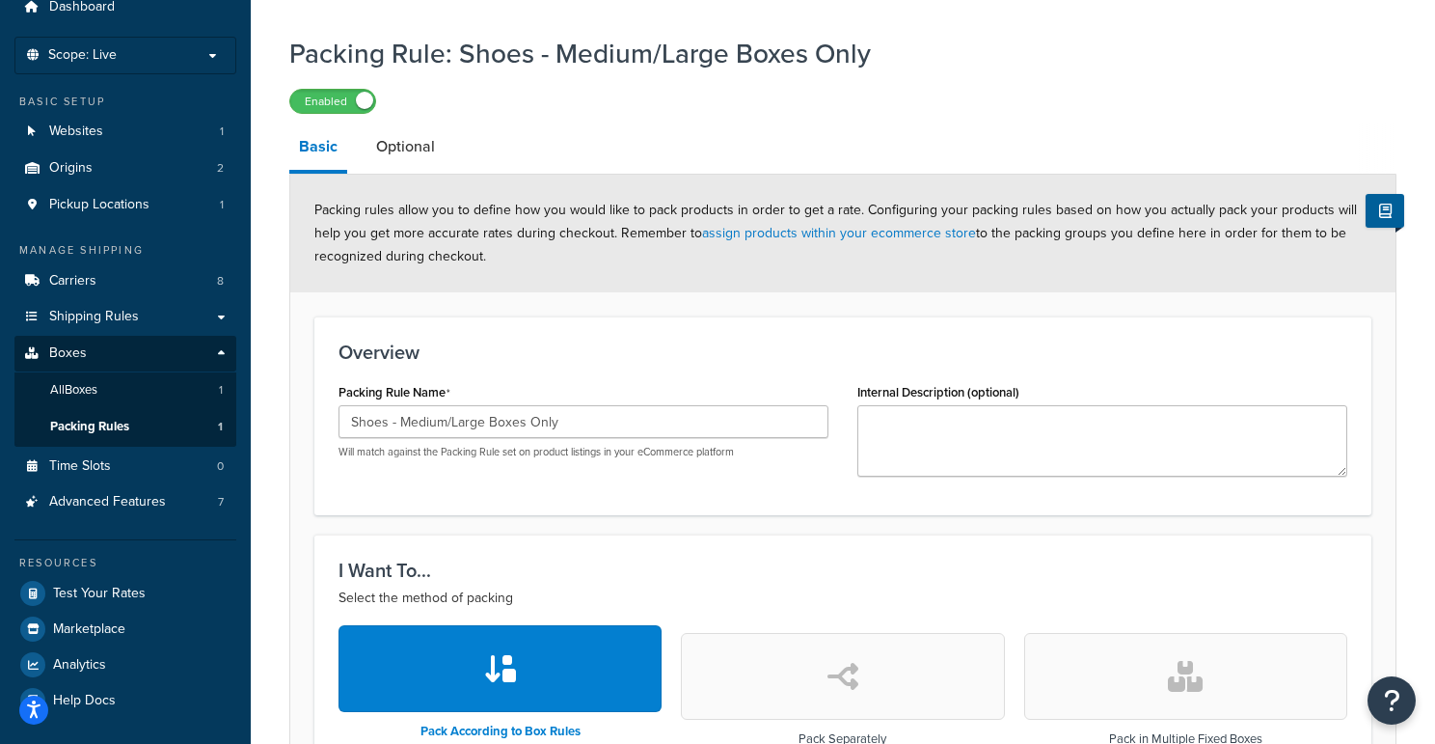
drag, startPoint x: 496, startPoint y: 202, endPoint x: 505, endPoint y: 248, distance: 47.3
click at [505, 248] on div "Packing rules allow you to define how you would like to pack products in order …" at bounding box center [842, 234] width 1105 height 118
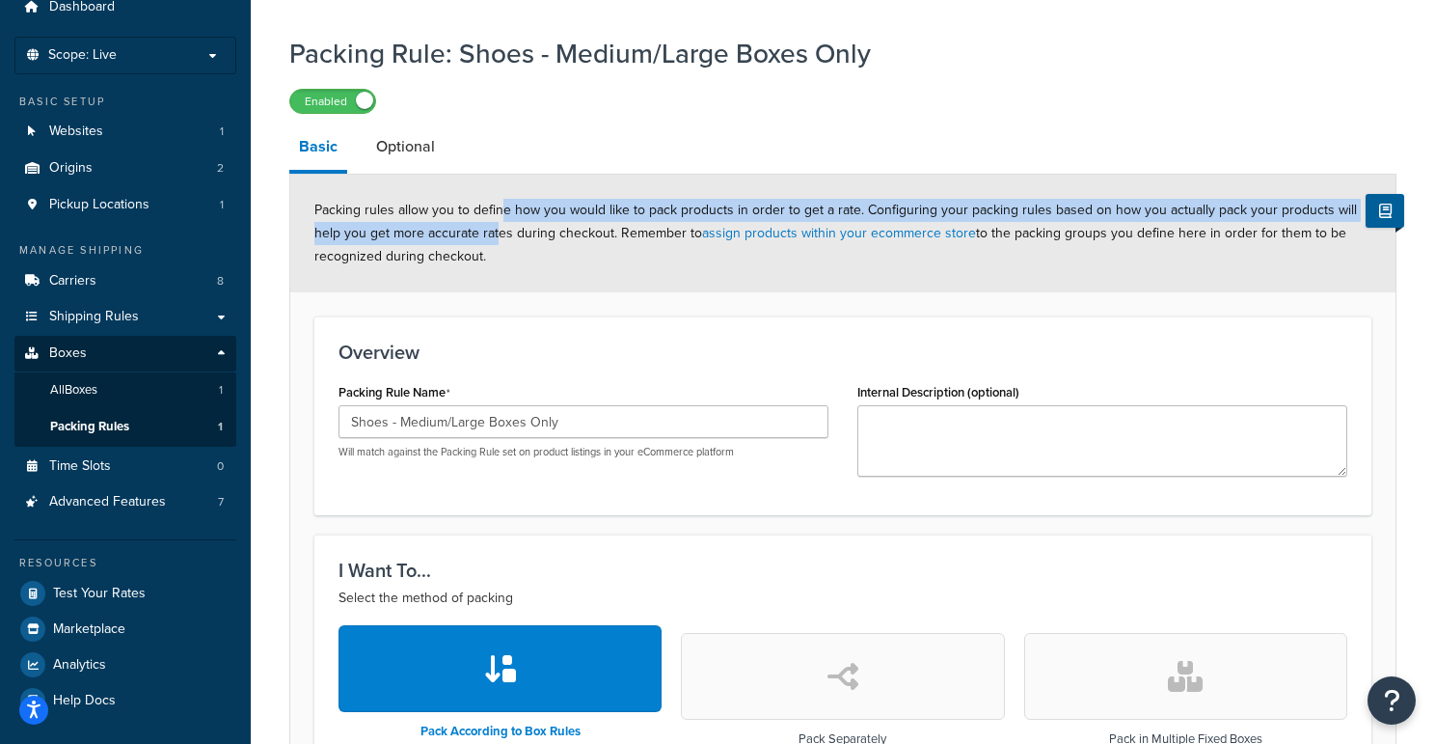
drag, startPoint x: 499, startPoint y: 240, endPoint x: 501, endPoint y: 205, distance: 34.8
click at [501, 205] on span "Packing rules allow you to define how you would like to pack products in order …" at bounding box center [835, 233] width 1042 height 67
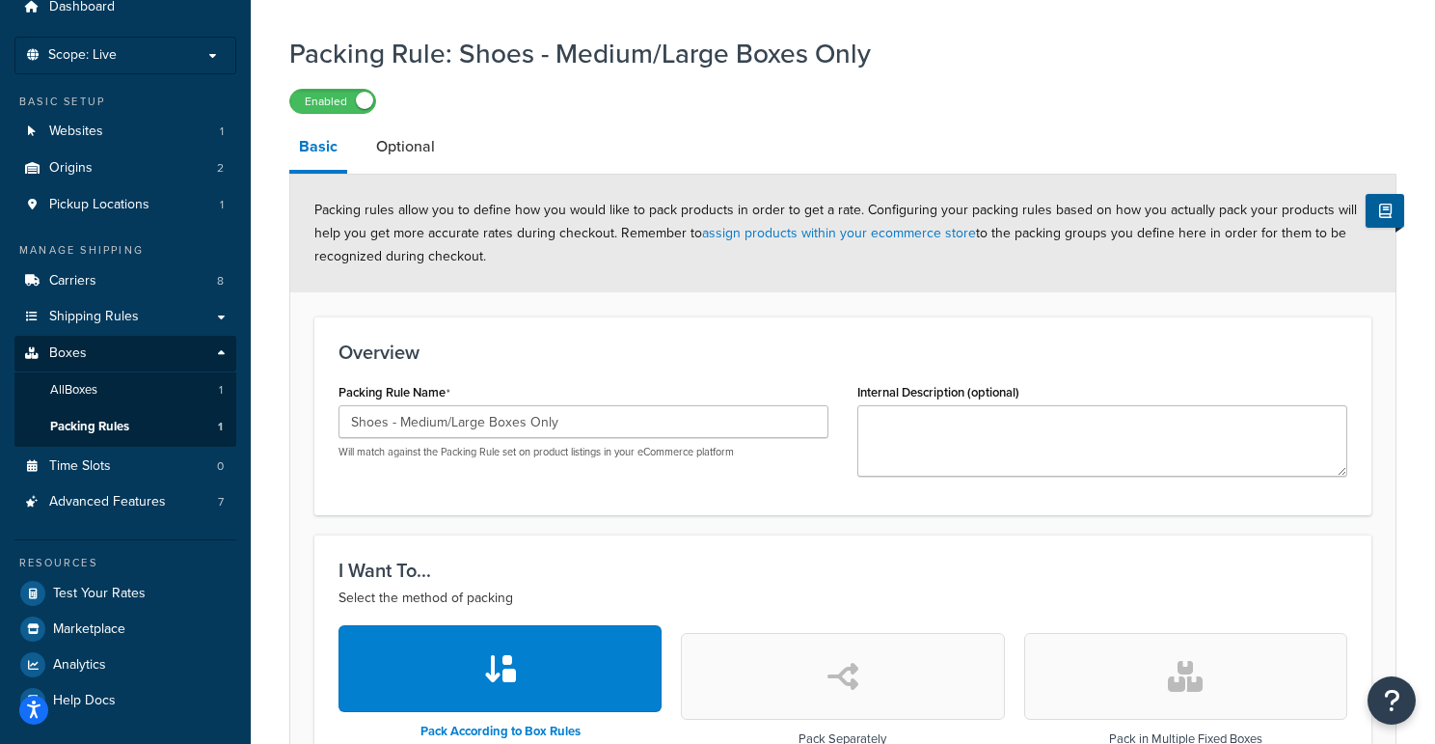
click at [501, 205] on span "Packing rules allow you to define how you would like to pack products in order …" at bounding box center [835, 233] width 1042 height 67
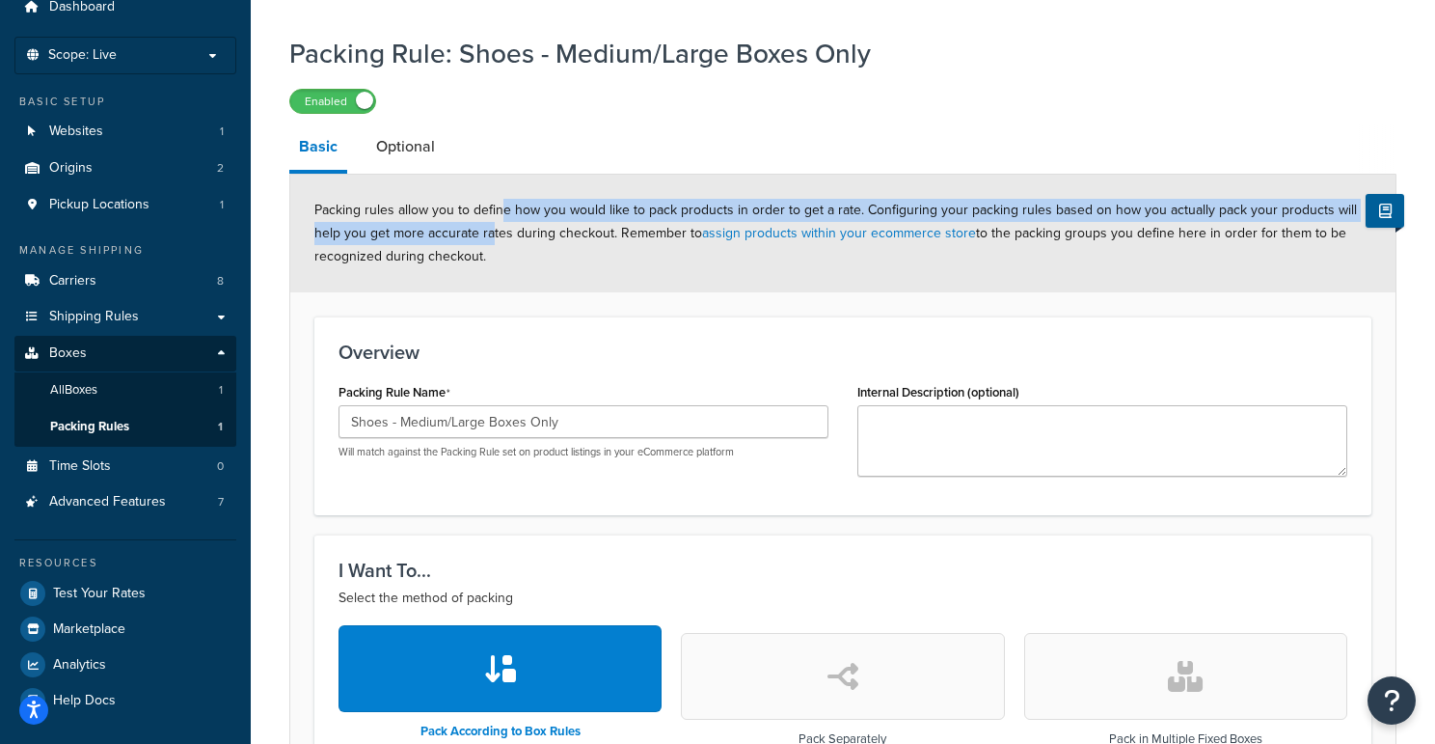
drag, startPoint x: 498, startPoint y: 208, endPoint x: 489, endPoint y: 238, distance: 31.1
click at [489, 238] on span "Packing rules allow you to define how you would like to pack products in order …" at bounding box center [835, 233] width 1042 height 67
drag, startPoint x: 489, startPoint y: 238, endPoint x: 488, endPoint y: 208, distance: 29.9
click at [488, 208] on span "Packing rules allow you to define how you would like to pack products in order …" at bounding box center [835, 233] width 1042 height 67
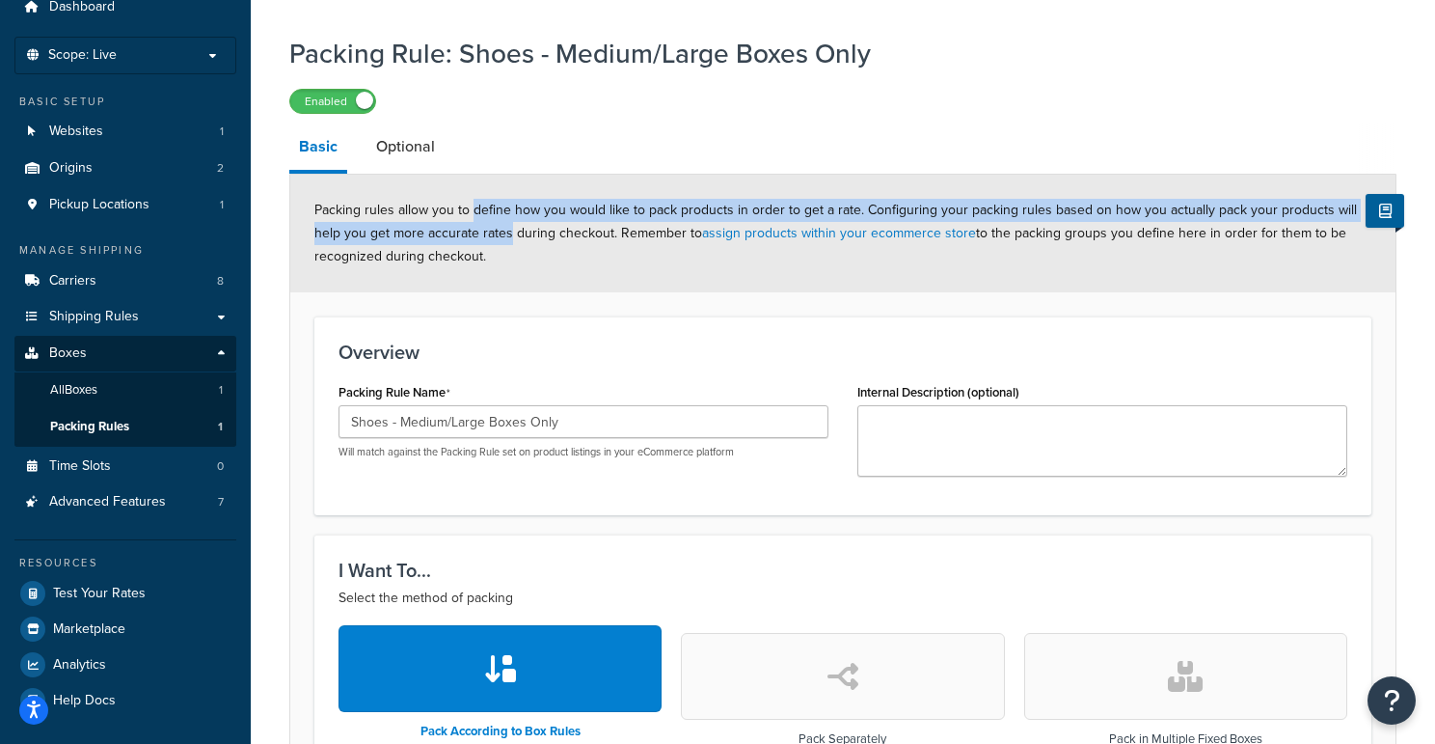
click at [488, 208] on span "Packing rules allow you to define how you would like to pack products in order …" at bounding box center [835, 233] width 1042 height 67
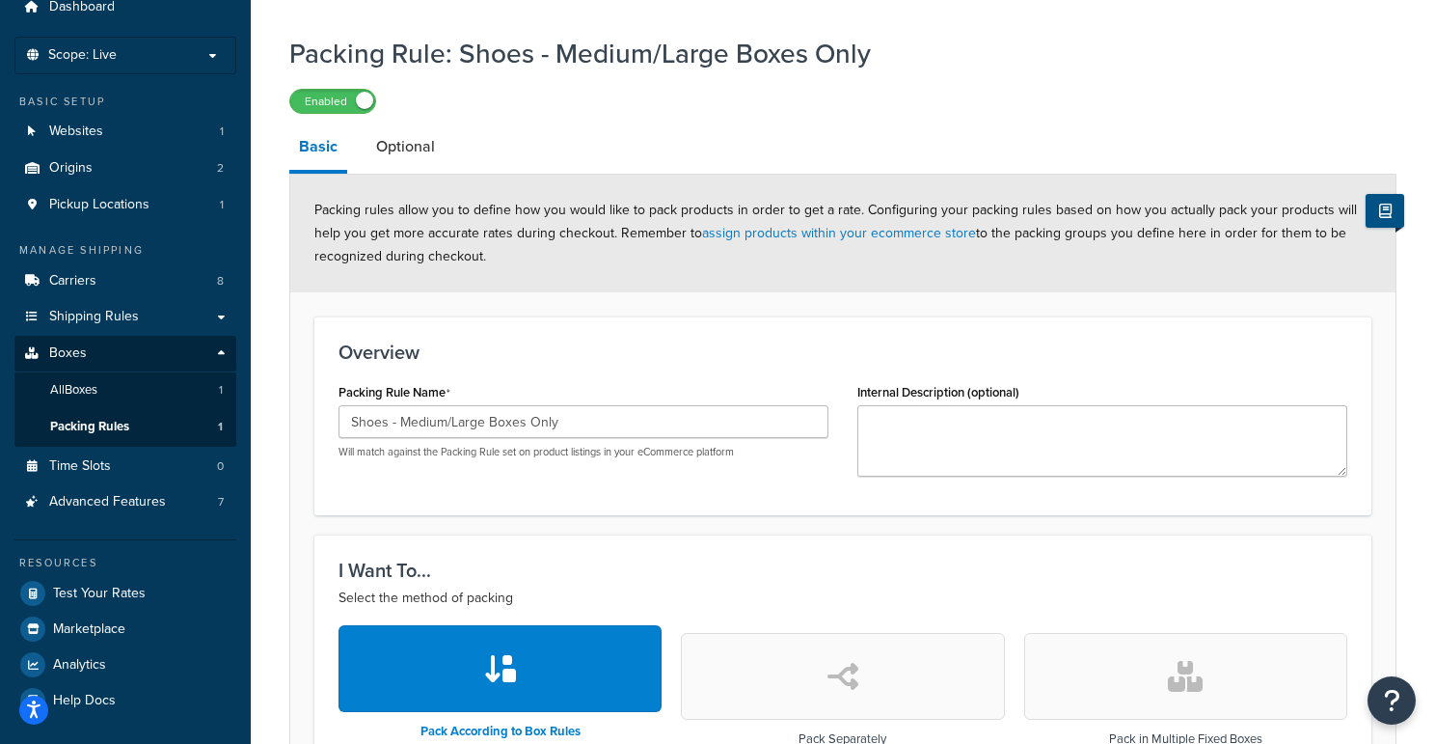
click at [1390, 217] on icon at bounding box center [1385, 210] width 13 height 14
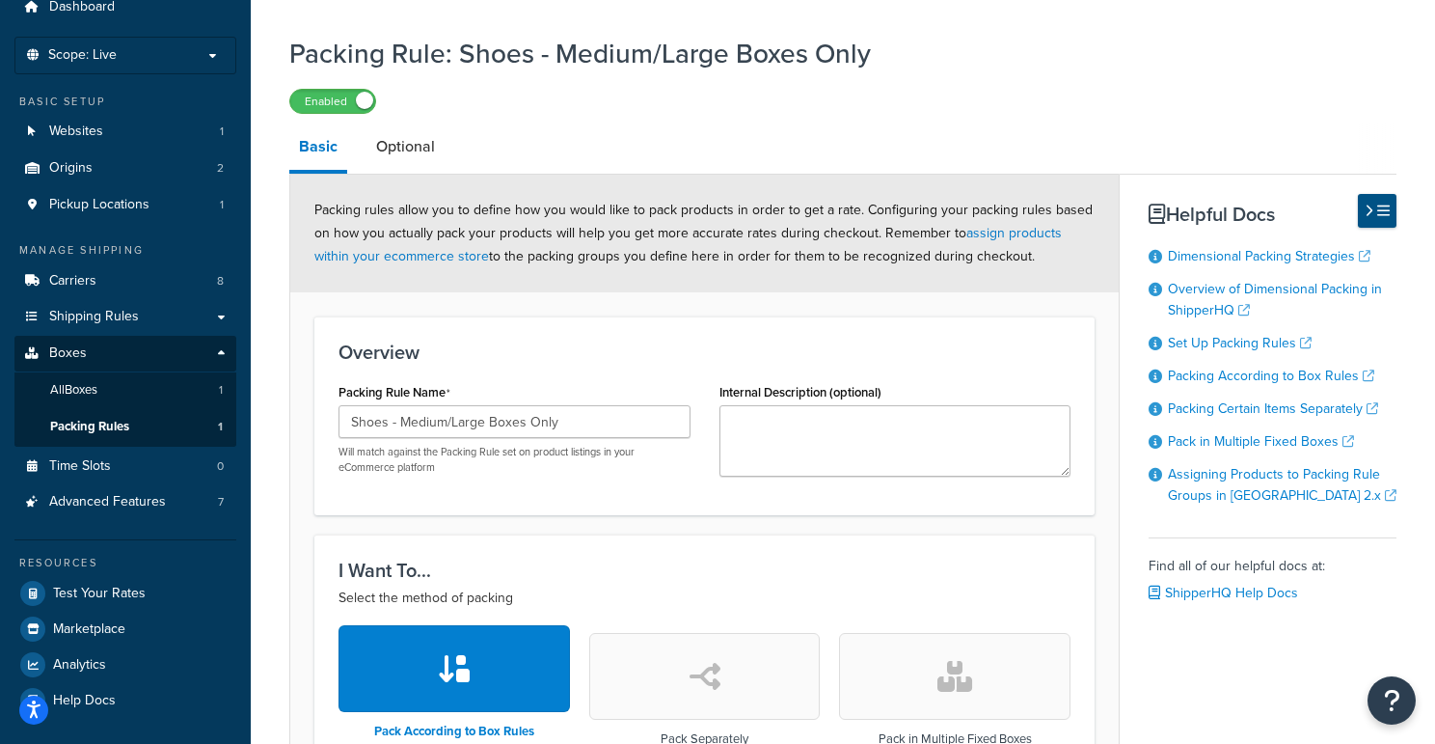
click at [1372, 211] on icon at bounding box center [1369, 210] width 9 height 14
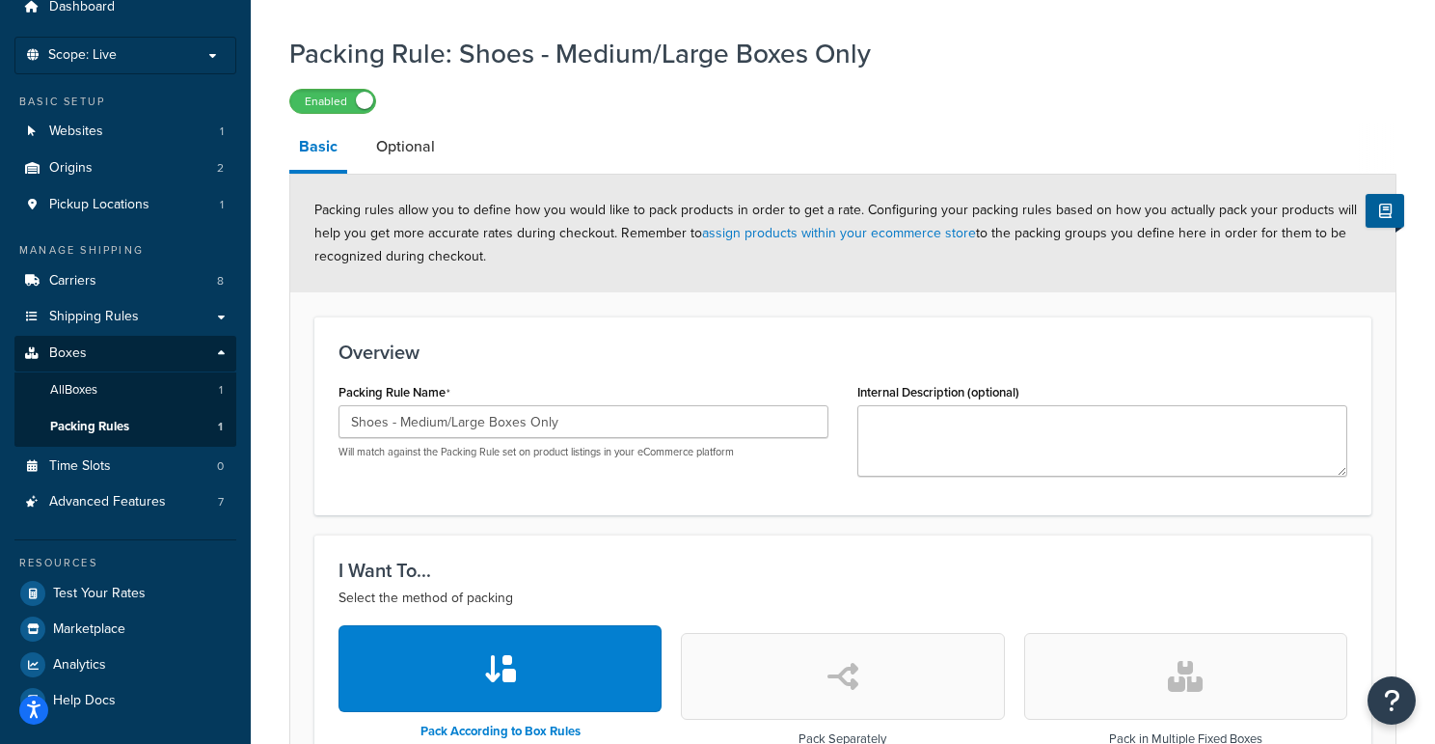
drag, startPoint x: 1015, startPoint y: 218, endPoint x: 1069, endPoint y: 256, distance: 65.0
click at [1069, 256] on div "Packing rules allow you to define how you would like to pack products in order …" at bounding box center [842, 234] width 1105 height 118
drag, startPoint x: 1069, startPoint y: 256, endPoint x: 972, endPoint y: 239, distance: 97.8
click at [1069, 256] on div "Packing rules allow you to define how you would like to pack products in order …" at bounding box center [842, 234] width 1105 height 118
drag, startPoint x: 539, startPoint y: 228, endPoint x: 545, endPoint y: 249, distance: 22.0
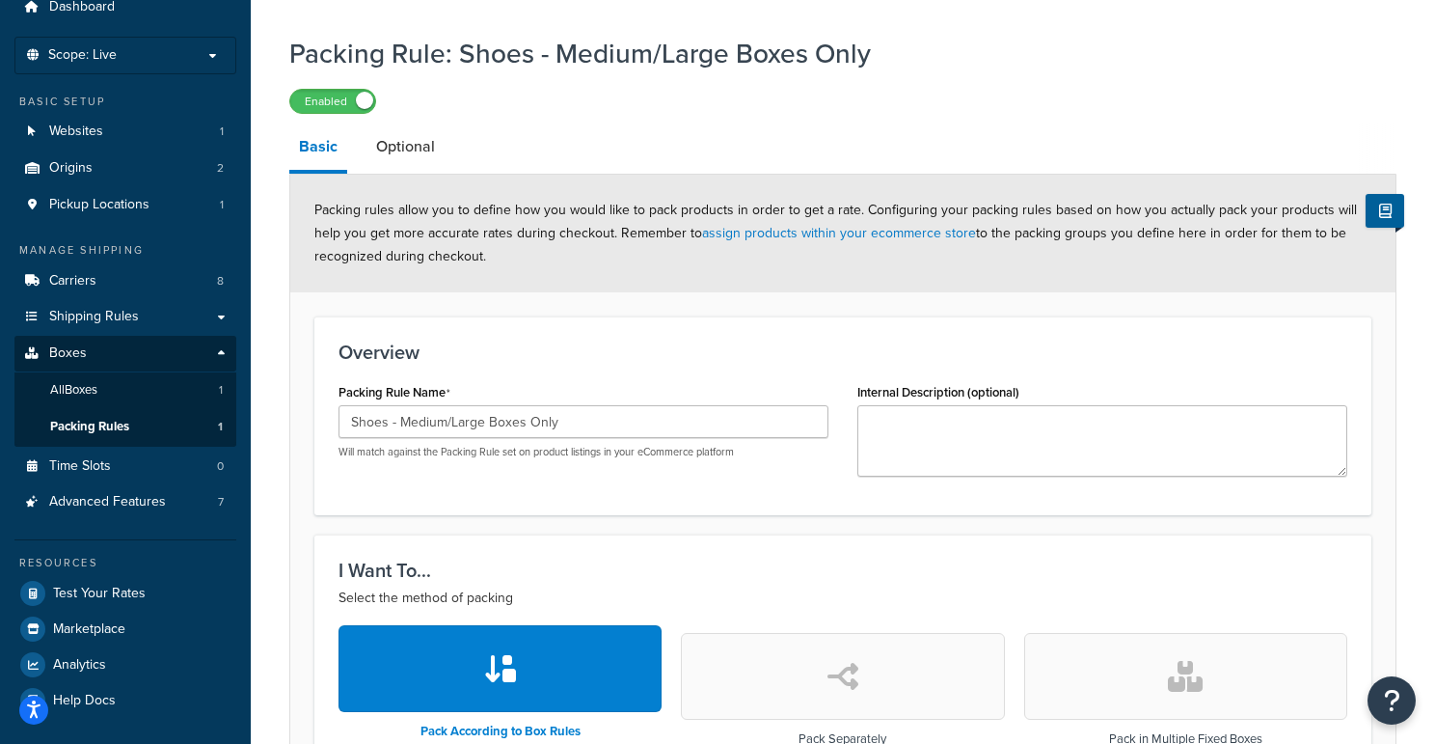
click at [545, 249] on div "Packing rules allow you to define how you would like to pack products in order …" at bounding box center [842, 234] width 1105 height 118
drag, startPoint x: 545, startPoint y: 249, endPoint x: 555, endPoint y: 247, distance: 10.8
click at [545, 249] on div "Packing rules allow you to define how you would like to pack products in order …" at bounding box center [842, 234] width 1105 height 118
click at [826, 236] on link "assign products within your ecommerce store" at bounding box center [839, 233] width 274 height 20
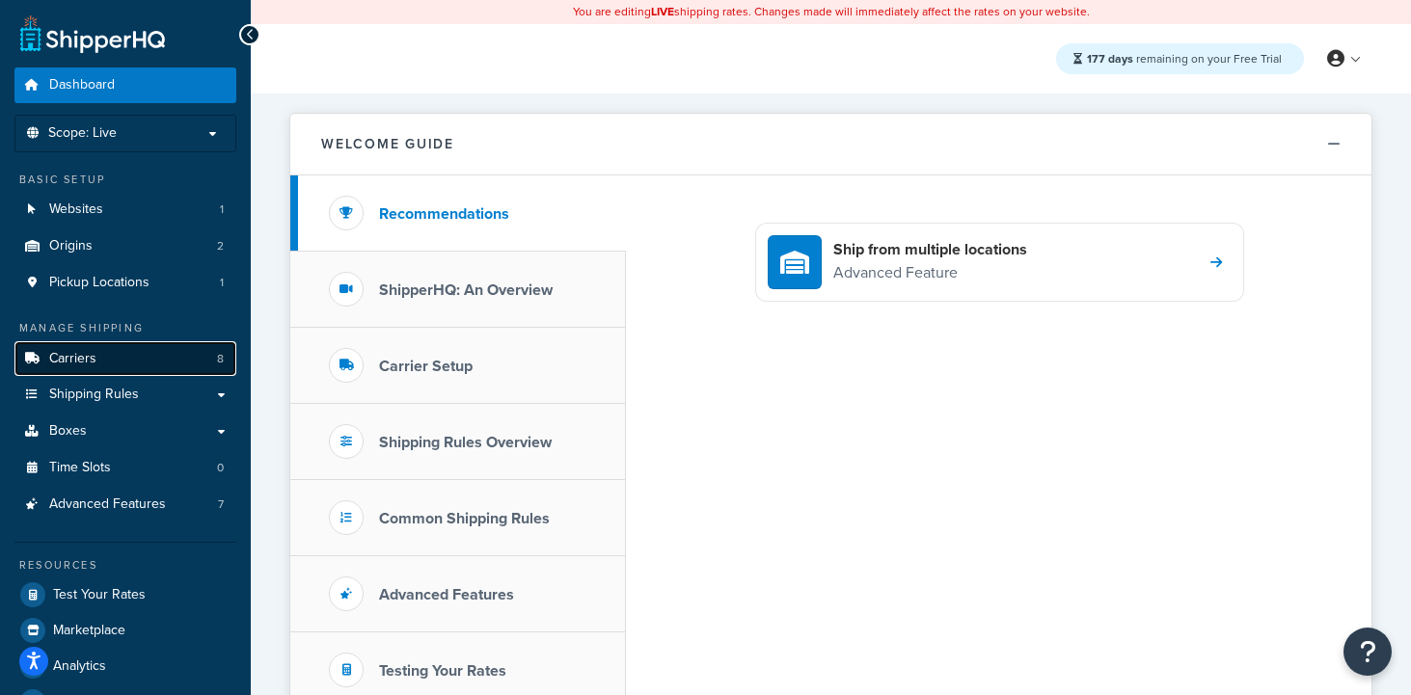
click at [96, 361] on link "Carriers 8" at bounding box center [125, 359] width 222 height 36
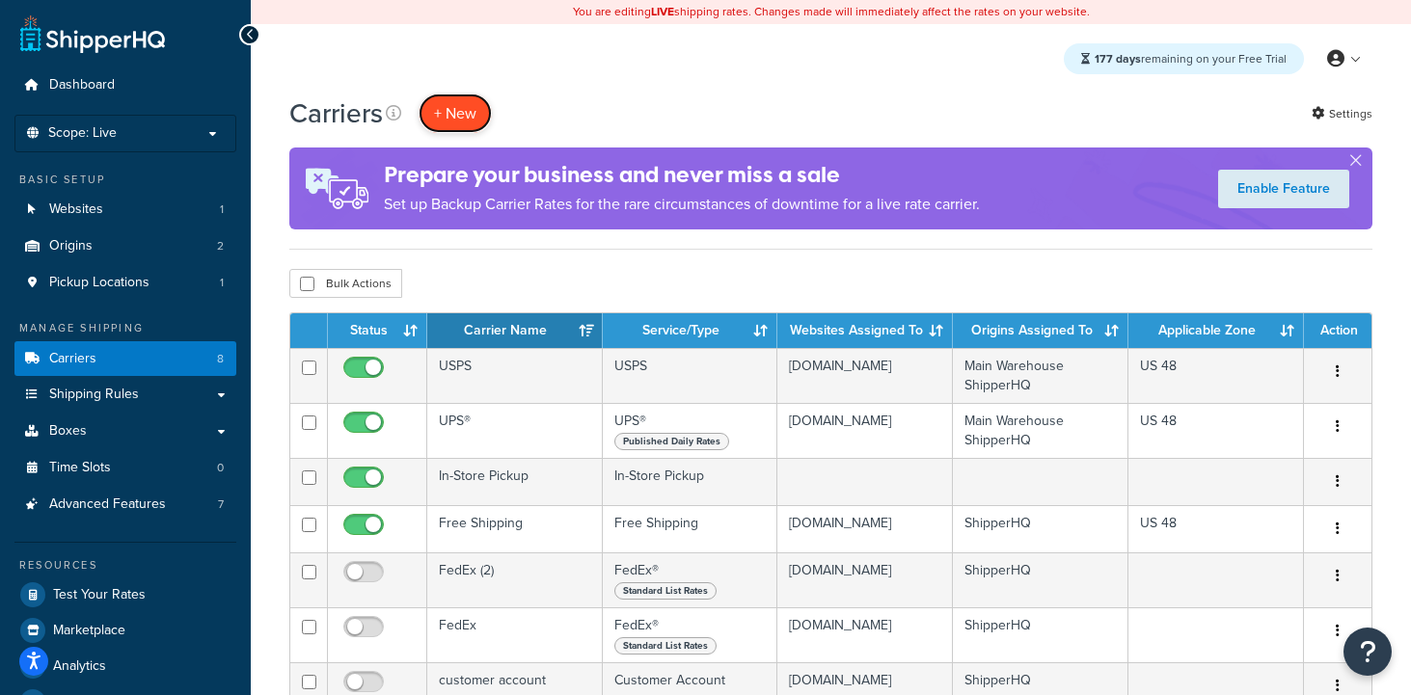
click at [451, 102] on button "+ New" at bounding box center [455, 114] width 73 height 40
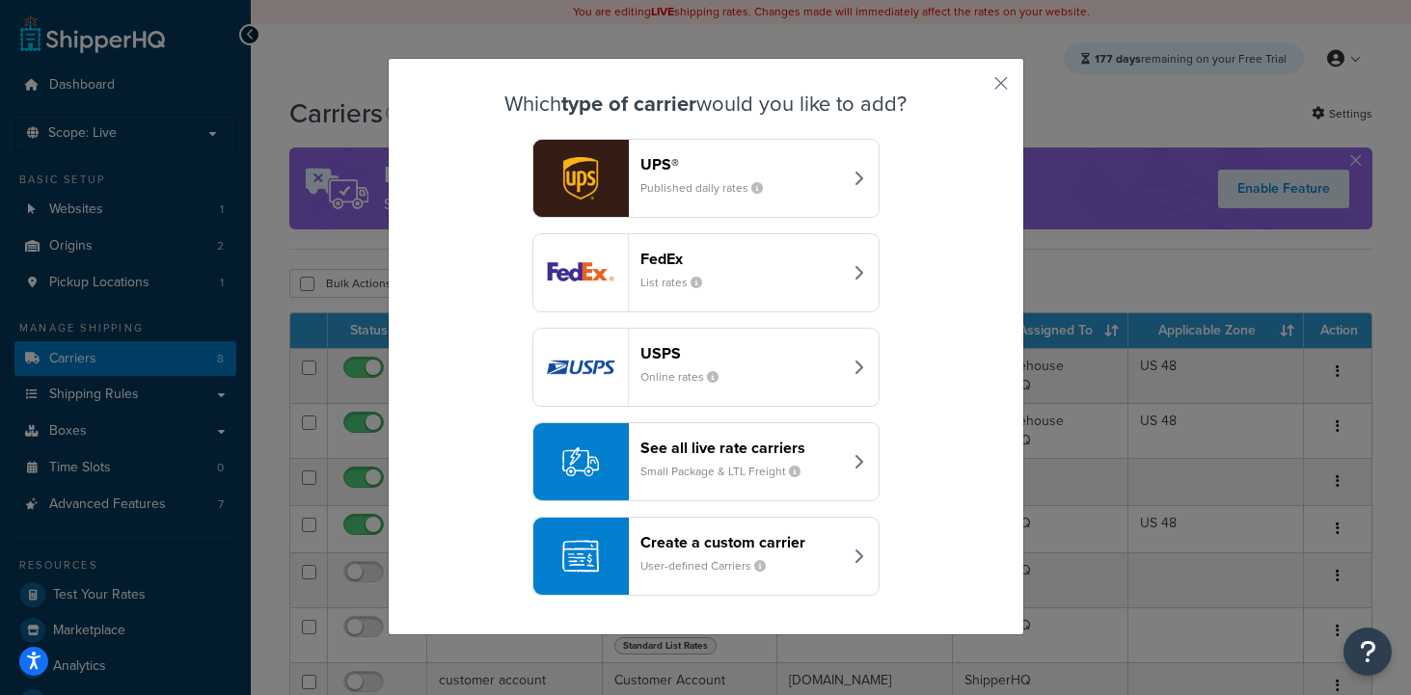
click at [704, 557] on div "Create a custom carrier User-defined Carriers" at bounding box center [741, 556] width 202 height 46
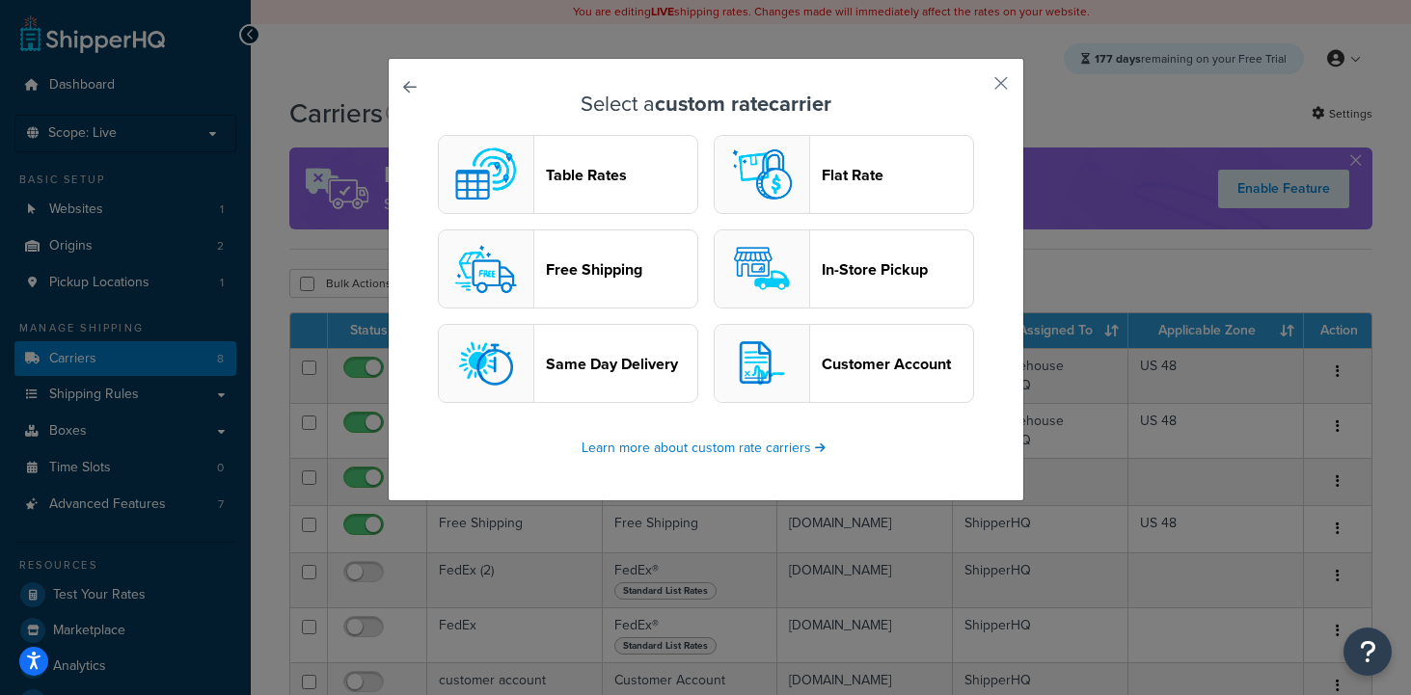
click at [839, 184] on header "Flat Rate" at bounding box center [897, 175] width 151 height 18
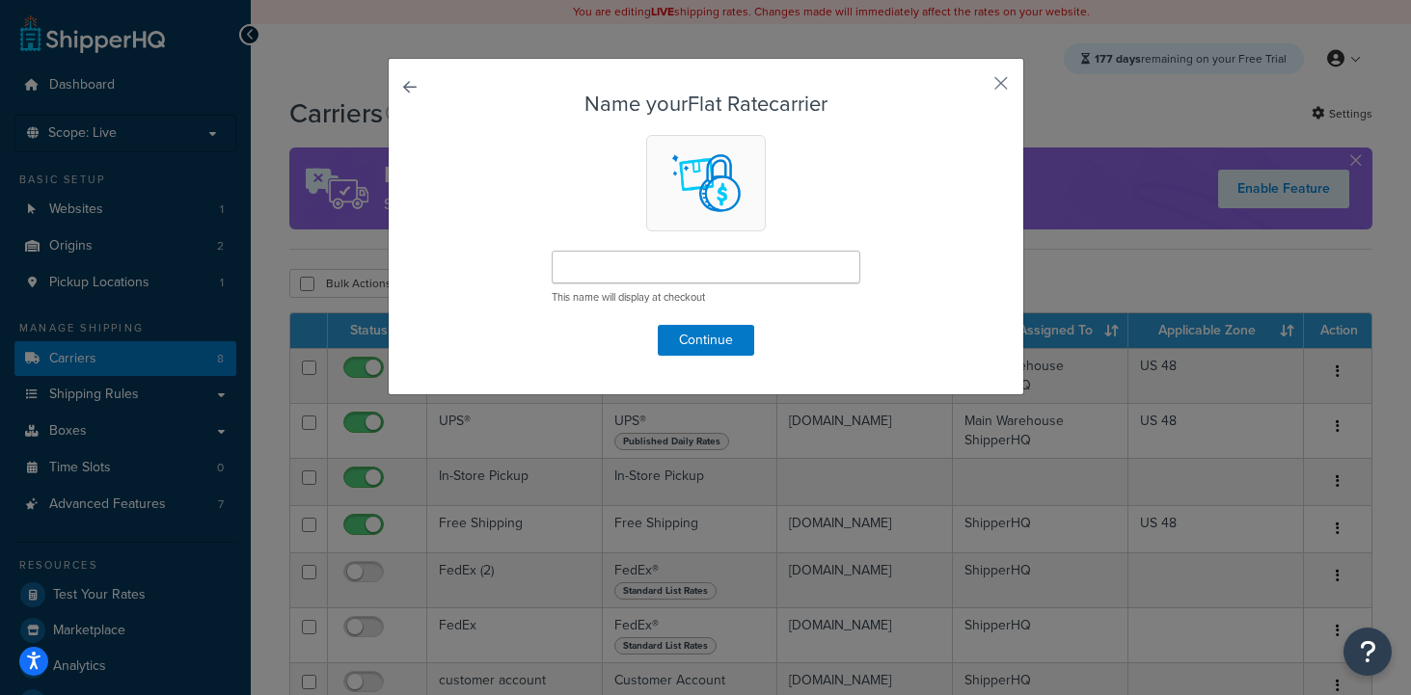
click at [397, 86] on div "Name your Flat Rate carrier This name will display at checkout Continue" at bounding box center [706, 227] width 636 height 338
click at [437, 93] on link at bounding box center [437, 93] width 0 height 0
